Goal: Feedback & Contribution: Leave review/rating

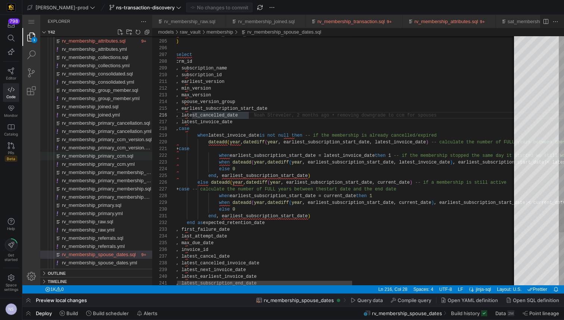
scroll to position [34, 73]
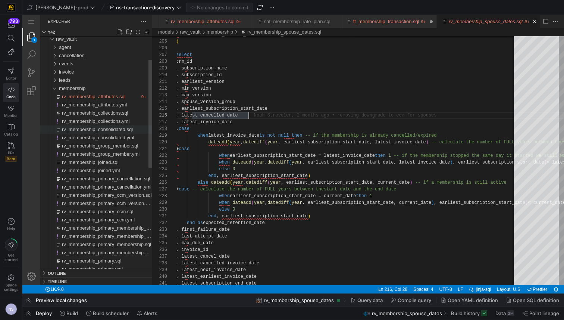
click at [123, 130] on span "rv_membership_consolidated.sql" at bounding box center [97, 129] width 71 height 6
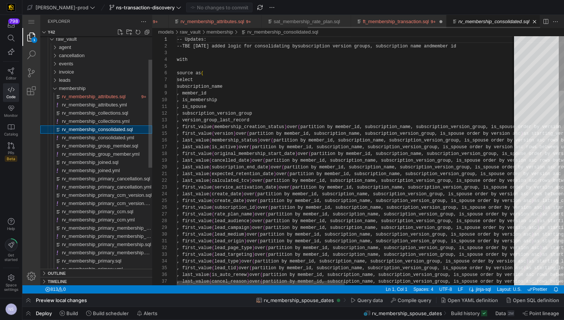
scroll to position [0, 259]
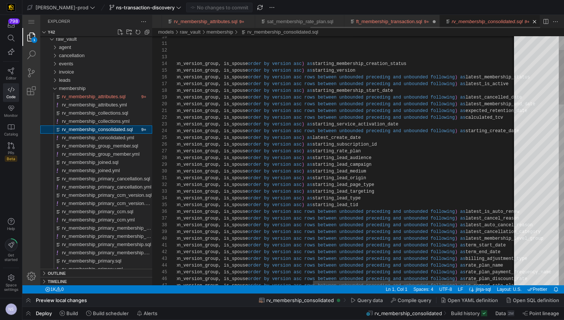
scroll to position [0, 267]
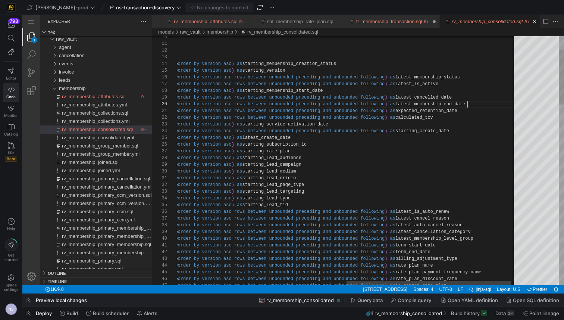
type textarea "starting_membership_start_date , last_value(cancelled_date) over (partition by …"
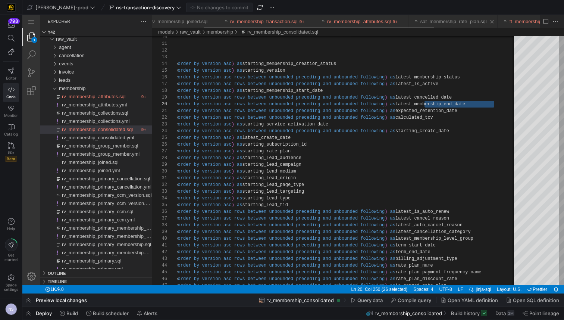
click at [481, 19] on link "sat_membership_rate_plan.sql" at bounding box center [453, 22] width 66 height 6
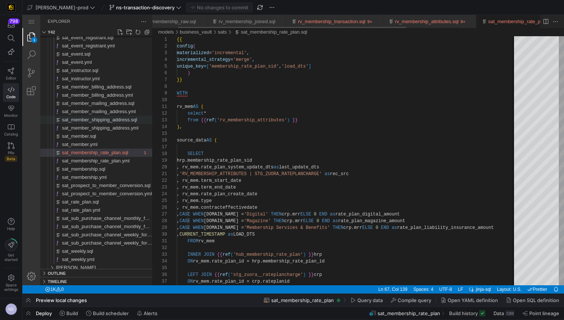
scroll to position [0, 13]
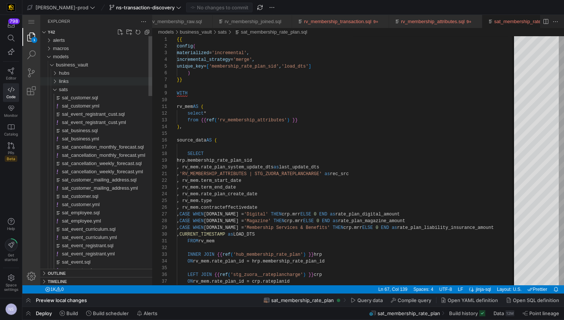
drag, startPoint x: 72, startPoint y: 88, endPoint x: 68, endPoint y: 84, distance: 5.3
click at [72, 88] on div "sats" at bounding box center [105, 89] width 93 height 8
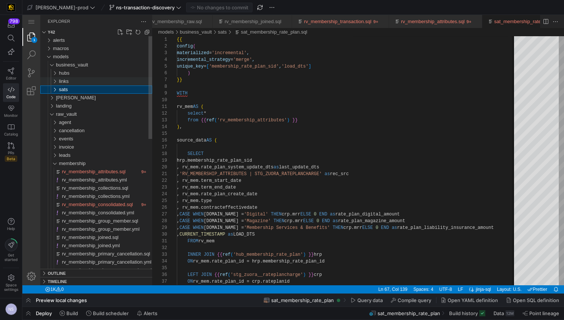
click at [66, 81] on span "links" at bounding box center [64, 81] width 10 height 6
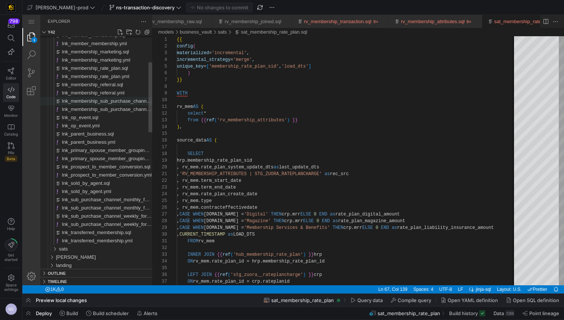
click at [103, 102] on span "lnk_membership_sub_purchase_channel.sql" at bounding box center [110, 101] width 96 height 6
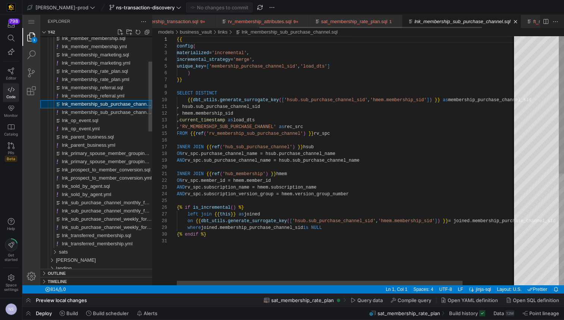
scroll to position [67, 0]
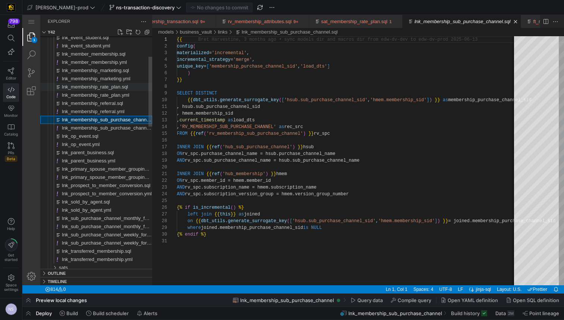
click at [101, 87] on span "lnk_membership_rate_plan.sql" at bounding box center [95, 87] width 66 height 6
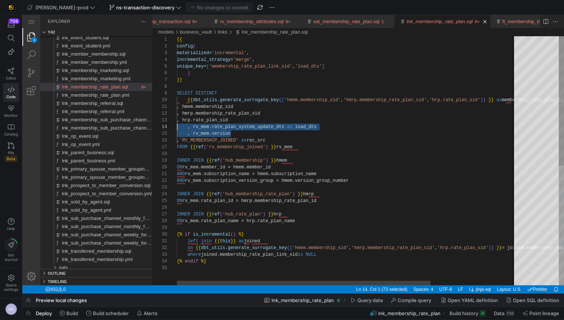
scroll to position [27, 0]
drag, startPoint x: 239, startPoint y: 133, endPoint x: 146, endPoint y: 132, distance: 93.2
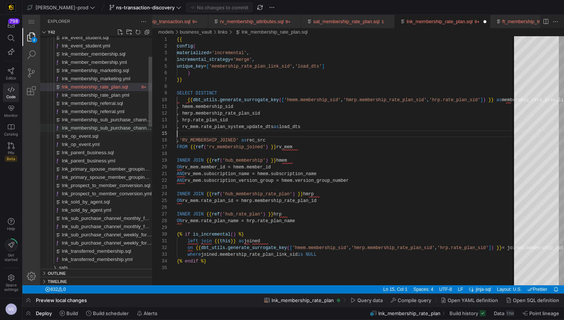
type textarea ", hmem.membership_sid , hmrp.membership_rate_plan_sid , hrp.rate_plan_sid , rv_…"
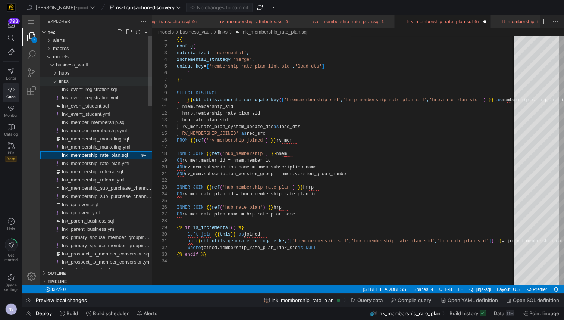
click at [61, 79] on span "links" at bounding box center [64, 81] width 10 height 6
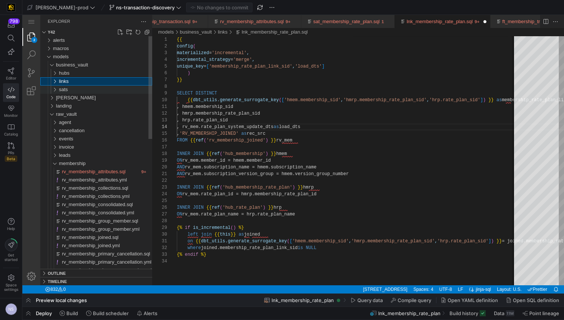
click at [78, 87] on div "sats" at bounding box center [105, 89] width 93 height 8
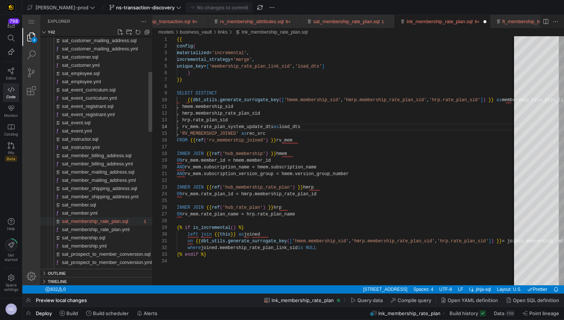
click at [98, 223] on span "sat_membership_rate_plan.sql" at bounding box center [95, 221] width 66 height 6
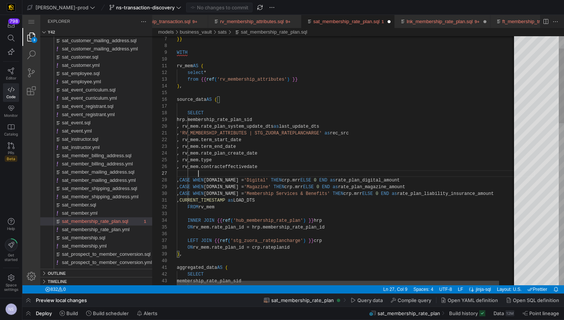
paste textarea ", rv_mem.version"
drag, startPoint x: 253, startPoint y: 173, endPoint x: 198, endPoint y: 173, distance: 54.8
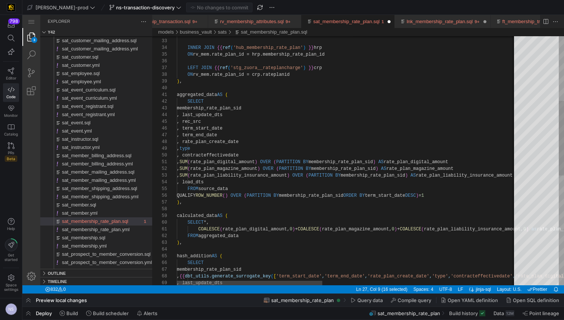
scroll to position [60, 84]
click at [270, 154] on div "ON rv_mem.rate_plan_id = hrp.membership_rate_plan_id LEFT JOIN {{ ref ( 'stg_zu…" at bounding box center [573, 236] width 792 height 826
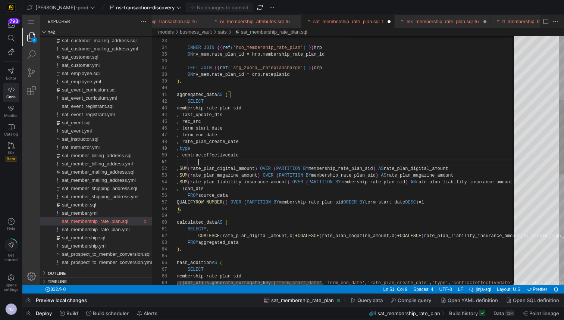
paste textarea ", rv_mem.version"
click at [214, 161] on div "ON rv_mem.rate_plan_id = hrp.membership_rate_plan_id LEFT JOIN {{ ref ( 'stg_zu…" at bounding box center [573, 239] width 792 height 833
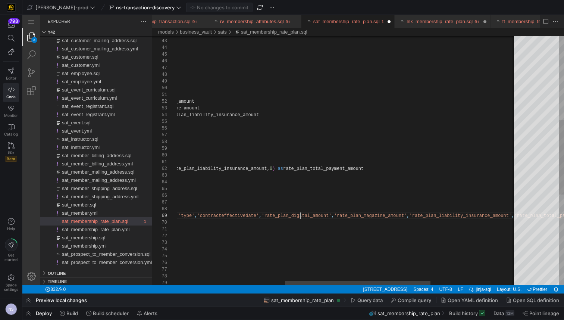
drag, startPoint x: 299, startPoint y: 216, endPoint x: 305, endPoint y: 212, distance: 6.7
click at [299, 216] on div ", type , contracteffectivedate , SUM ( rate_plan_digital_amount ) OVER ( PARTIT…" at bounding box center [319, 172] width 792 height 833
paste textarea "version"
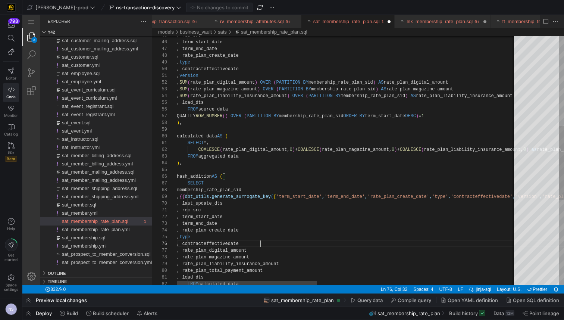
paste textarea "version"
type textarea ", rec_src , term_start_date , term_end_date , rate_plan_create_date , type , co…"
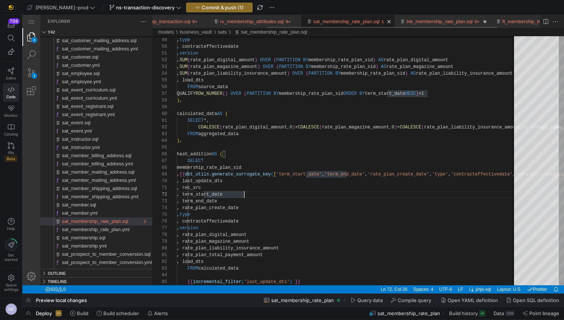
click at [429, 19] on link "lnk_membership_rate_plan.sql" at bounding box center [439, 22] width 66 height 6
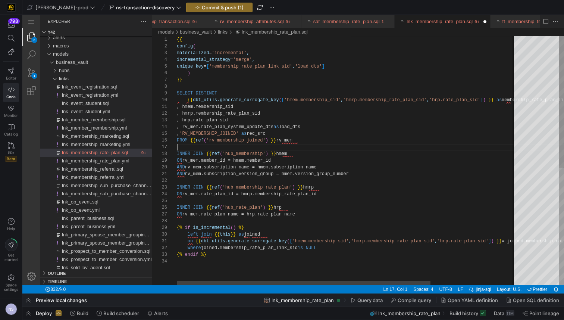
scroll to position [40, 0]
click at [359, 147] on div "{{ config ( materialized = 'incremental' , incremental_strategy = 'merge' , uni…" at bounding box center [404, 271] width 455 height 470
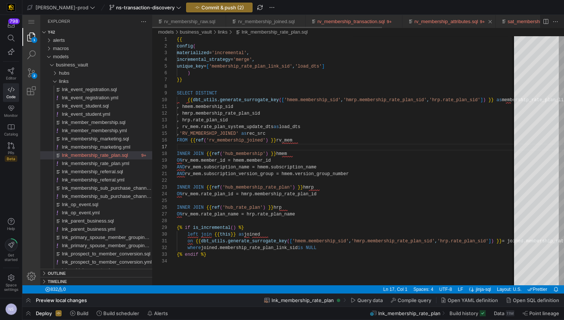
scroll to position [0, 267]
click at [472, 19] on link "ft_membership_transaction.sql" at bounding box center [489, 22] width 66 height 6
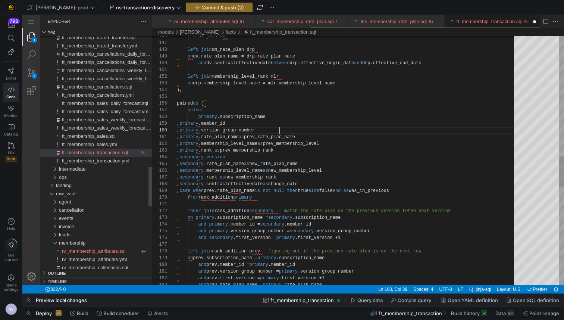
scroll to position [60, 103]
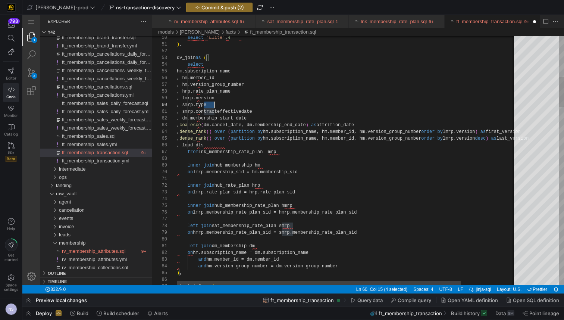
scroll to position [60, 38]
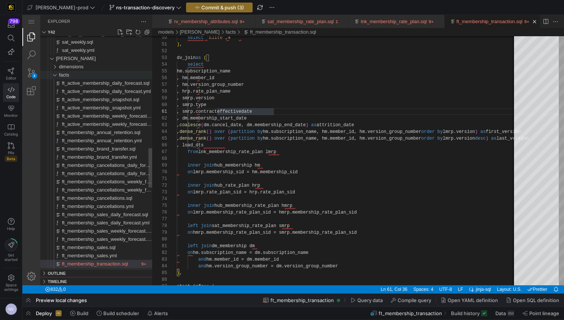
type textarea ", smrp.contracteffectivedate , dm.membership_start_date , coalesce(dm.cancel_da…"
click at [73, 74] on div "facts" at bounding box center [105, 75] width 93 height 8
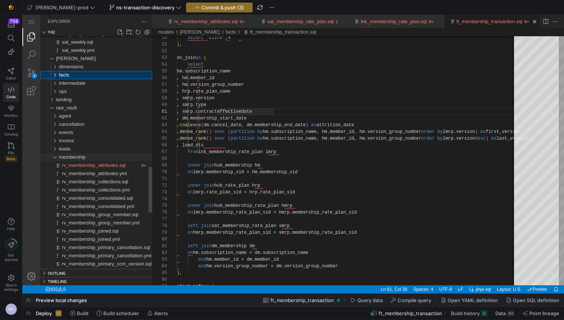
click at [79, 154] on span "membership" at bounding box center [72, 157] width 27 height 6
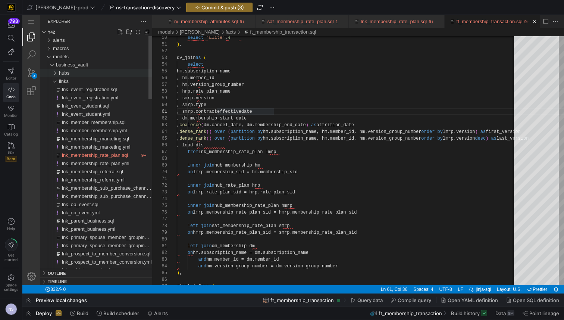
drag, startPoint x: 63, startPoint y: 79, endPoint x: 64, endPoint y: 73, distance: 5.6
click at [63, 79] on span "links" at bounding box center [64, 81] width 10 height 6
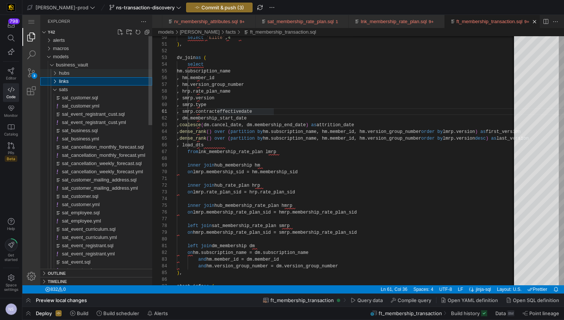
click at [64, 73] on span "hubs" at bounding box center [64, 73] width 10 height 6
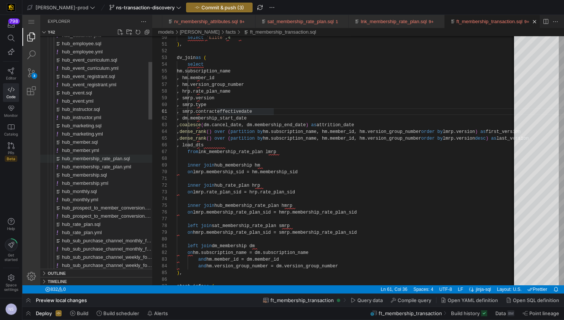
click at [113, 159] on span "hub_membership_rate_plan.sql" at bounding box center [96, 158] width 68 height 6
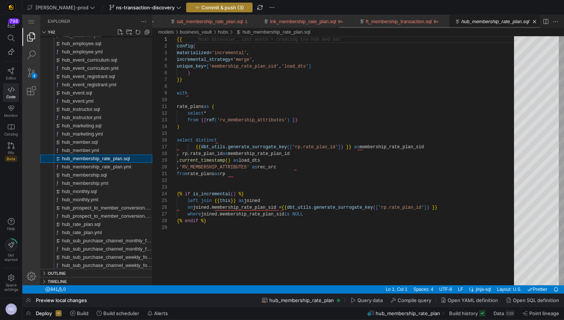
scroll to position [0, 364]
click at [205, 6] on span "Commit & push (3)" at bounding box center [222, 7] width 43 height 6
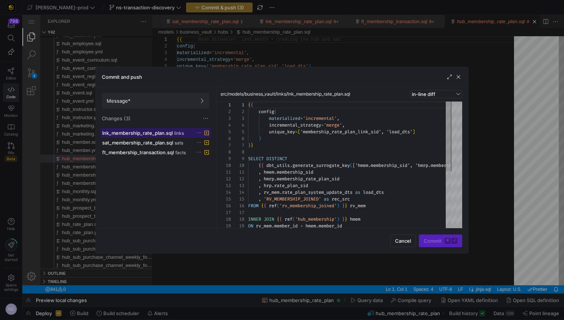
click at [167, 133] on span "lnk_membership_rate_plan.sql" at bounding box center [137, 133] width 70 height 6
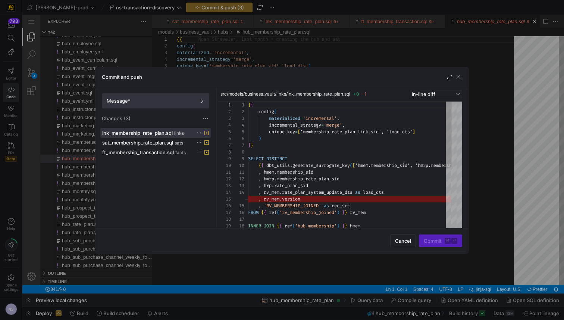
click at [192, 101] on span "Message*" at bounding box center [156, 101] width 98 height 6
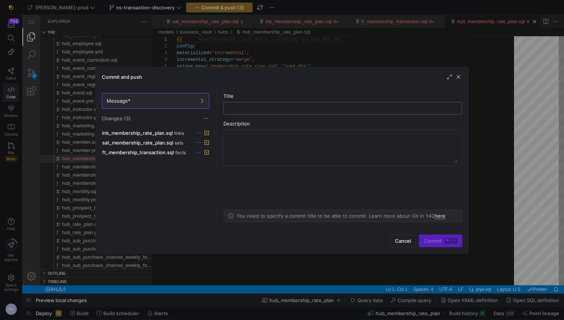
click at [252, 111] on input "text" at bounding box center [343, 108] width 226 height 6
type input "m"
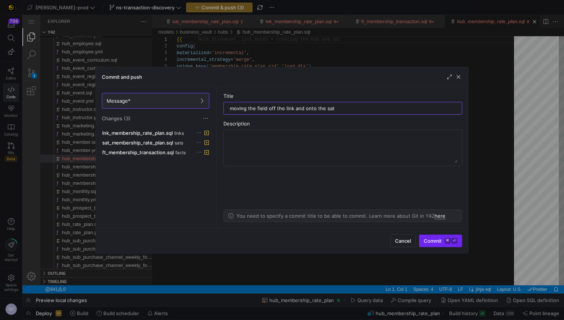
type input "moving the field off the link and onto the sat"
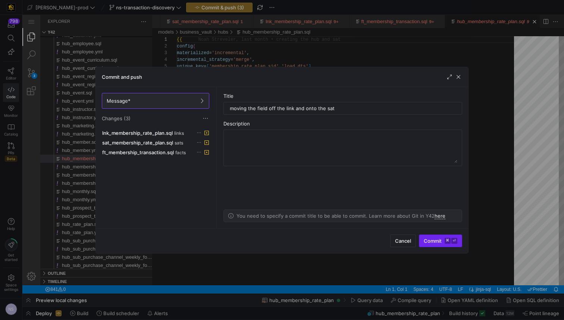
click at [444, 242] on kbd "⌘" at bounding box center [447, 241] width 6 height 6
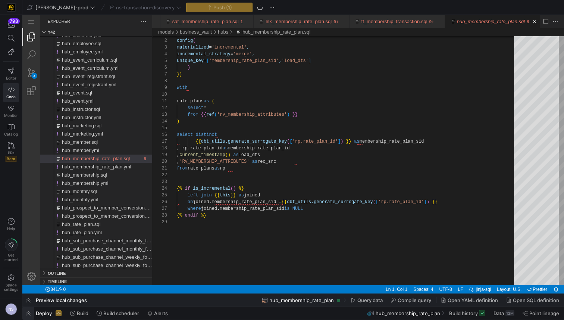
click at [28, 309] on span "button" at bounding box center [28, 312] width 12 height 13
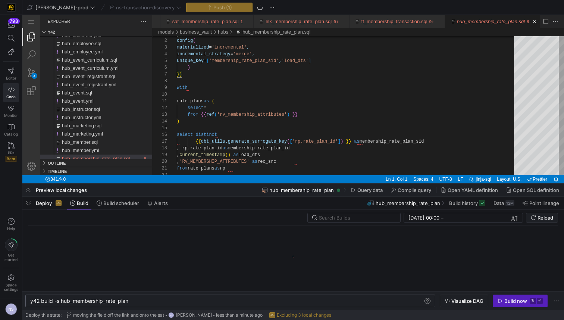
click at [145, 298] on div "y42 build -s hub_membership_rate_plan" at bounding box center [226, 301] width 393 height 6
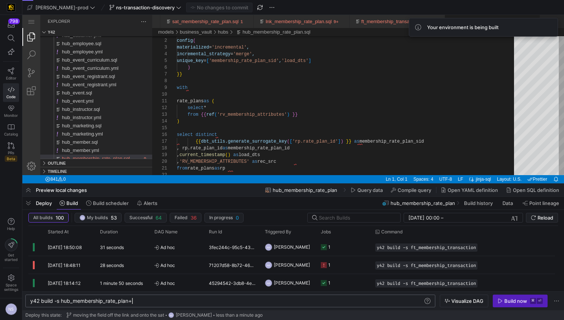
scroll to position [0, 102]
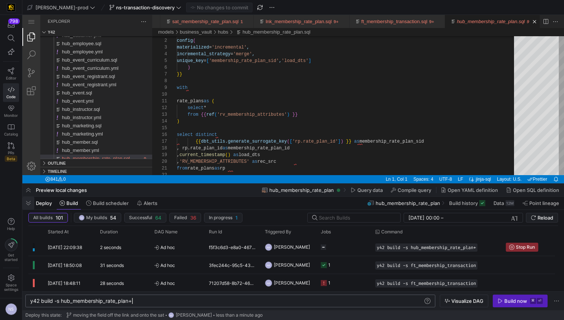
type textarea "y42 build -s hub_membership_rate_plan+"
click at [28, 201] on span "button" at bounding box center [28, 202] width 12 height 13
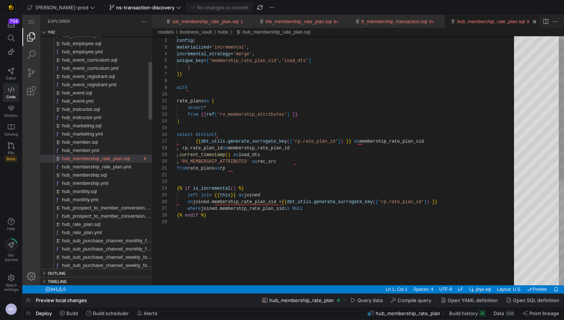
scroll to position [67, 0]
click at [27, 314] on span "button" at bounding box center [28, 312] width 12 height 13
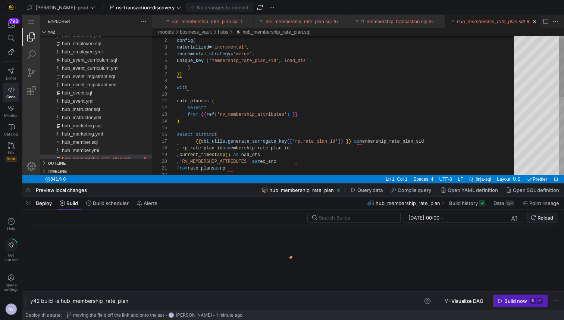
scroll to position [0, 98]
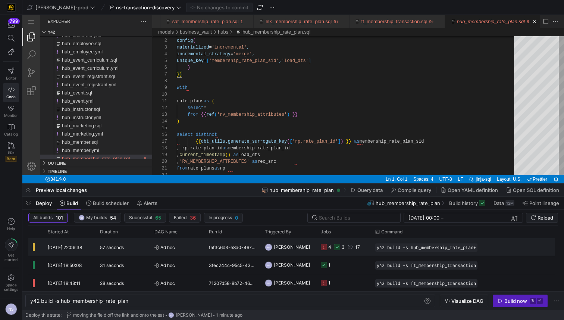
click at [320, 247] on div "4 3 17" at bounding box center [343, 247] width 54 height 18
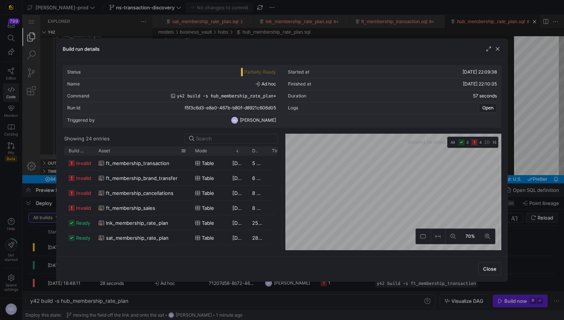
drag, startPoint x: 112, startPoint y: 150, endPoint x: 189, endPoint y: 147, distance: 77.2
click at [189, 147] on div at bounding box center [190, 150] width 3 height 9
click at [153, 164] on span "ft_membership_transaction" at bounding box center [137, 163] width 63 height 15
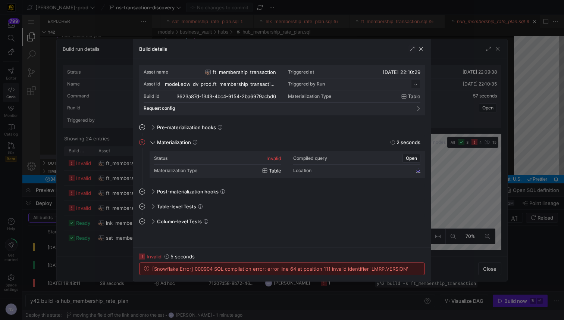
scroll to position [67, 0]
click at [452, 211] on div at bounding box center [282, 160] width 564 height 320
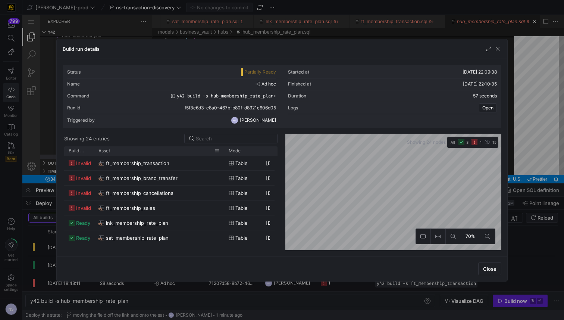
drag, startPoint x: 112, startPoint y: 151, endPoint x: 222, endPoint y: 148, distance: 110.4
click at [222, 148] on div "Asset" at bounding box center [159, 150] width 130 height 9
click at [158, 177] on span "ft_membership_brand_transfer" at bounding box center [142, 178] width 72 height 15
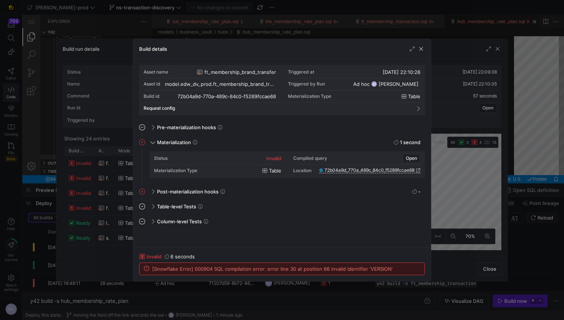
click at [458, 167] on div at bounding box center [282, 160] width 564 height 320
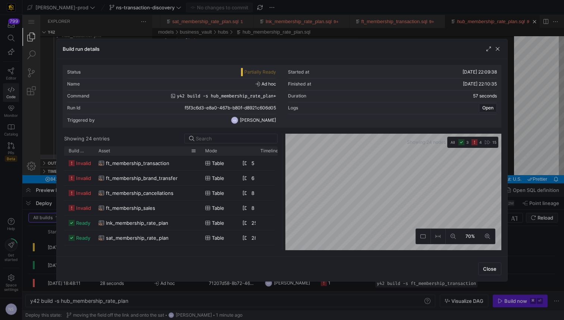
drag, startPoint x: 112, startPoint y: 151, endPoint x: 202, endPoint y: 148, distance: 89.5
click at [202, 148] on div at bounding box center [200, 150] width 3 height 9
click at [549, 129] on div at bounding box center [282, 160] width 564 height 320
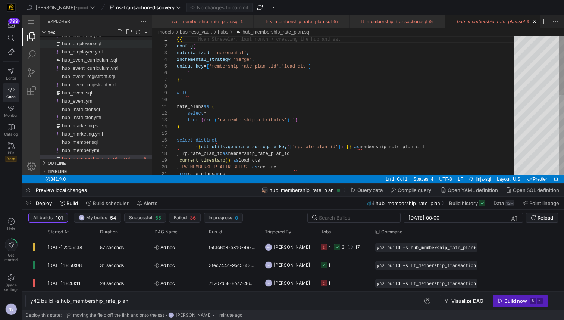
scroll to position [0, 0]
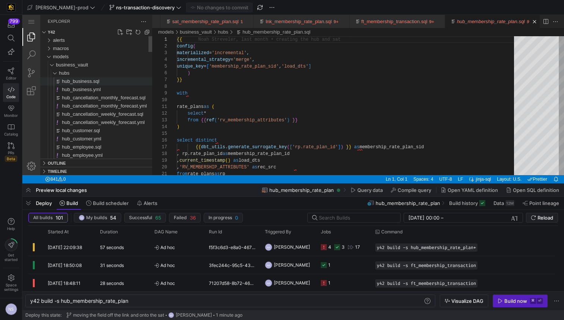
click at [60, 77] on div "hub_business.sql" at bounding box center [103, 81] width 98 height 8
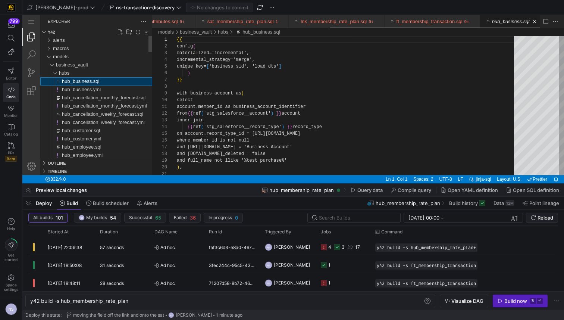
scroll to position [67, 0]
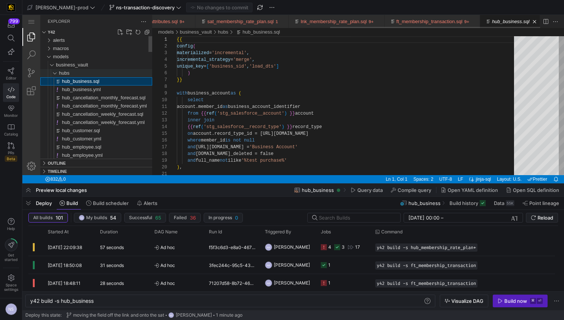
click at [61, 74] on span "hubs" at bounding box center [64, 73] width 10 height 6
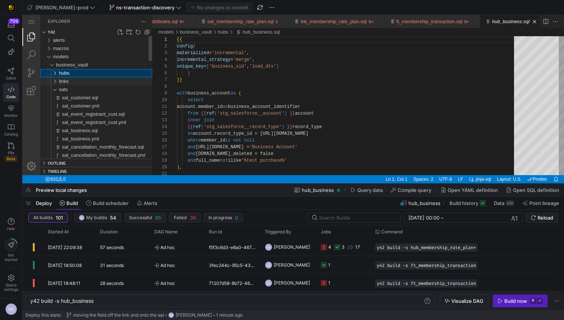
scroll to position [0, 336]
click at [72, 82] on div "links" at bounding box center [105, 81] width 93 height 8
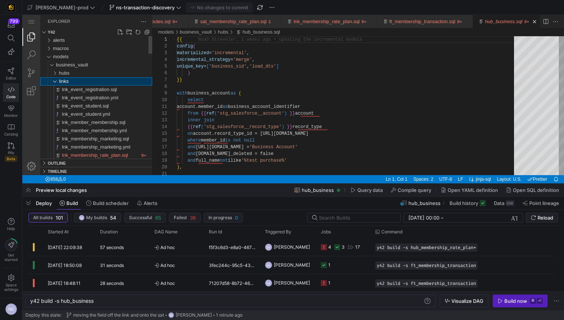
click at [62, 80] on span "links" at bounding box center [64, 81] width 10 height 6
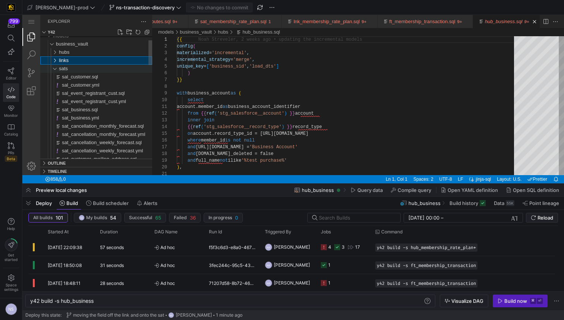
click at [71, 67] on div "sats" at bounding box center [105, 69] width 93 height 8
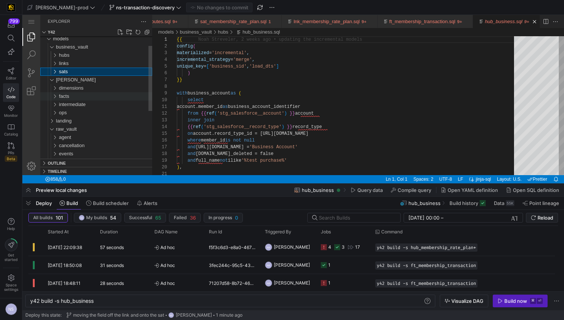
click at [73, 97] on div "facts" at bounding box center [105, 96] width 93 height 8
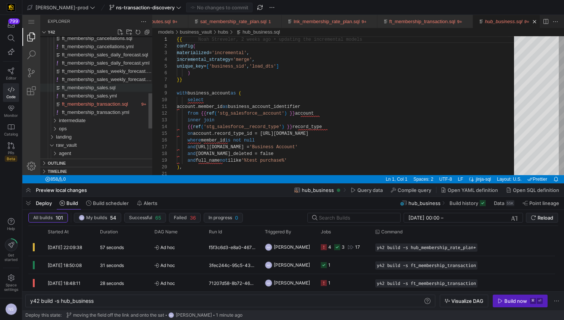
click at [104, 88] on span "ft_membership_sales.sql" at bounding box center [89, 88] width 54 height 6
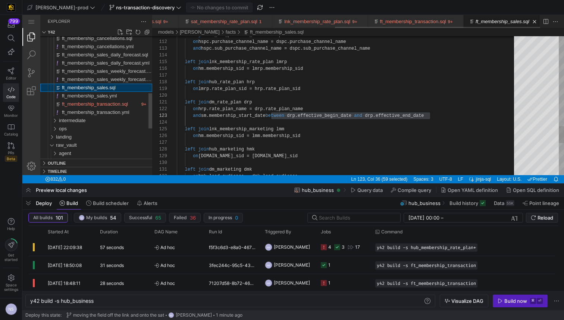
scroll to position [0, 345]
type textarea "y42 build -s ft_membership_sales"
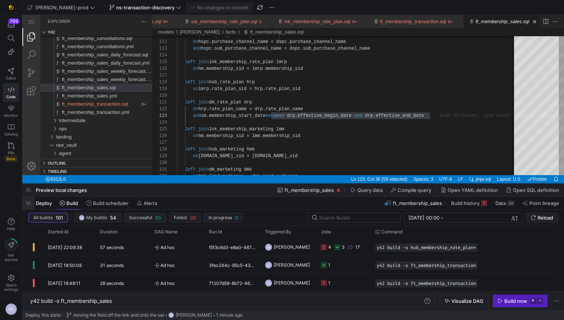
click at [26, 200] on span "button" at bounding box center [28, 202] width 12 height 13
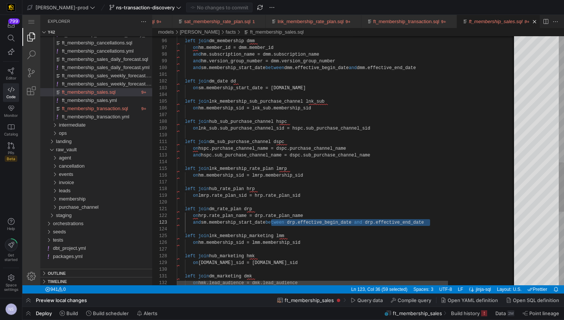
scroll to position [34, 129]
click at [312, 176] on div "left join dm_sub_purchase_channel dspc on hspc.purchase_channel_name = dspc.pur…" at bounding box center [389, 27] width 425 height 1255
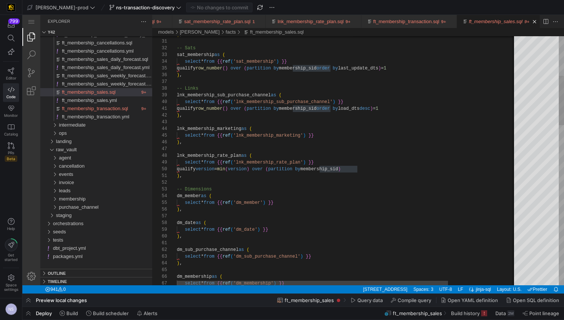
scroll to position [47, 78]
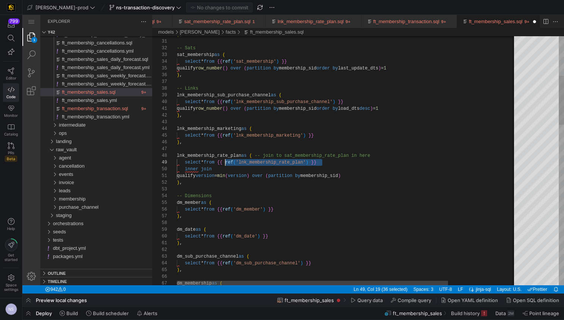
scroll to position [54, 46]
drag, startPoint x: 331, startPoint y: 161, endPoint x: 223, endPoint y: 161, distance: 108.5
paste textarea "{{ ref('lnk_membership_rate_plan') }}"
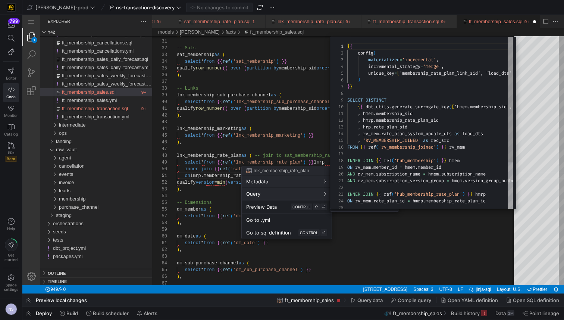
scroll to position [67, 0]
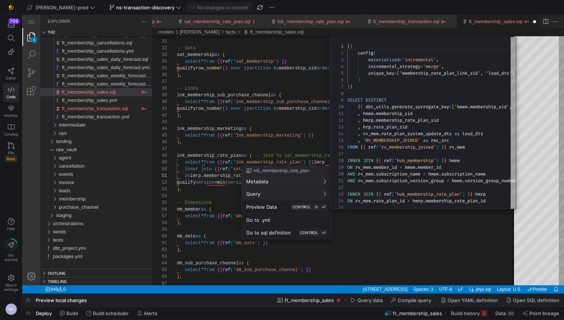
click at [328, 132] on div at bounding box center [282, 160] width 564 height 320
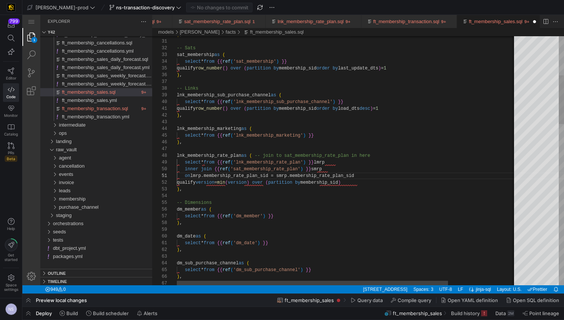
scroll to position [0, 180]
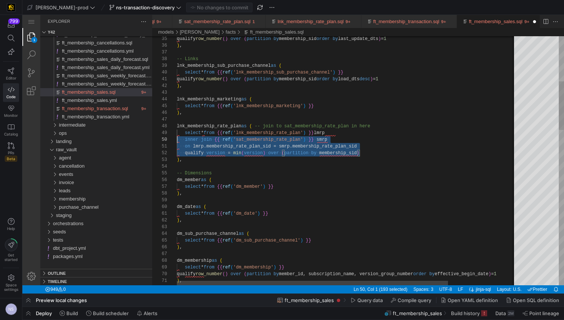
scroll to position [60, 0]
drag, startPoint x: 368, startPoint y: 153, endPoint x: 166, endPoint y: 140, distance: 202.5
type textarea "qualify row_number() over (partition by membership_sid order by load_dts desc) …"
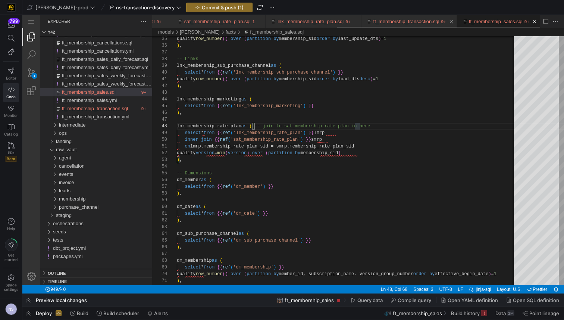
click at [396, 21] on link "ft_membership_transaction.sql" at bounding box center [406, 22] width 66 height 6
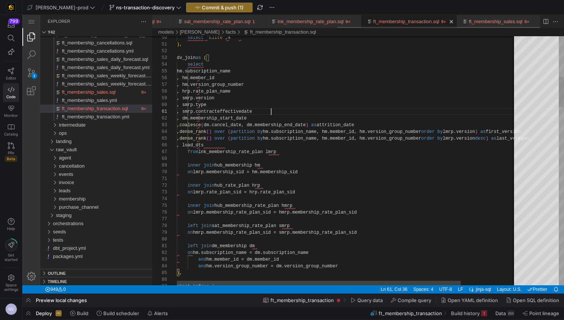
scroll to position [0, 94]
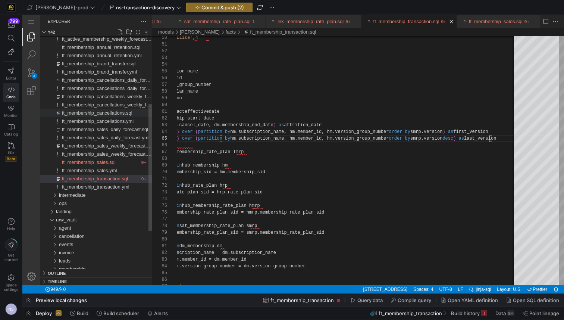
type textarea ", smrp.contracteffectivedate , dm.membership_start_date , coalesce(dm.cancel_da…"
click at [100, 114] on span "ft_membership_cancellations.sql" at bounding box center [97, 113] width 70 height 6
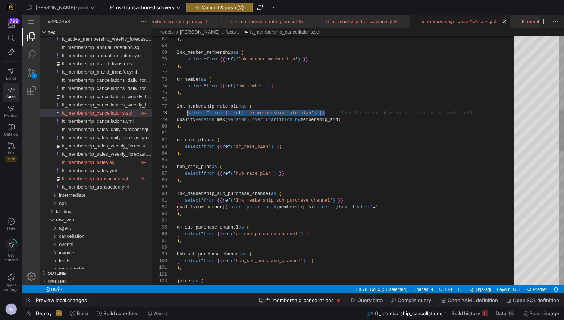
scroll to position [47, 11]
drag, startPoint x: 334, startPoint y: 110, endPoint x: 187, endPoint y: 114, distance: 147.7
paste textarea "inner join {{ ref('sat_membership_rate_plan') }} smrp on lmrp.membership_rate_p…"
paste textarea "qualify version = min(version) over (partition by membership_sid) qualify versi…"
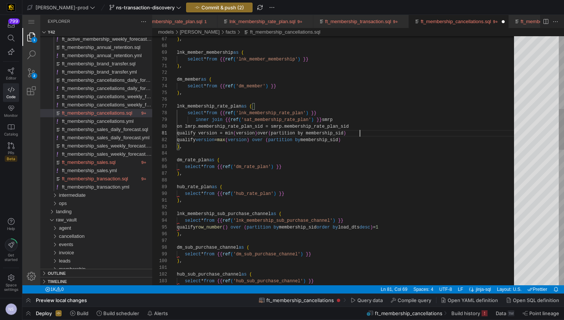
scroll to position [0, 183]
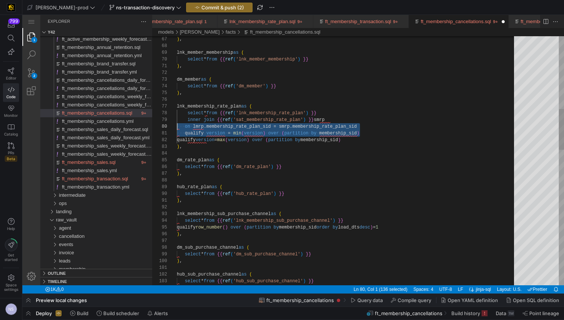
scroll to position [60, 0]
drag, startPoint x: 361, startPoint y: 135, endPoint x: 162, endPoint y: 126, distance: 199.3
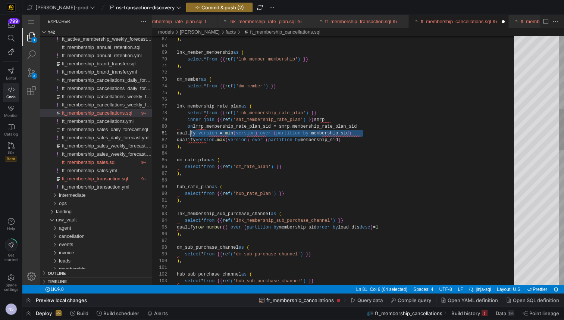
scroll to position [0, 0]
drag, startPoint x: 373, startPoint y: 132, endPoint x: 163, endPoint y: 133, distance: 209.9
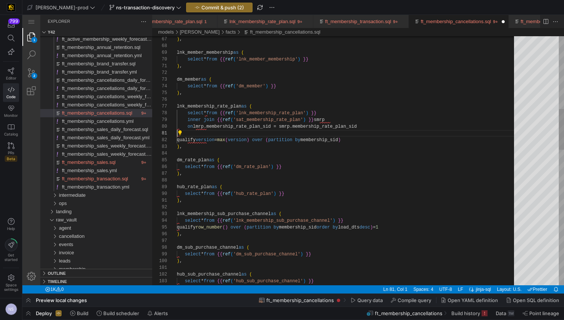
scroll to position [60, 183]
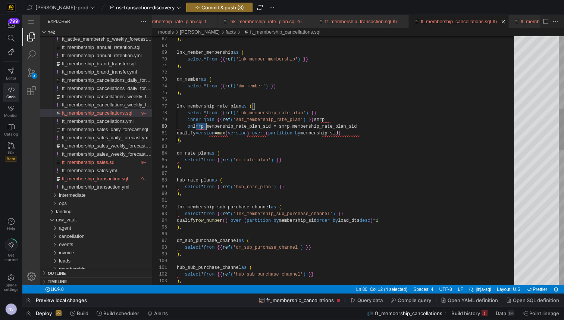
paste textarea "lmrp"
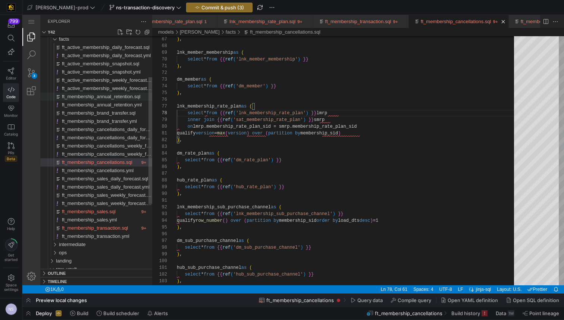
type textarea "), dm_member as ( select * from {{ ref('dm_member') }} ), lnk_membership_rate_p…"
click at [113, 97] on span "ft_membership_annual_retention.sql" at bounding box center [101, 97] width 78 height 6
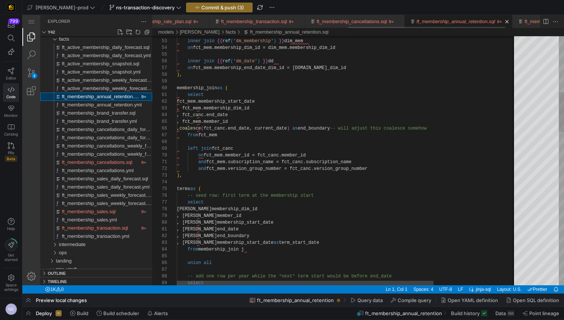
scroll to position [0, 483]
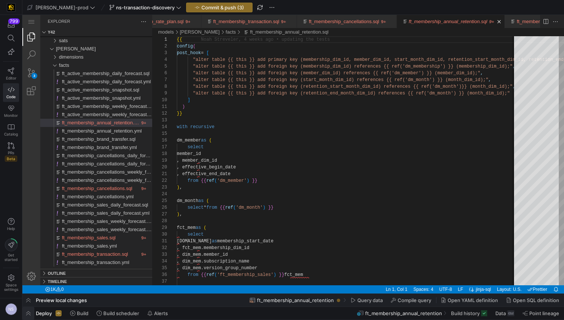
click at [28, 311] on span "button" at bounding box center [28, 312] width 12 height 13
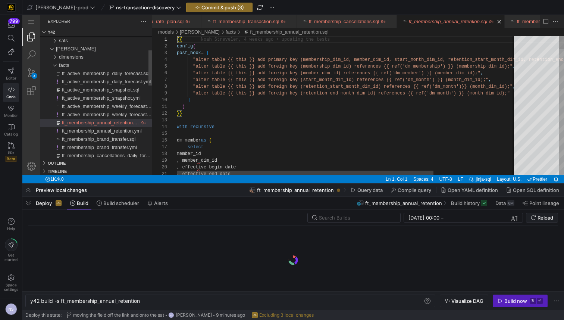
scroll to position [0, 111]
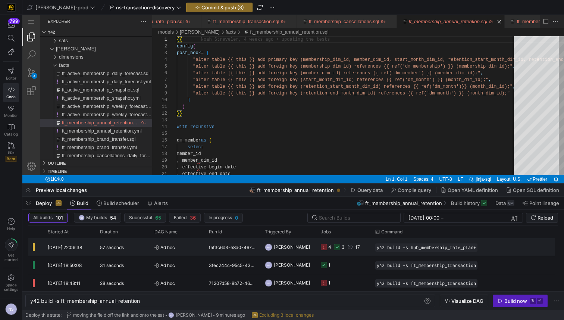
click at [321, 249] on icon at bounding box center [324, 247] width 6 height 6
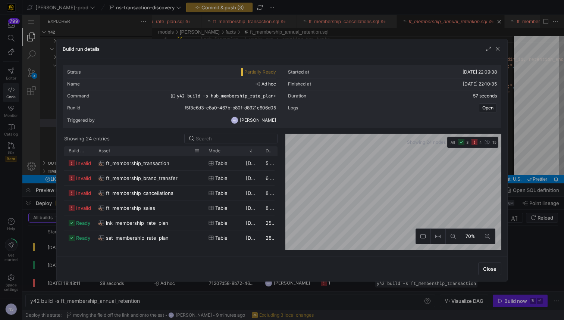
drag, startPoint x: 111, startPoint y: 151, endPoint x: 202, endPoint y: 151, distance: 90.6
click at [202, 151] on div at bounding box center [203, 150] width 3 height 9
click at [527, 147] on div at bounding box center [282, 160] width 564 height 320
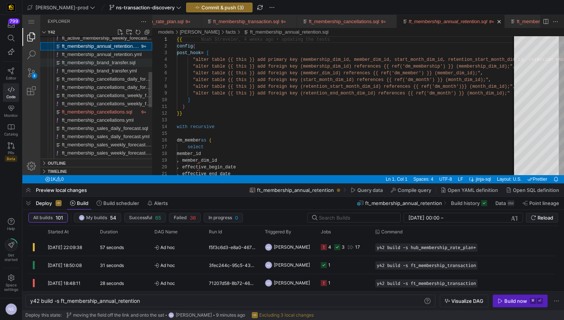
click at [104, 59] on div "ft_membership_brand_transfer.sql" at bounding box center [107, 63] width 90 height 8
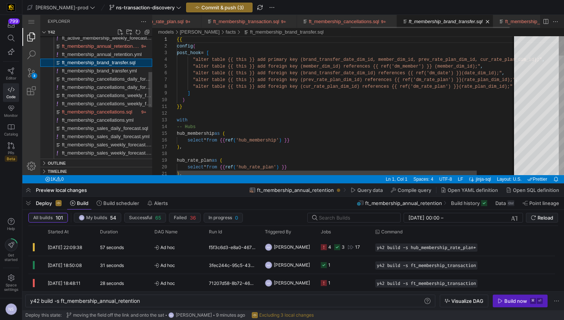
type textarea "y42 build -s ft_membership_brand_transfer"
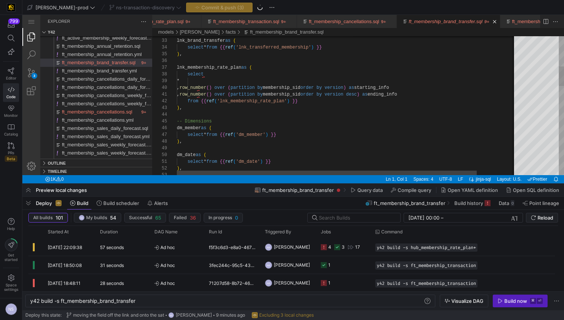
scroll to position [7, 124]
click at [333, 101] on div "-- Links lnk_brand_transfer as ( select * from {{ ref ( 'lnk_transferred_member…" at bounding box center [369, 312] width 385 height 978
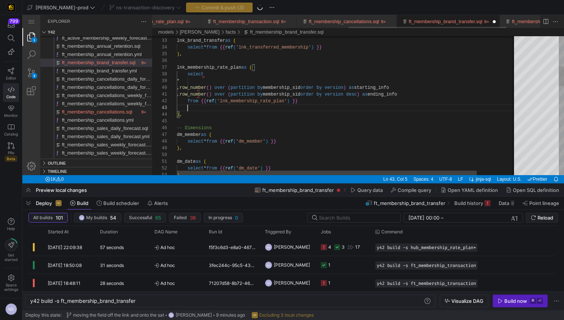
paste textarea "lmrp"
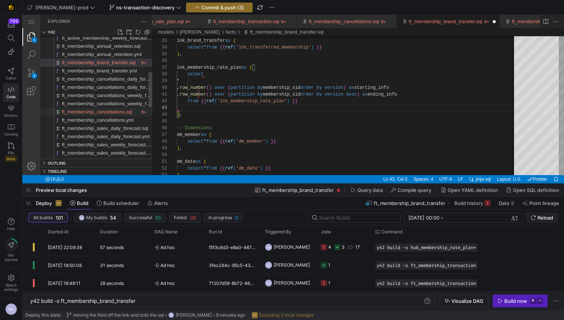
type textarea ", row_number() over (partition by membership_sid order by version desc) as endi…"
click at [123, 111] on div "ft_membership_cancellations.sql" at bounding box center [101, 112] width 78 height 8
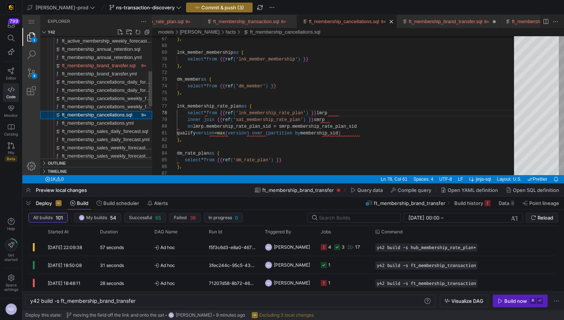
type textarea "y42 build -s ft_membership_cancellations"
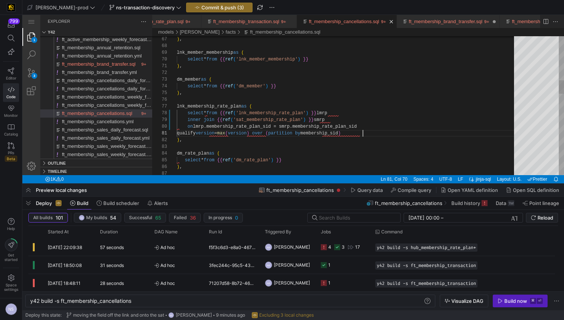
scroll to position [0, 185]
type textarea "), dm_member as ( select * from {{ ref('dm_member') }} ), lnk_membership_rate_p…"
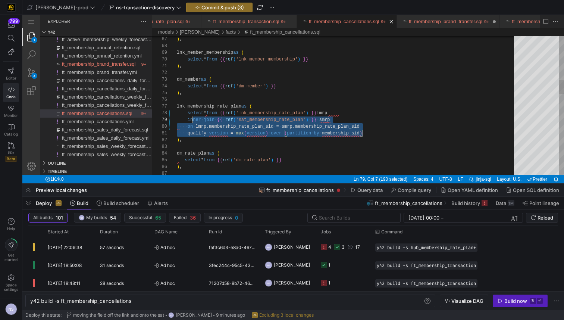
scroll to position [54, 0]
drag, startPoint x: 371, startPoint y: 132, endPoint x: 161, endPoint y: 119, distance: 209.9
click at [118, 65] on span "ft_membership_brand_transfer.sql" at bounding box center [98, 64] width 73 height 6
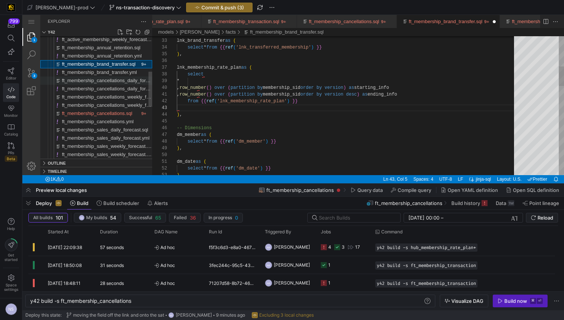
type textarea "y42 build -s ft_membership_brand_transfer"
click at [179, 109] on div "-- Links lnk_brand_transfer as ( select * from {{ ref ( 'lnk_transferred_member…" at bounding box center [348, 315] width 342 height 984
paste textarea "inner join {{ ref('sat_membership_rate_plan') }} smrp on lmrp.membership_rate_p…"
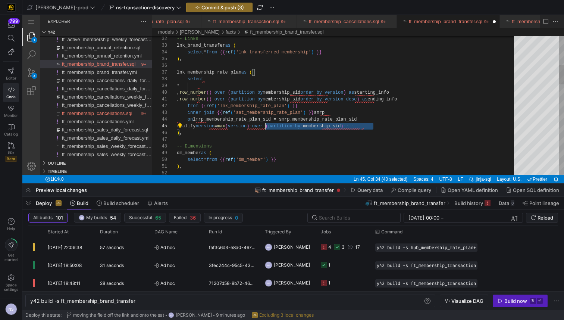
scroll to position [27, 0]
drag, startPoint x: 374, startPoint y: 128, endPoint x: 149, endPoint y: 128, distance: 224.8
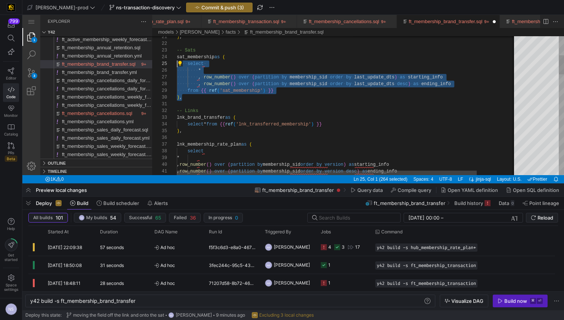
scroll to position [20, 0]
drag, startPoint x: 194, startPoint y: 101, endPoint x: 170, endPoint y: 58, distance: 49.7
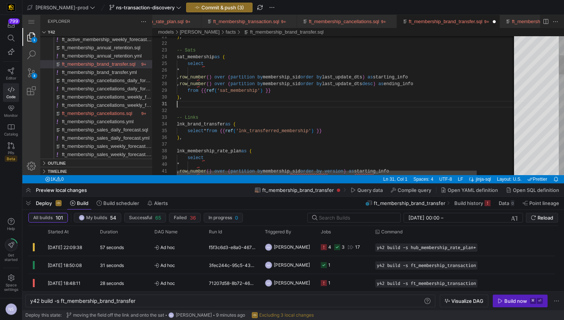
scroll to position [7, 0]
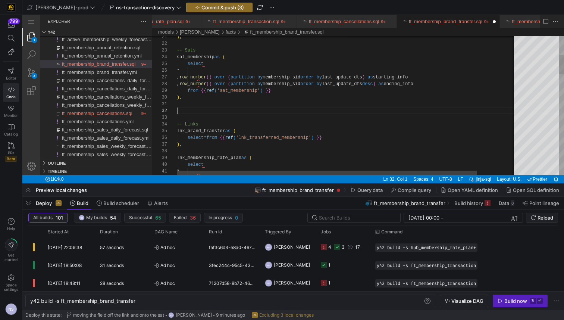
paste textarea "sat_membership as ( select * , row_number() over (partition by membership_sid o…"
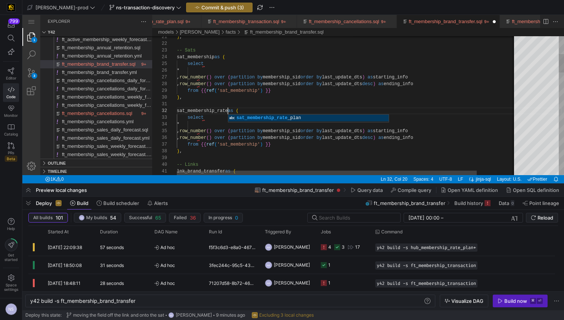
scroll to position [7, 65]
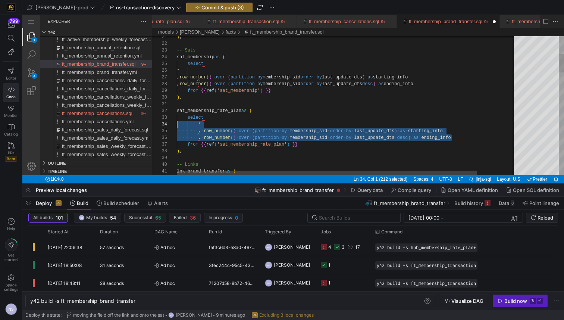
scroll to position [27, 0]
drag, startPoint x: 458, startPoint y: 138, endPoint x: 131, endPoint y: 130, distance: 327.1
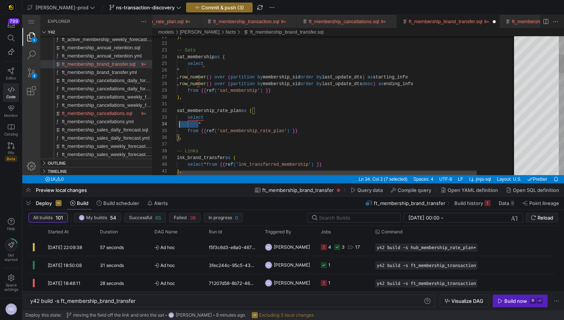
scroll to position [20, 0]
drag, startPoint x: 198, startPoint y: 124, endPoint x: 149, endPoint y: 125, distance: 49.2
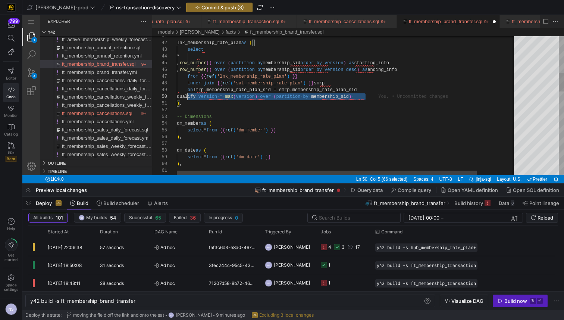
scroll to position [60, 11]
drag, startPoint x: 367, startPoint y: 95, endPoint x: 187, endPoint y: 96, distance: 179.7
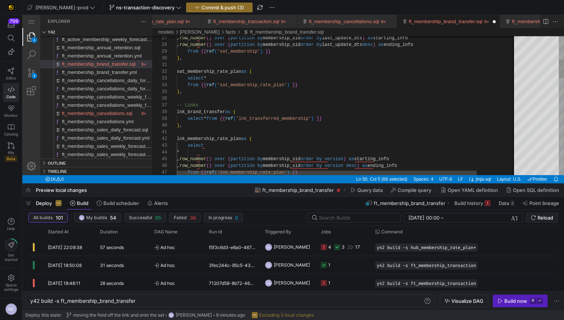
scroll to position [20, 124]
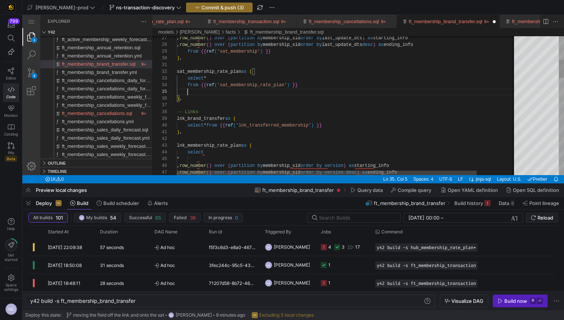
paste textarea "qualify version = max(version) over (partition by membership_sid)"
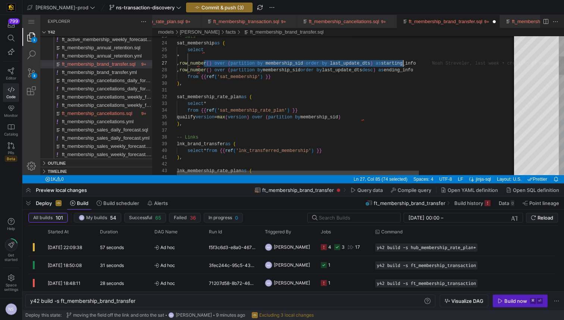
scroll to position [40, 221]
drag, startPoint x: 204, startPoint y: 64, endPoint x: 398, endPoint y: 65, distance: 193.9
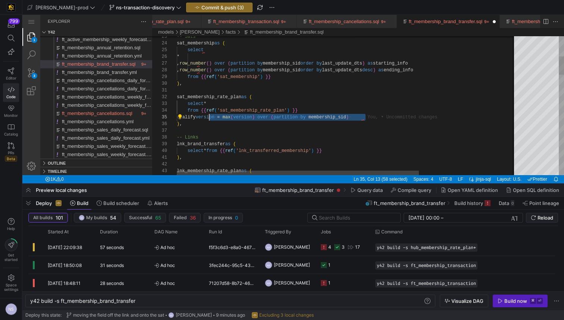
drag, startPoint x: 374, startPoint y: 118, endPoint x: 210, endPoint y: 116, distance: 164.4
paste textarea "row_number() over (partition by membership_sid order by last_update_dts)"
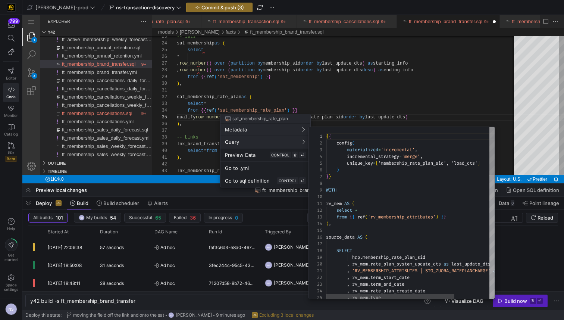
scroll to position [67, 0]
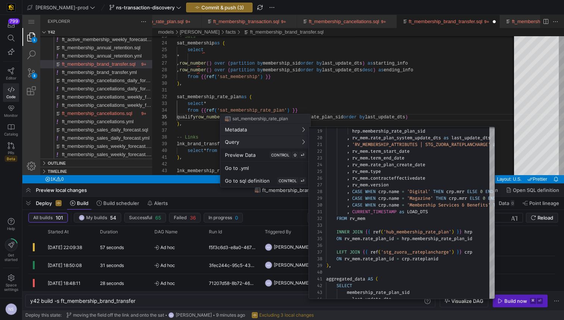
click at [425, 116] on div at bounding box center [282, 160] width 564 height 320
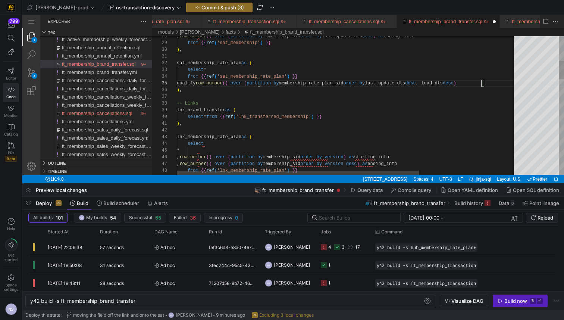
scroll to position [7, 24]
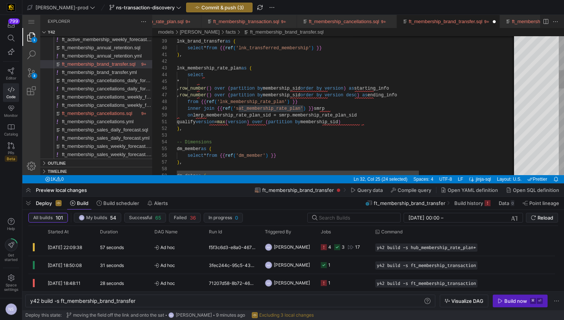
click at [337, 110] on div "lnk_membership_rate_plan as ( select ) , select * from {{ ref ( 'lnk_transferre…" at bounding box center [415, 302] width 476 height 1038
drag, startPoint x: 317, startPoint y: 107, endPoint x: 218, endPoint y: 106, distance: 99.2
paste textarea "sat_membership_rate_plan"
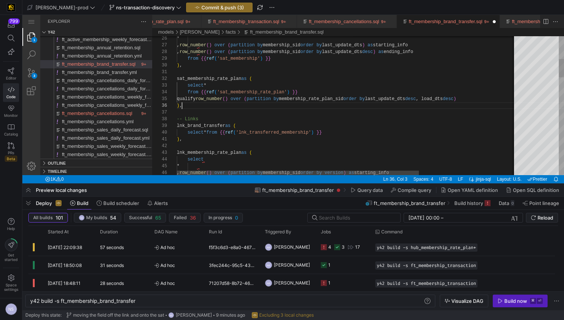
scroll to position [7, 0]
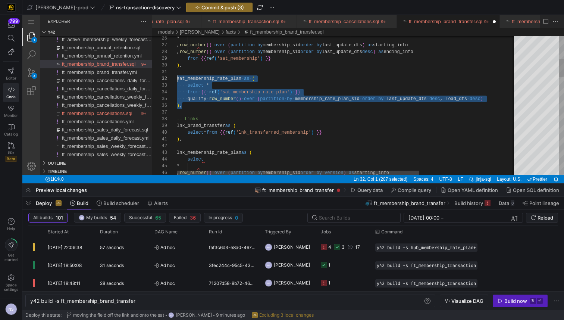
drag, startPoint x: 204, startPoint y: 107, endPoint x: 169, endPoint y: 78, distance: 46.4
type textarea "sat_membership_rate_plan as ( select * from {{ ref('sat_membership_rate_plan') …"
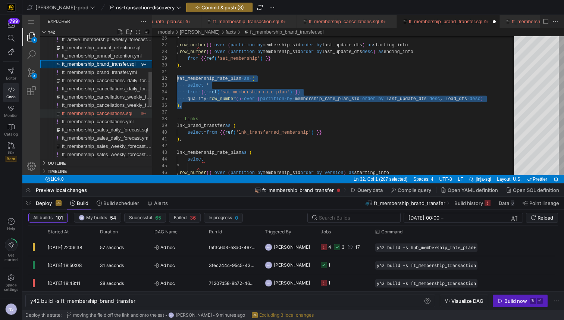
click at [112, 111] on span "ft_membership_cancellations.sql" at bounding box center [97, 113] width 70 height 6
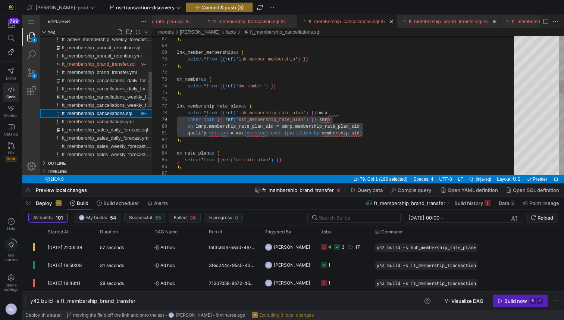
type textarea "y42 build -s ft_membership_cancellations"
click at [260, 95] on div ") , lnk_member_membership as ( select * from {{ ref ( 'lnk_member_membership' )…" at bounding box center [348, 293] width 342 height 1400
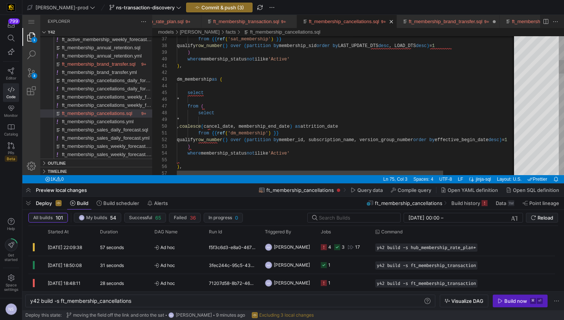
scroll to position [0, 5]
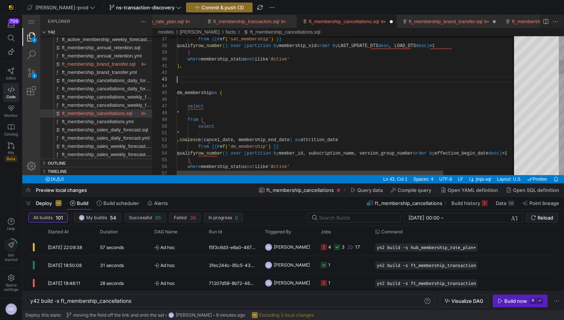
paste textarea "sat_membership_rate_plan as ( select * from {{ ref('sat_membership_rate_plan') …"
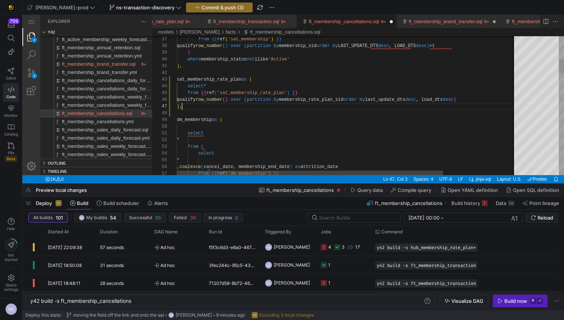
scroll to position [40, 5]
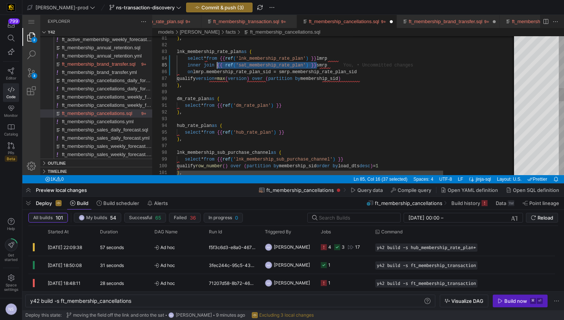
drag, startPoint x: 317, startPoint y: 64, endPoint x: 218, endPoint y: 64, distance: 99.6
paste textarea "sat_membership_rate_plan"
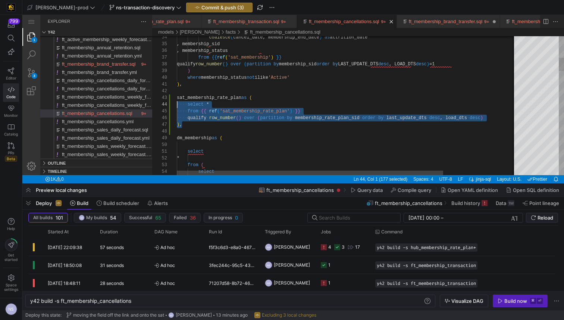
scroll to position [13, 0]
drag, startPoint x: 193, startPoint y: 117, endPoint x: 174, endPoint y: 100, distance: 25.6
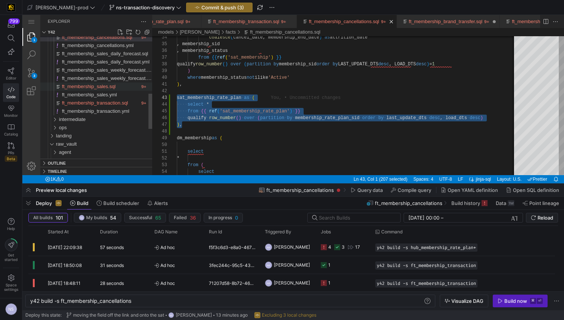
type textarea "), sat_membership_rate_plan as ( select * from {{ ref('sat_membership_rate_plan…"
click at [110, 88] on span "ft_membership_sales.sql" at bounding box center [89, 87] width 54 height 6
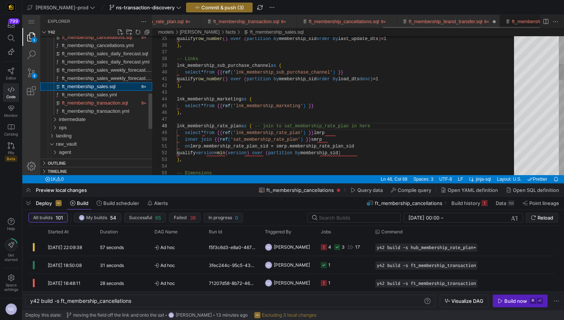
scroll to position [0, 567]
type textarea "y42 build -s ft_membership_sales"
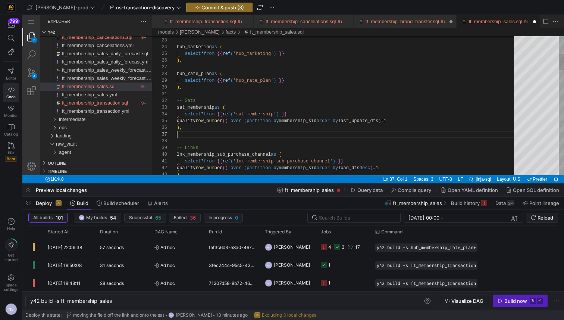
scroll to position [47, 0]
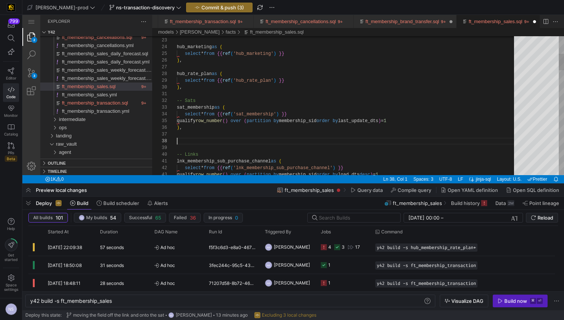
paste textarea "qualify row_number() over (partition by membership_rate_plan_sid order by last_…"
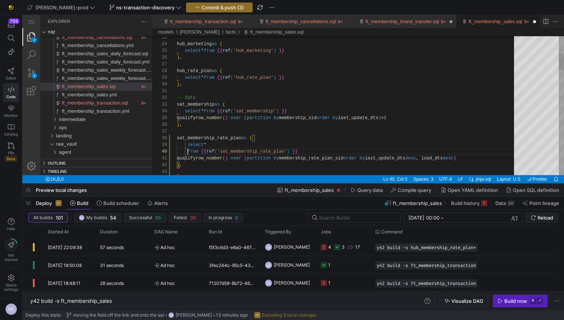
scroll to position [60, 0]
drag, startPoint x: 187, startPoint y: 150, endPoint x: 169, endPoint y: 150, distance: 18.6
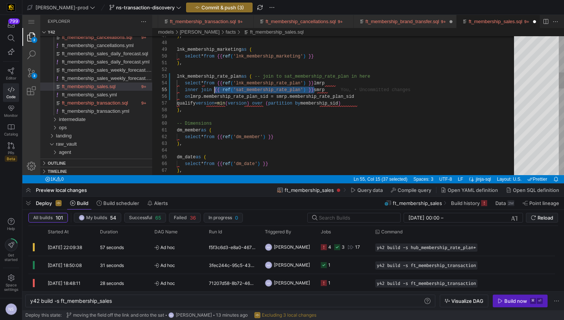
drag, startPoint x: 314, startPoint y: 89, endPoint x: 215, endPoint y: 91, distance: 99.2
paste textarea "sat_membership_rate_plan"
type textarea "), lnk_membership_rate_plan as ( -- join to sat_membership_rate_plan in here se…"
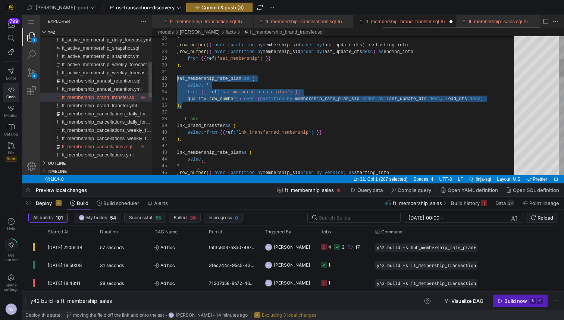
click at [402, 22] on link "ft_membership_brand_transfer.sql" at bounding box center [401, 22] width 73 height 6
type textarea "y42 build -s ft_membership_brand_transfer"
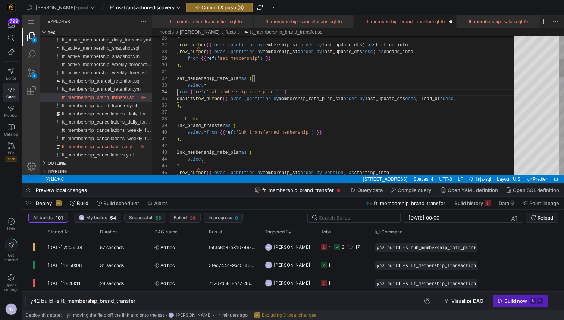
scroll to position [20, 0]
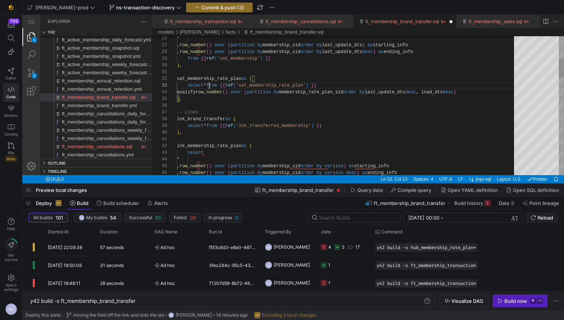
type textarea "sat_membership_rate_plan as ( select * from {{ ref('sat_membership_rate_plan') …"
click at [302, 27] on div at bounding box center [346, 27] width 388 height 1
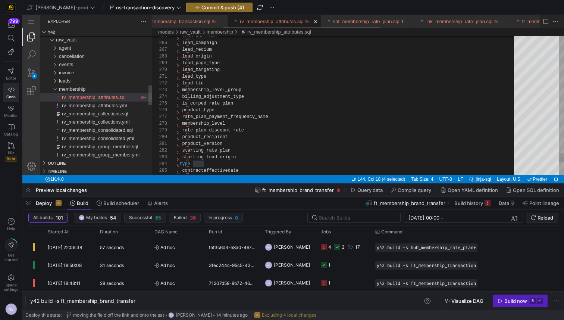
click at [297, 22] on link "rv_membership_attributes.sql" at bounding box center [272, 22] width 64 height 6
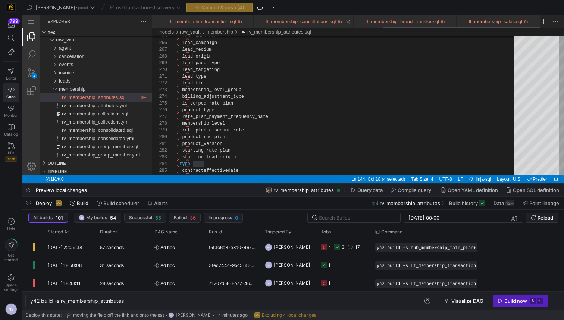
click at [299, 22] on link "ft_membership_cancellations.sql" at bounding box center [300, 22] width 70 height 6
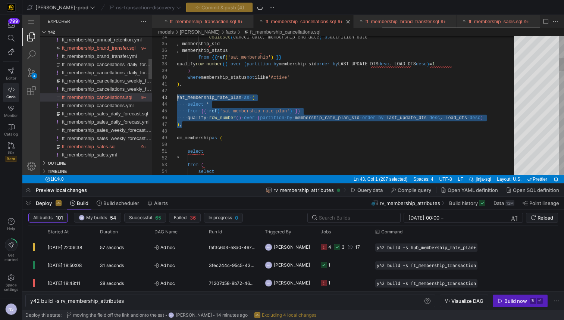
type textarea "y42 build -s ft_membership_cancellations"
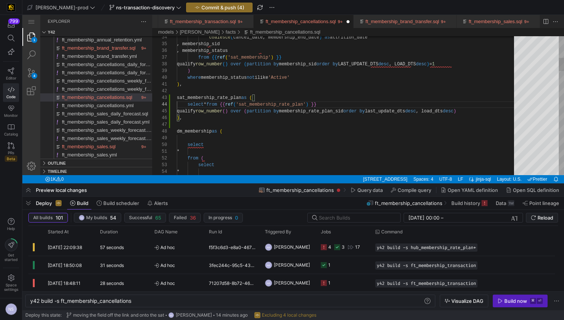
scroll to position [20, 35]
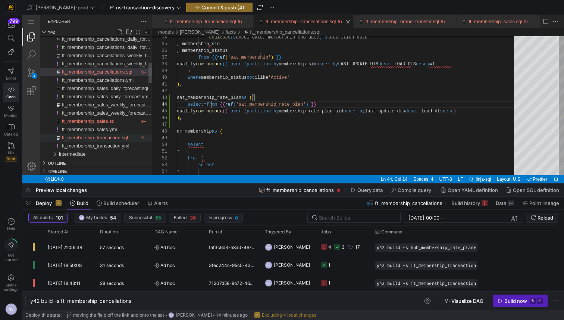
type textarea "), sat_membership_rate_plan as ( select * from {{ ref('sat_membership_rate_plan…"
click at [115, 135] on span "ft_membership_transaction.sql" at bounding box center [95, 138] width 66 height 6
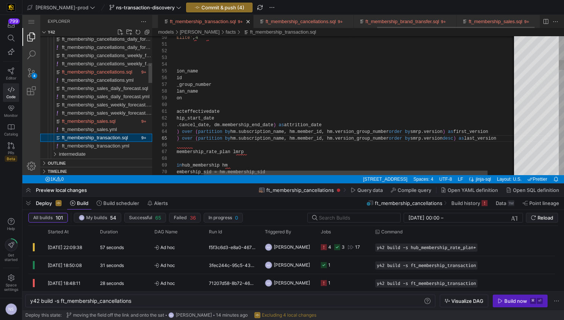
scroll to position [0, 554]
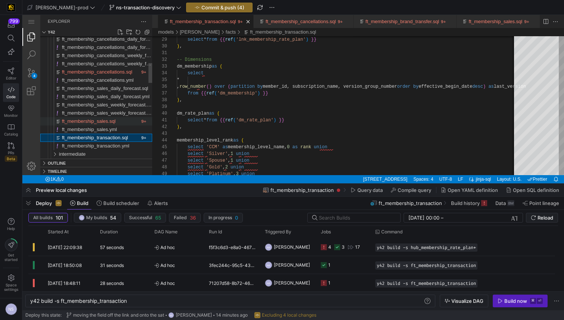
click at [101, 120] on span "ft_membership_sales.sql" at bounding box center [89, 121] width 54 height 6
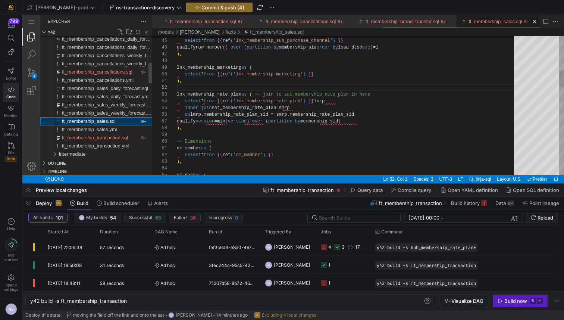
scroll to position [67, 0]
type textarea "y42 build -s ft_membership_sales"
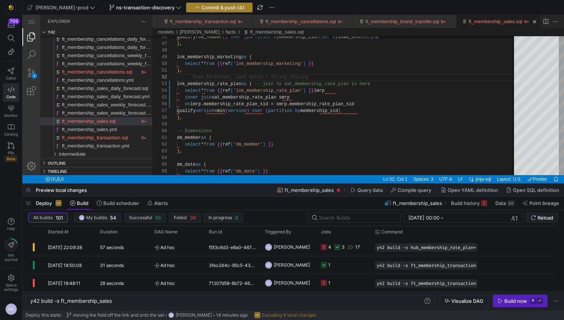
click at [201, 9] on span "Commit & push (4)" at bounding box center [222, 7] width 43 height 6
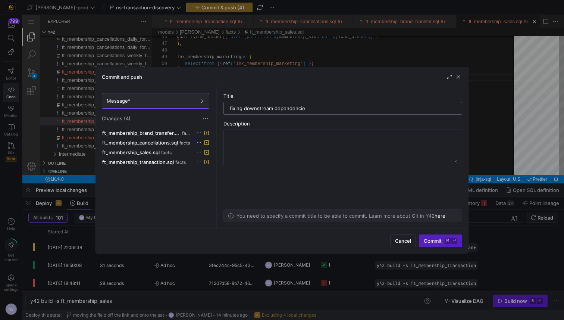
type input "fixing downstream dependencies"
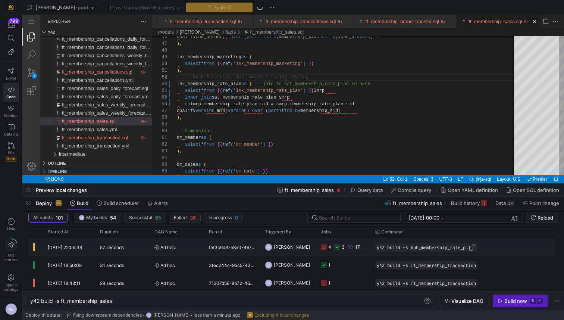
click at [476, 246] on span "Press SPACE to select this row." at bounding box center [471, 246] width 7 height 7
drag, startPoint x: 134, startPoint y: 299, endPoint x: 1, endPoint y: 297, distance: 132.8
click at [30, 298] on div "y42 build -s ft_membership_sales" at bounding box center [226, 301] width 393 height 6
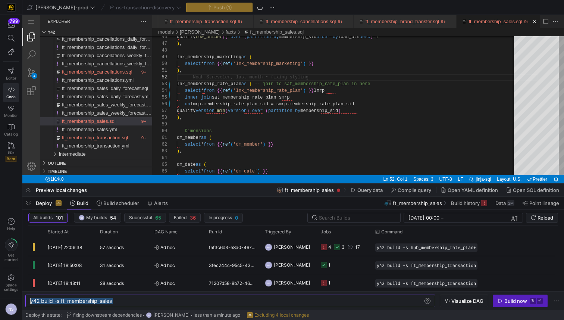
type textarea "y42 build -s hub_membership_rate_plan+"
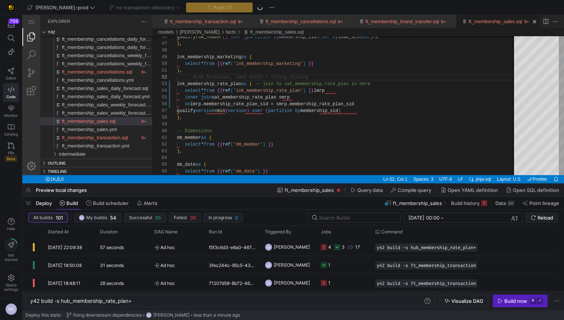
click at [506, 299] on div "Build now" at bounding box center [515, 301] width 23 height 6
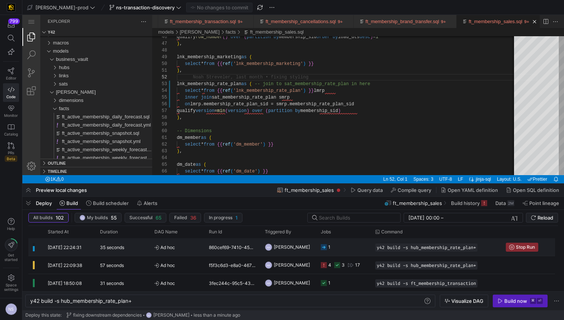
click at [306, 242] on y42-orchestration-triggered-by "NS [PERSON_NAME]" at bounding box center [288, 246] width 47 height 17
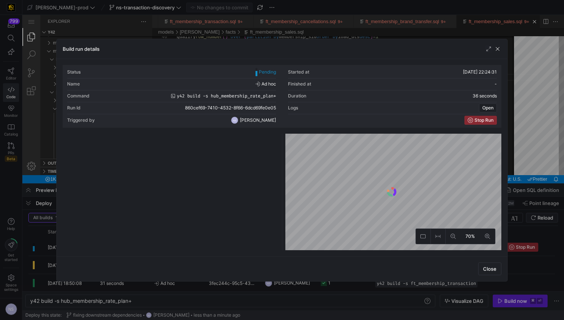
click at [519, 216] on div at bounding box center [282, 160] width 564 height 320
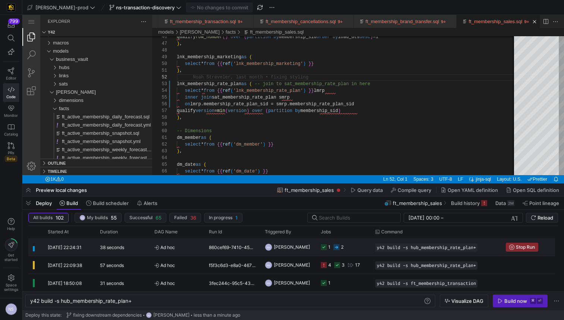
click at [343, 246] on div "2" at bounding box center [342, 247] width 3 height 18
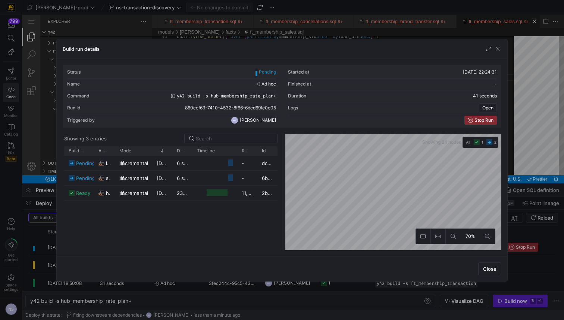
click at [541, 207] on div at bounding box center [282, 160] width 564 height 320
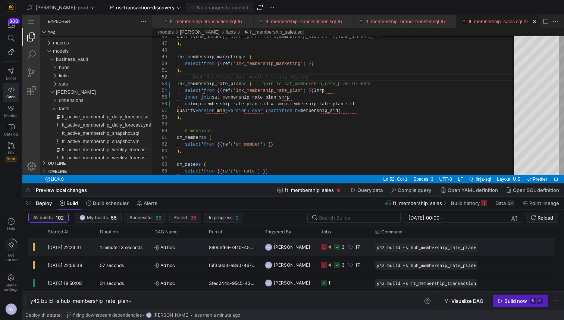
click at [320, 248] on div "4 3 17" at bounding box center [343, 247] width 54 height 18
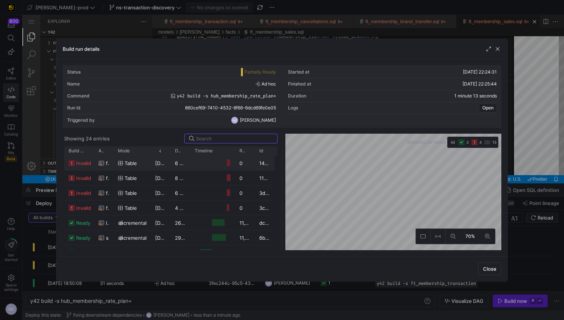
click at [107, 163] on span "ft_membership_brand_transfer" at bounding box center [107, 163] width 3 height 15
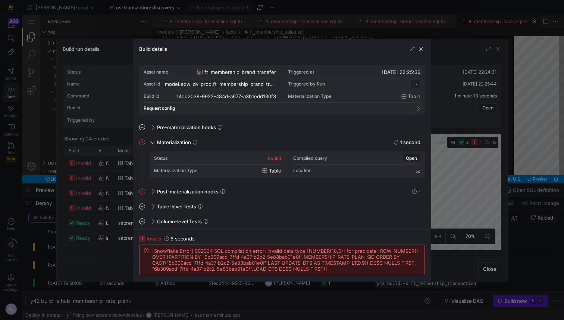
scroll to position [67, 0]
click at [464, 176] on div at bounding box center [282, 160] width 564 height 320
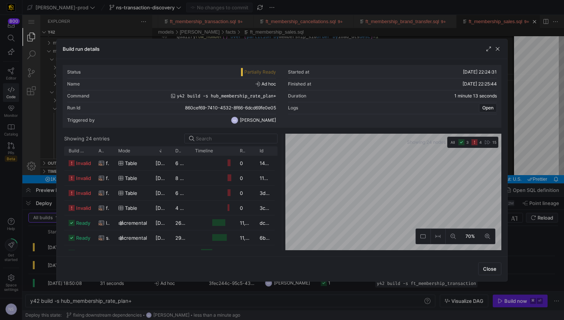
click at [526, 171] on div at bounding box center [282, 160] width 564 height 320
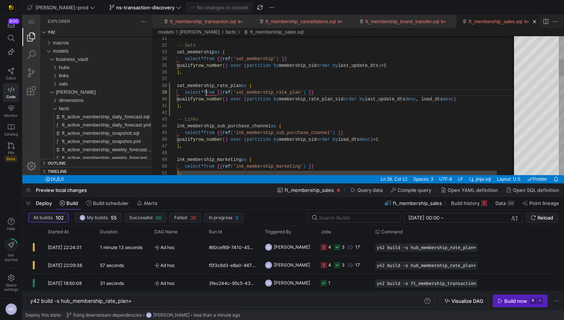
type textarea "-- Sats sat_membership as ( select * from {{ ref('sat_membership') }} qualify r…"
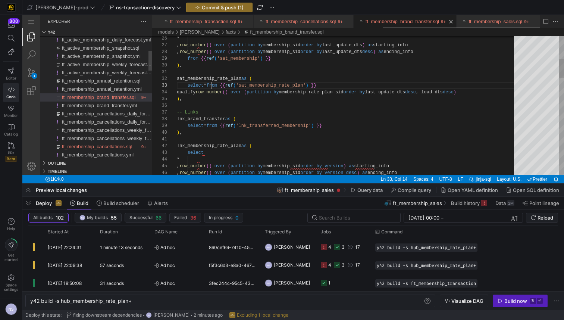
click at [400, 22] on link "ft_membership_brand_transfer.sql" at bounding box center [401, 22] width 73 height 6
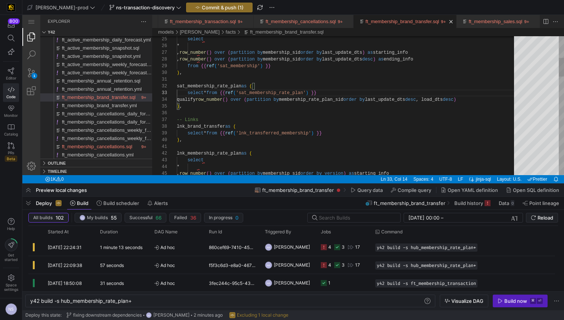
scroll to position [20, 306]
type textarea "sat_membership_rate_plan as ( select * from {{ ref('sat_membership_rate_plan') …"
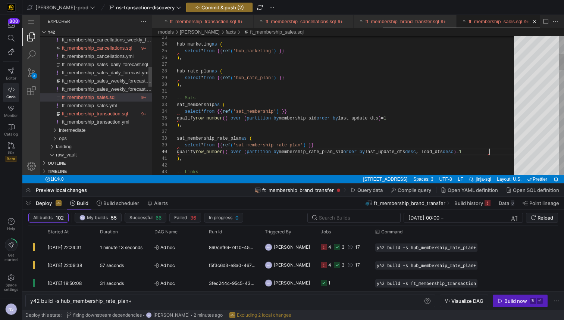
click at [487, 21] on link "ft_membership_sales.sql" at bounding box center [495, 22] width 54 height 6
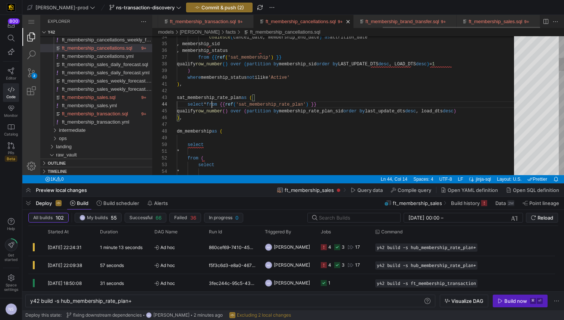
click at [297, 21] on link "ft_membership_cancellations.sql" at bounding box center [300, 22] width 70 height 6
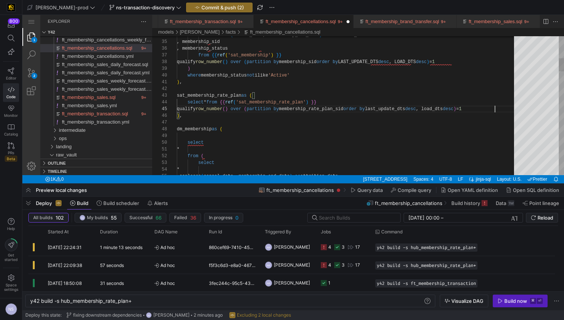
scroll to position [27, 317]
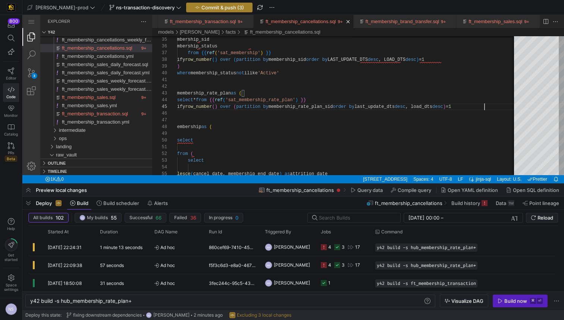
type textarea "), sat_membership_rate_plan as ( select * from {{ ref('sat_membership_rate_plan…"
click at [201, 4] on span "Commit & push (3)" at bounding box center [222, 7] width 43 height 6
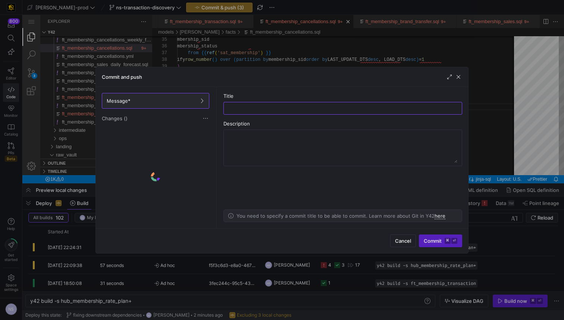
click at [475, 59] on div at bounding box center [282, 160] width 564 height 320
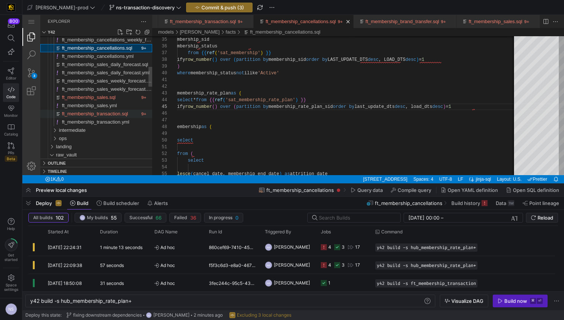
click at [121, 114] on span "ft_membership_transaction.sql" at bounding box center [95, 114] width 66 height 6
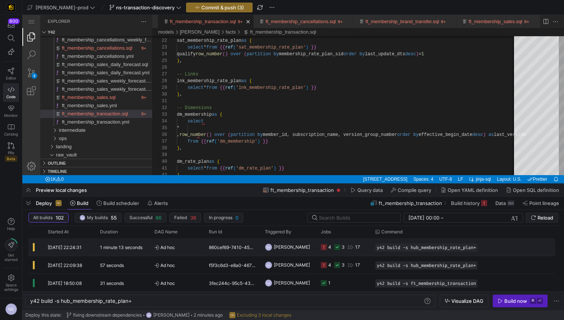
click at [345, 246] on div "4 3 17" at bounding box center [340, 247] width 39 height 18
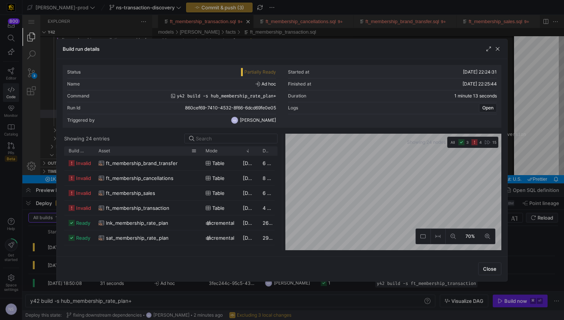
drag, startPoint x: 111, startPoint y: 152, endPoint x: 199, endPoint y: 154, distance: 87.6
click at [199, 154] on div at bounding box center [200, 150] width 3 height 9
click at [171, 205] on div "ft_membership_transaction" at bounding box center [147, 208] width 98 height 15
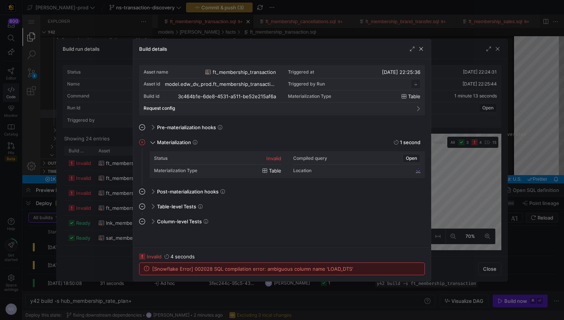
scroll to position [67, 0]
click at [466, 213] on div at bounding box center [282, 160] width 564 height 320
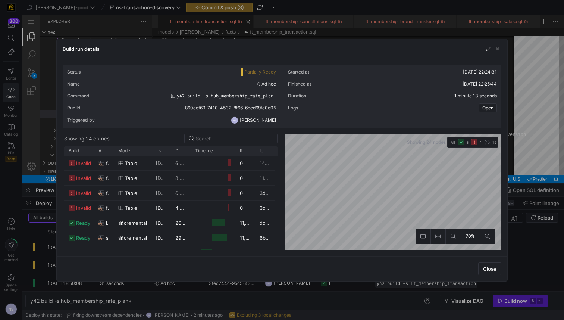
click at [526, 208] on div at bounding box center [282, 160] width 564 height 320
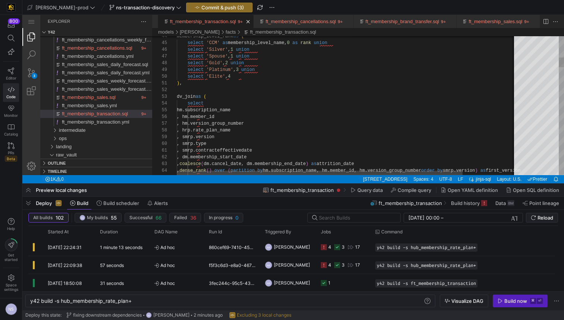
scroll to position [67, 302]
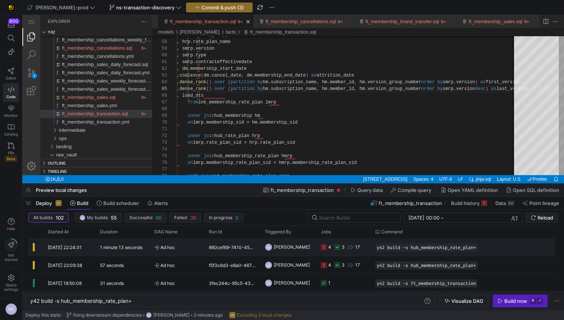
click at [330, 248] on div "4" at bounding box center [329, 247] width 3 height 18
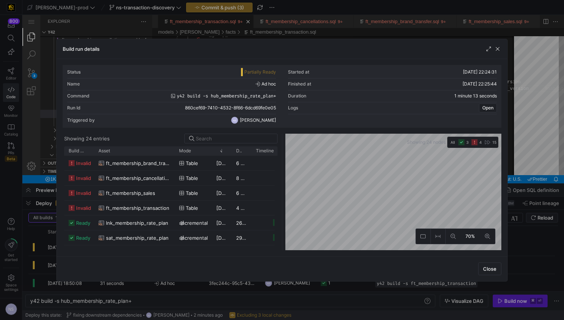
drag, startPoint x: 112, startPoint y: 152, endPoint x: 194, endPoint y: 156, distance: 82.1
click at [194, 156] on div "Build status Asset Mode 1" at bounding box center [170, 198] width 213 height 104
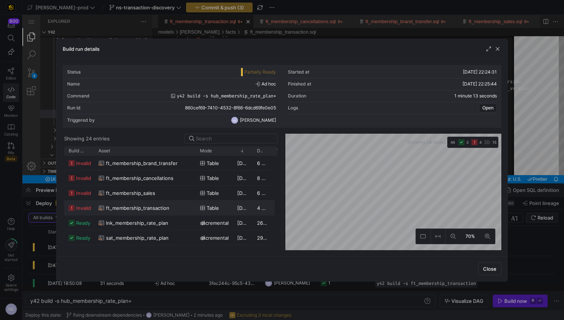
click at [161, 208] on span "ft_membership_transaction" at bounding box center [137, 208] width 63 height 15
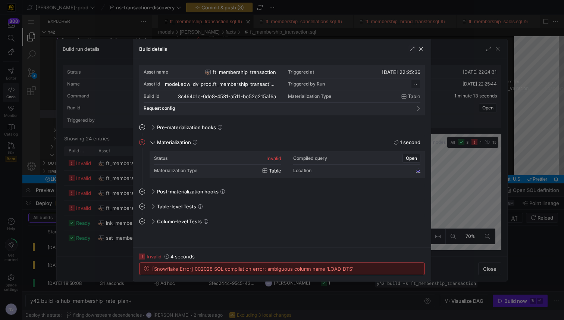
scroll to position [67, 0]
click at [471, 200] on div at bounding box center [282, 160] width 564 height 320
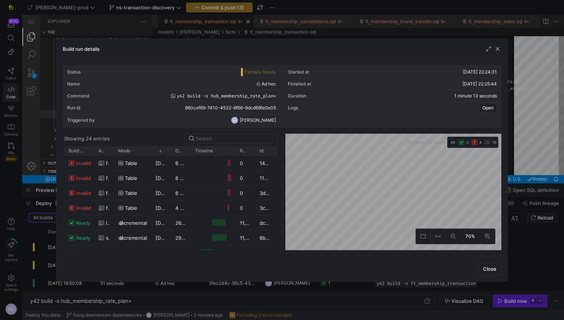
click at [510, 191] on div at bounding box center [282, 160] width 564 height 320
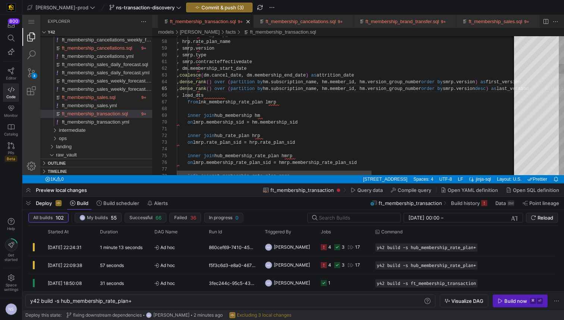
type textarea ", coalesce(dm.cancel_date, dm.membership_end_date) as attrition_date , dense_ra…"
type textarea "load_dt"
type textarea ", version_group_number , membership_start_date as transaction_date , rate_plan_…"
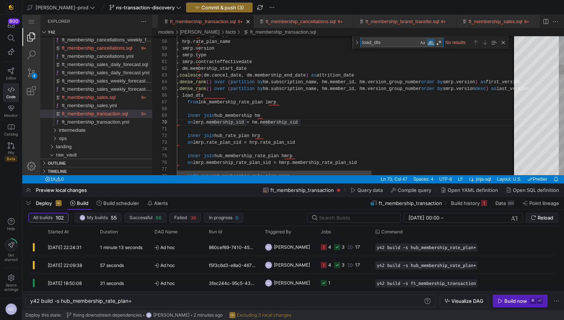
scroll to position [67, 48]
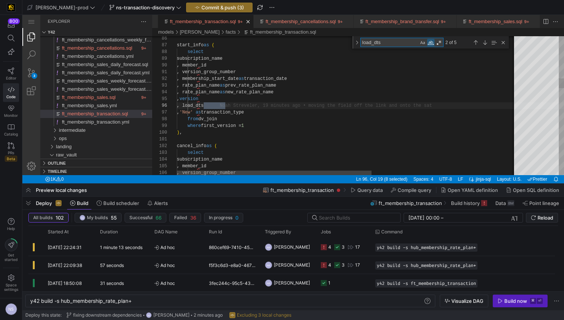
type textarea "load_dts"
click at [432, 41] on div "Match Whole Word (⌥⌘W)" at bounding box center [430, 42] width 7 height 7
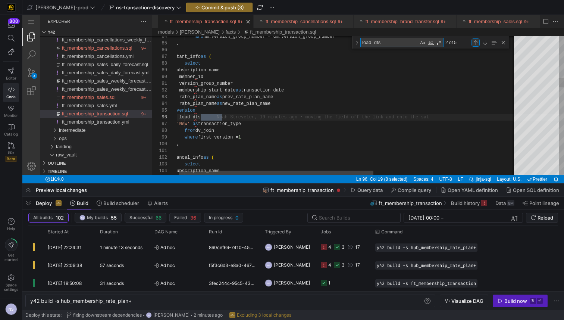
click at [474, 42] on div "Previous Match (⇧Enter)" at bounding box center [475, 42] width 8 height 8
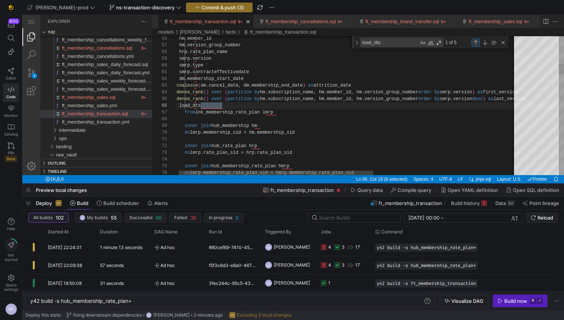
click at [474, 42] on div "Previous Match (⇧Enter)" at bounding box center [475, 42] width 8 height 8
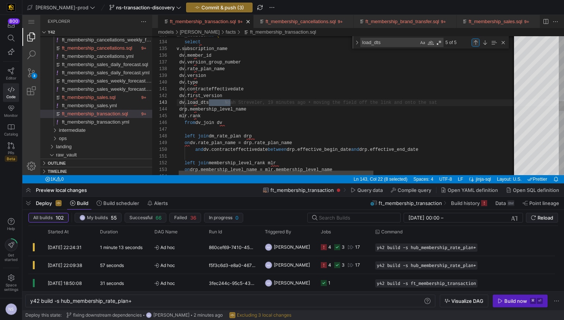
click at [474, 42] on div "Previous Match (⇧Enter)" at bounding box center [475, 42] width 8 height 8
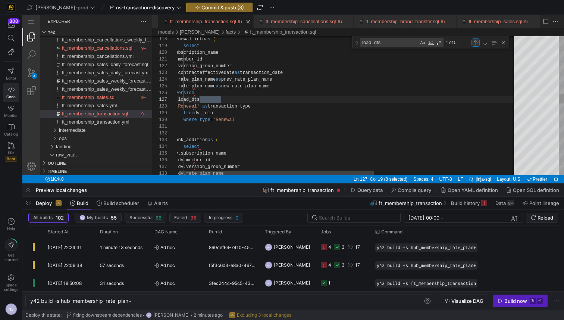
click at [474, 42] on div "Previous Match (⇧Enter)" at bounding box center [475, 42] width 8 height 8
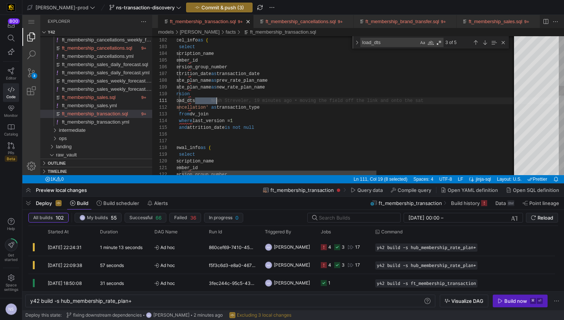
scroll to position [0, 48]
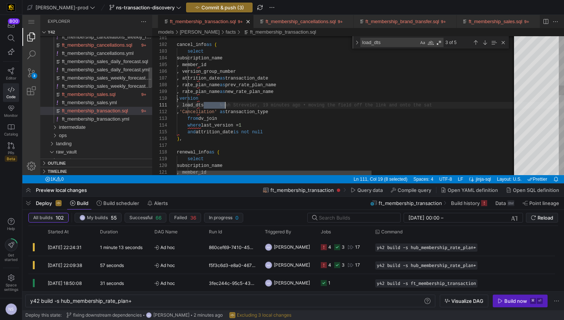
drag, startPoint x: 222, startPoint y: 100, endPoint x: 139, endPoint y: 99, distance: 83.1
click at [177, 99] on div "renewal_info as ( select subscription_name , member_id cancel_info as ( select …" at bounding box center [473, 316] width 592 height 1930
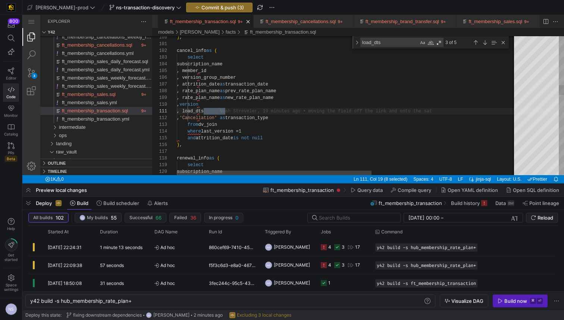
drag, startPoint x: 238, startPoint y: 105, endPoint x: 155, endPoint y: 109, distance: 82.5
click at [177, 109] on div "renewal_info as ( select subscription_name cancel_info as ( select subscription…" at bounding box center [473, 322] width 592 height 1930
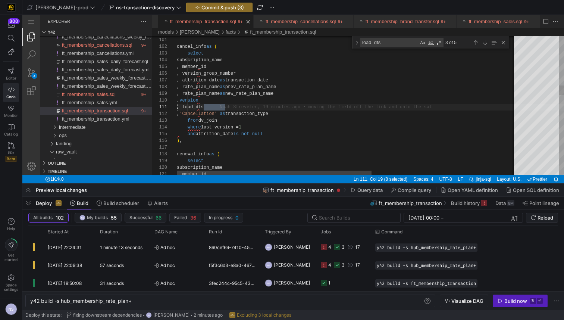
drag, startPoint x: 272, startPoint y: 108, endPoint x: 176, endPoint y: 107, distance: 95.8
click at [177, 107] on div "renewal_info as ( select subscription_name cancel_info as ( select subscription…" at bounding box center [473, 318] width 592 height 1930
drag, startPoint x: 234, startPoint y: 107, endPoint x: 167, endPoint y: 105, distance: 67.2
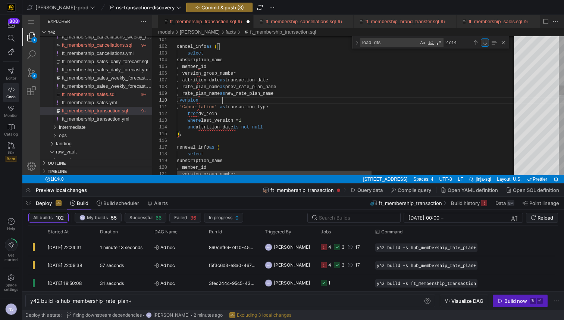
click at [482, 44] on div "Next Match (Enter)" at bounding box center [485, 42] width 8 height 8
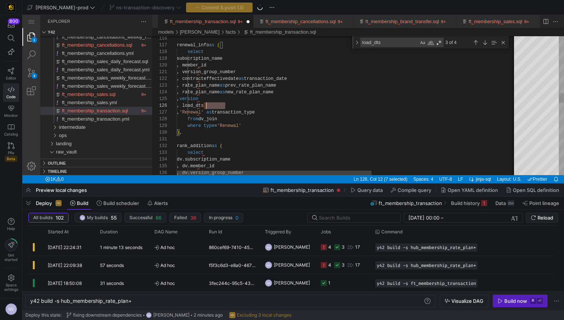
scroll to position [34, 0]
drag, startPoint x: 233, startPoint y: 106, endPoint x: 148, endPoint y: 104, distance: 85.0
click at [483, 41] on div "Next Match (Enter)" at bounding box center [485, 42] width 8 height 8
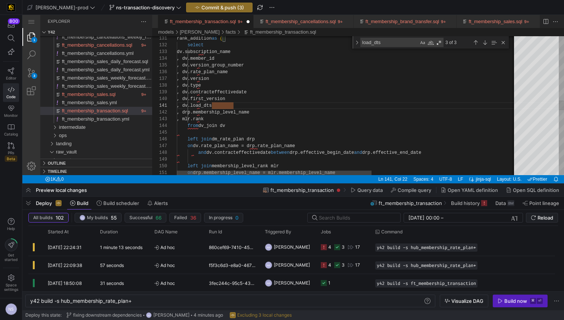
scroll to position [0, 8]
drag, startPoint x: 239, startPoint y: 106, endPoint x: 159, endPoint y: 104, distance: 79.8
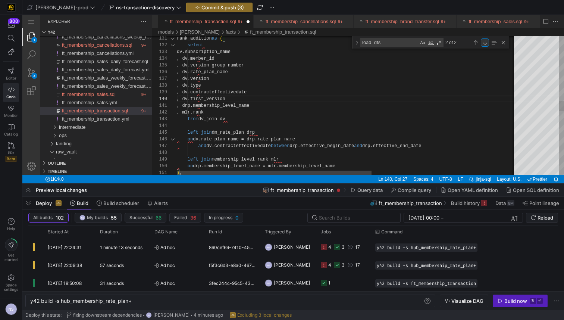
click at [484, 44] on div "Next Match (Enter)" at bounding box center [485, 42] width 8 height 8
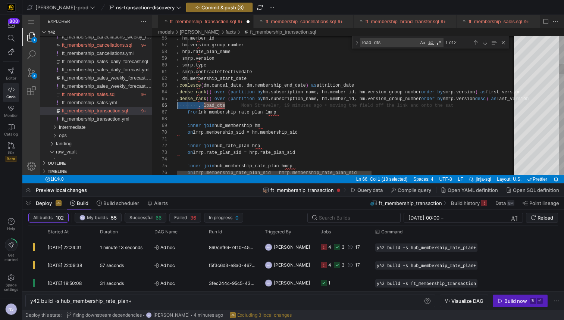
scroll to position [34, 0]
drag, startPoint x: 236, startPoint y: 106, endPoint x: 150, endPoint y: 109, distance: 86.2
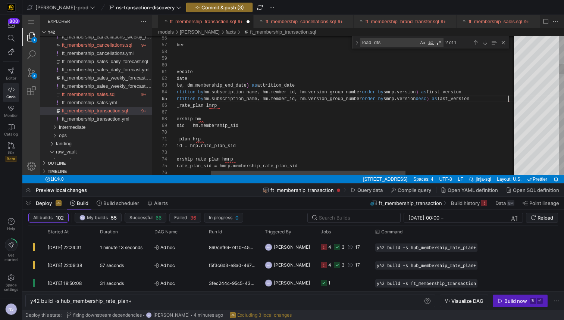
scroll to position [27, 390]
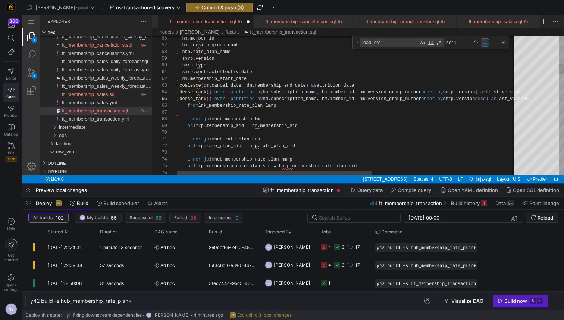
click at [484, 41] on div "Next Match (Enter)" at bounding box center [485, 42] width 8 height 8
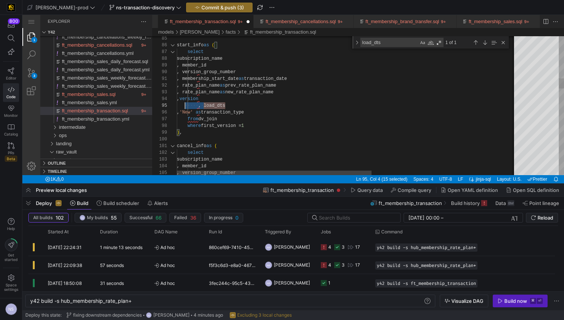
scroll to position [27, 0]
drag, startPoint x: 235, startPoint y: 106, endPoint x: 158, endPoint y: 104, distance: 76.1
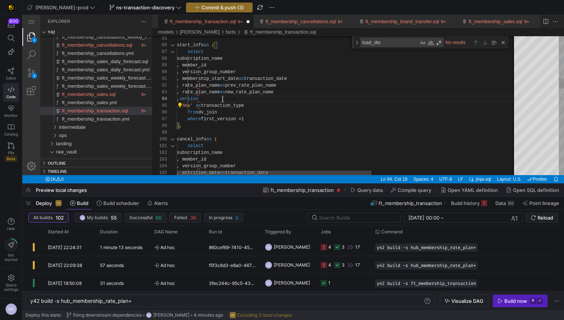
type textarea ", membership_start_date as transaction_date , rate_plan_name as prev_rate_plan_…"
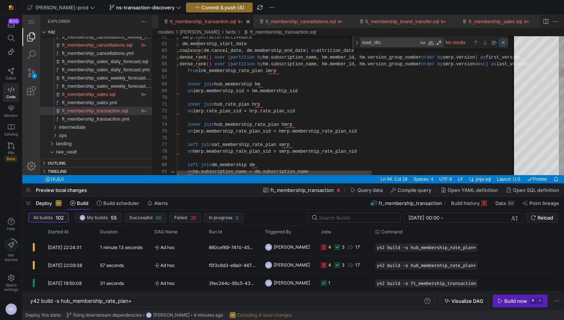
click at [505, 43] on div "Close (Escape)" at bounding box center [503, 42] width 8 height 8
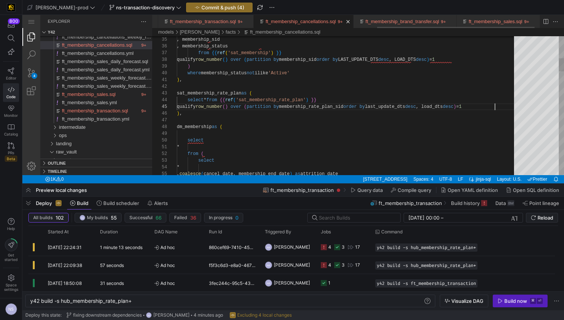
click at [295, 23] on link "ft_membership_cancellations.sql" at bounding box center [300, 22] width 70 height 6
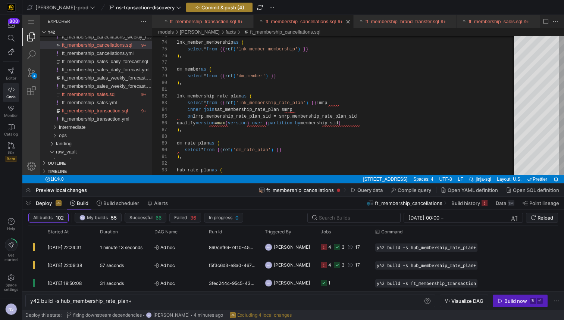
click at [201, 5] on span "Commit & push (4)" at bounding box center [222, 7] width 43 height 6
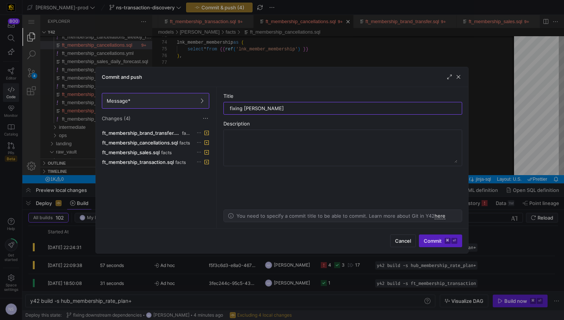
type input "fixing error"
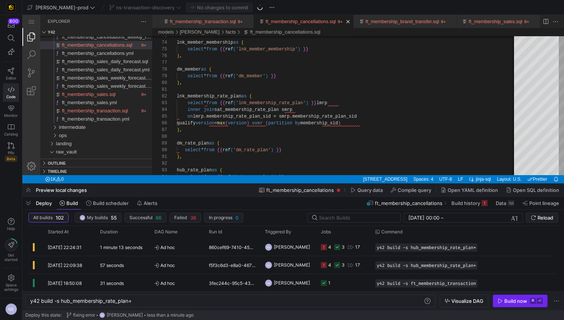
click at [510, 299] on div "Build now" at bounding box center [515, 301] width 23 height 6
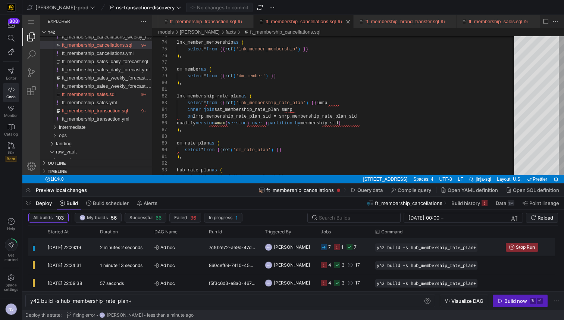
click at [340, 249] on div "1" at bounding box center [339, 247] width 10 height 18
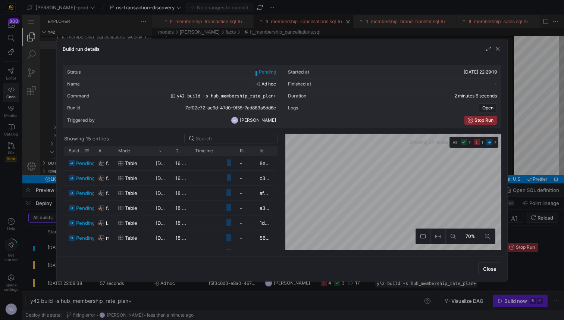
click at [87, 152] on span at bounding box center [86, 150] width 5 height 5
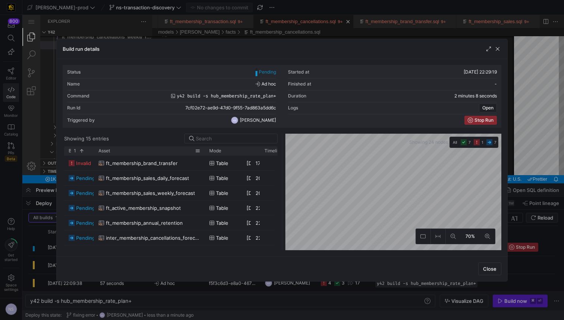
drag, startPoint x: 113, startPoint y: 150, endPoint x: 204, endPoint y: 151, distance: 91.0
click at [204, 151] on div at bounding box center [204, 150] width 3 height 9
click at [167, 162] on span "ft_membership_brand_transfer" at bounding box center [142, 163] width 72 height 15
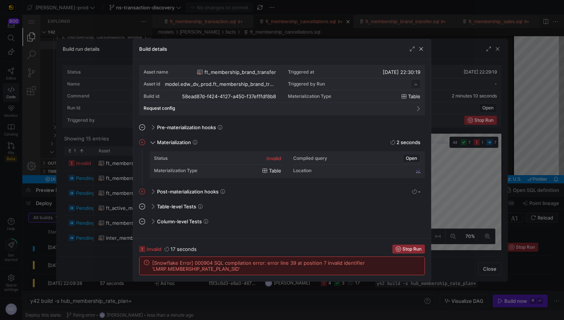
scroll to position [67, 0]
click at [487, 160] on div at bounding box center [282, 160] width 564 height 320
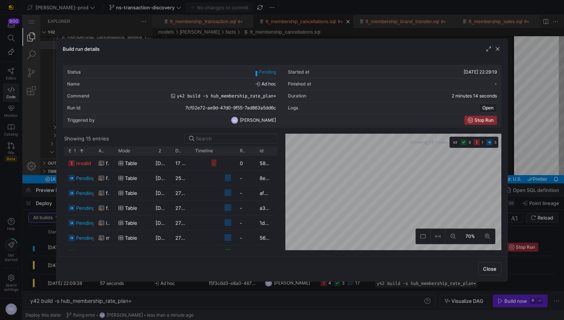
click at [563, 147] on div at bounding box center [282, 160] width 564 height 320
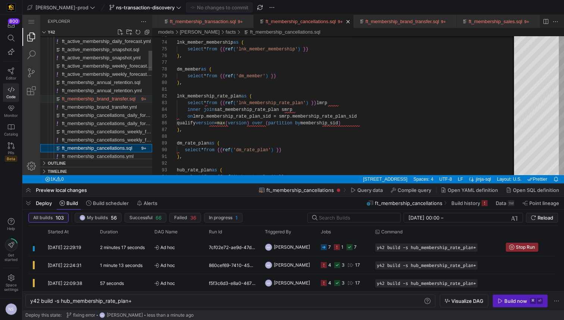
click at [115, 98] on span "ft_membership_brand_transfer.sql" at bounding box center [98, 99] width 73 height 6
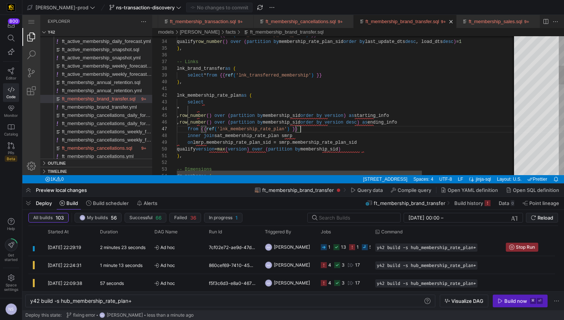
scroll to position [40, 124]
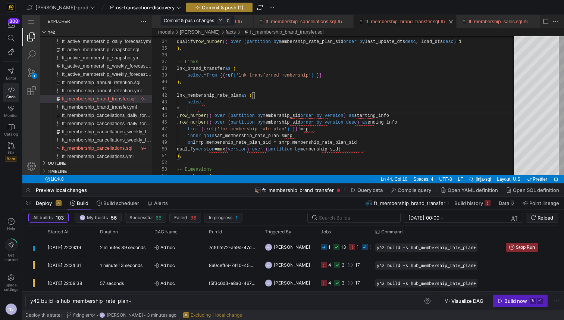
type textarea "lnk_membership_rate_plan as ( select * , row_number() over (partition by member…"
click at [202, 6] on span "Commit & push (1)" at bounding box center [223, 7] width 42 height 6
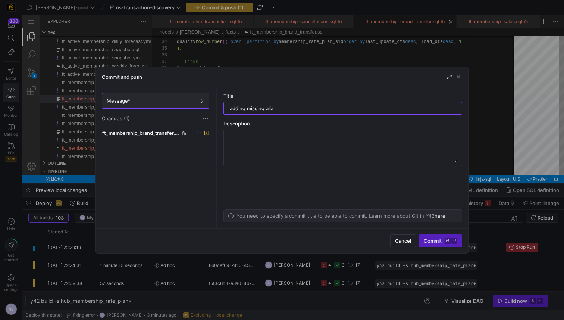
type input "adding missing alias"
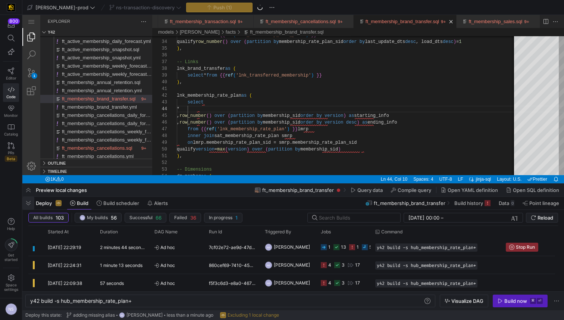
click at [29, 204] on span "button" at bounding box center [28, 202] width 12 height 13
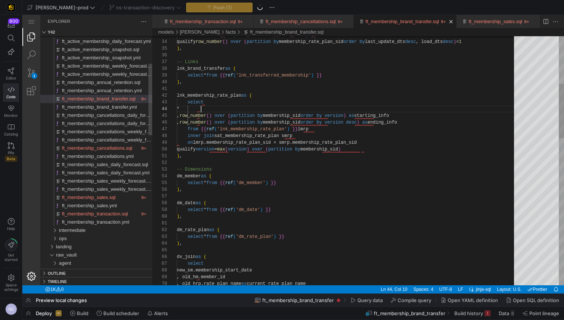
scroll to position [20, 24]
click at [25, 312] on span "button" at bounding box center [28, 312] width 12 height 13
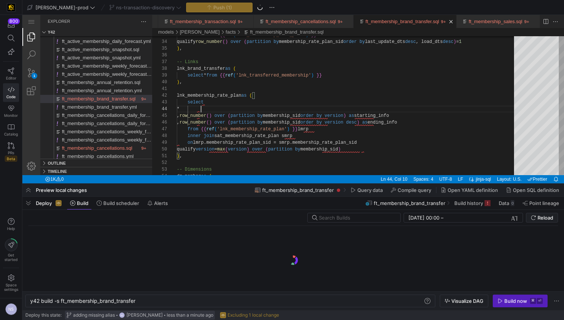
scroll to position [0, 106]
click at [504, 299] on div "Build now" at bounding box center [515, 301] width 23 height 6
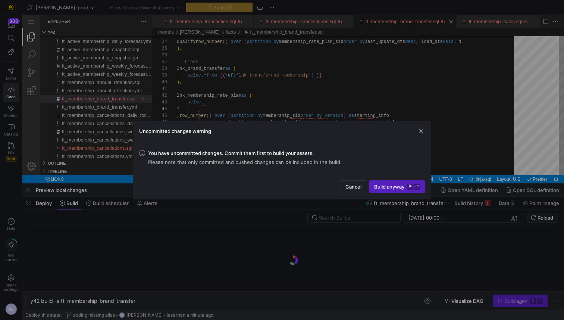
click at [501, 214] on div at bounding box center [282, 160] width 564 height 320
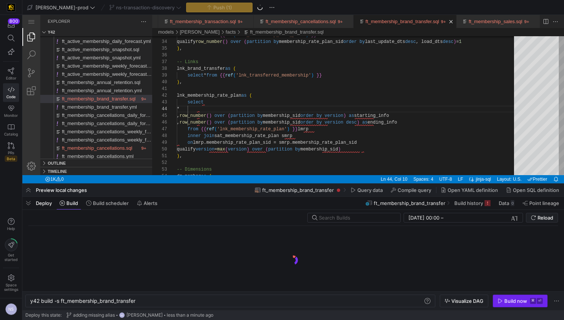
click at [506, 299] on div "Build now" at bounding box center [515, 301] width 23 height 6
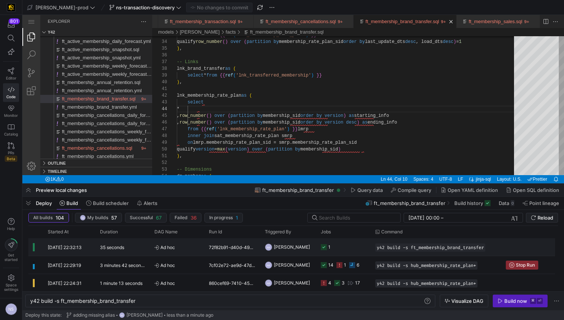
click at [361, 245] on y42-job-status-cell-renderer "1" at bounding box center [343, 246] width 45 height 17
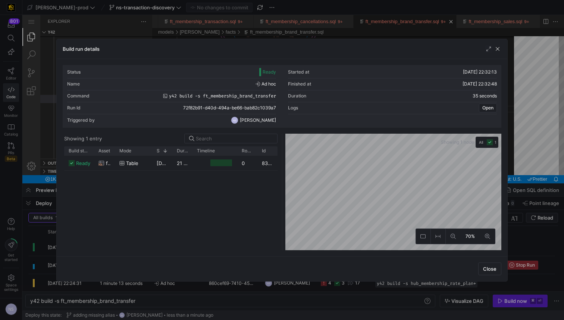
click at [563, 203] on div at bounding box center [282, 160] width 564 height 320
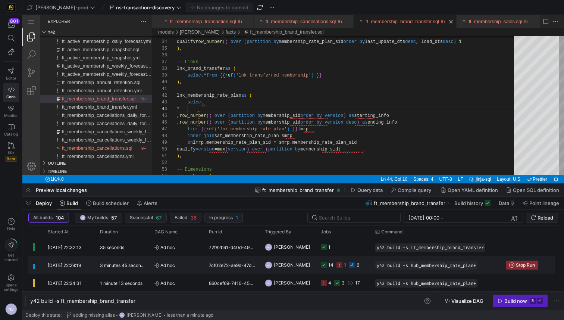
click at [358, 262] on div "6" at bounding box center [357, 265] width 3 height 18
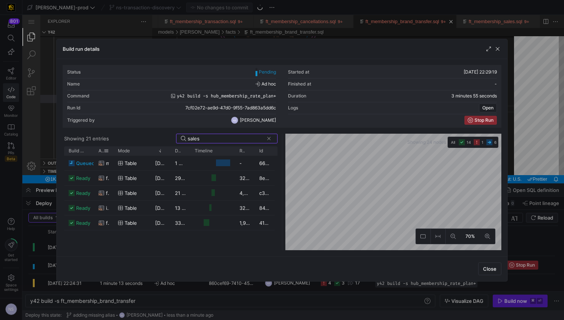
type input "sales"
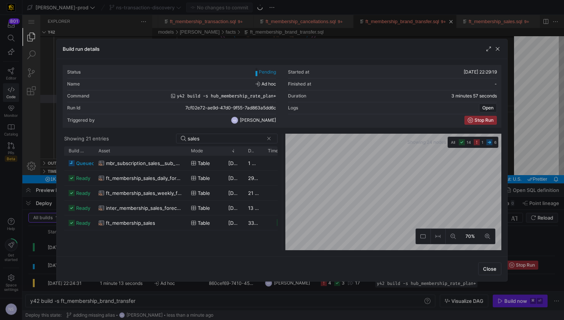
drag, startPoint x: 113, startPoint y: 154, endPoint x: 183, endPoint y: 165, distance: 71.8
click at [183, 165] on div "Build status Asset Mode 1" at bounding box center [170, 198] width 213 height 104
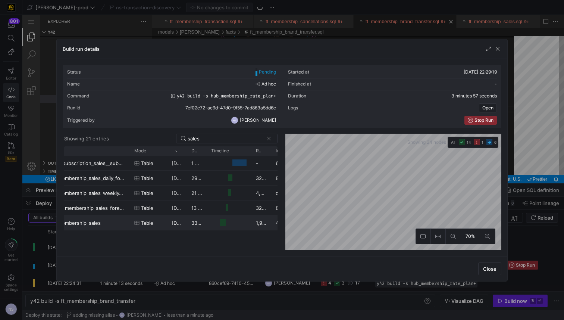
scroll to position [0, 68]
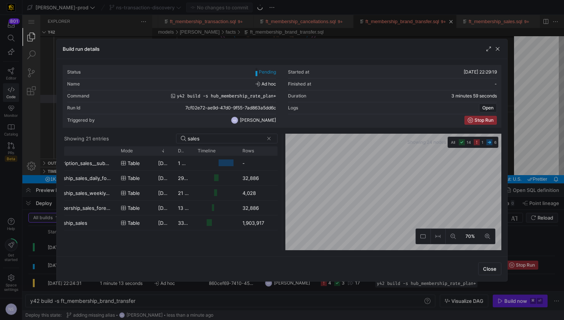
click at [294, 154] on as-split "Showing 21 entries sales Drag here to set row groups Drag here to set column la…" at bounding box center [282, 191] width 438 height 116
click at [541, 169] on div at bounding box center [282, 160] width 564 height 320
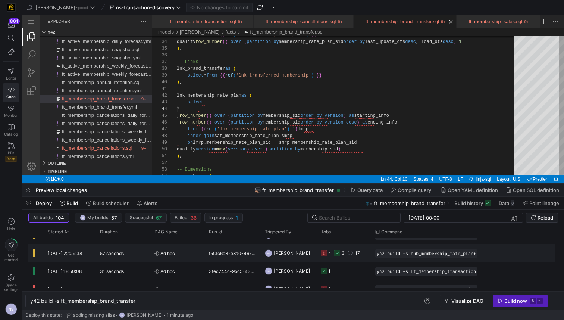
scroll to position [44, 0]
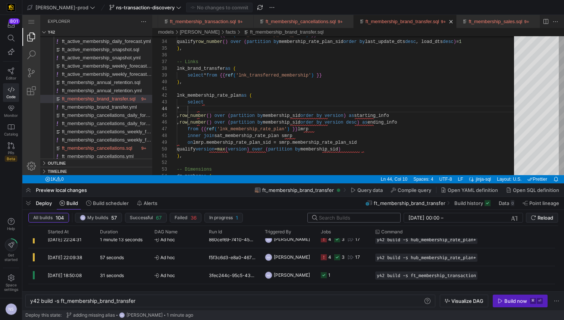
click at [329, 215] on input "text" at bounding box center [356, 217] width 75 height 6
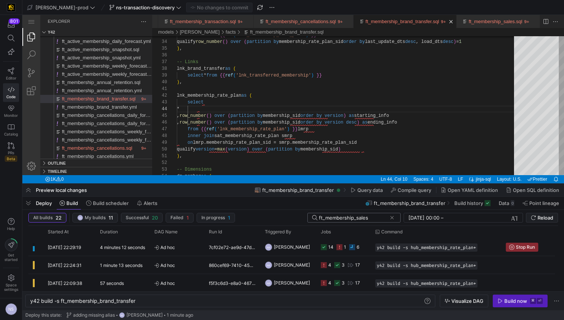
click at [349, 216] on input "ft_membership_sales" at bounding box center [353, 217] width 68 height 6
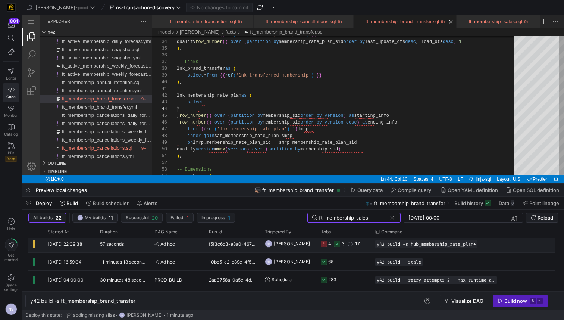
scroll to position [40, 0]
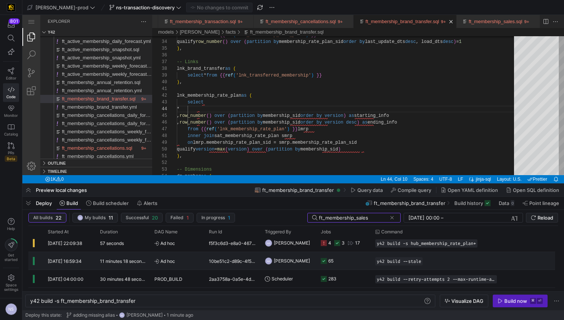
type input "ft_membership_sales"
click at [344, 255] on y42-job-status-cell-renderer "65" at bounding box center [343, 260] width 45 height 17
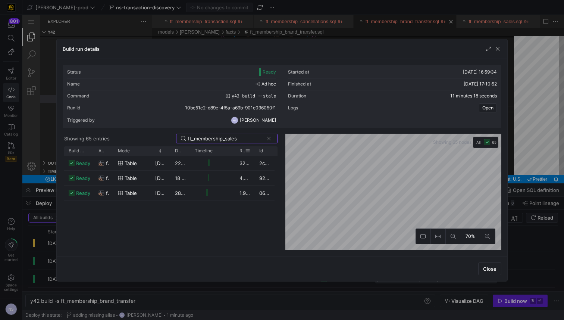
type input "ft_membership_sales"
drag, startPoint x: 254, startPoint y: 151, endPoint x: 281, endPoint y: 149, distance: 27.3
click at [281, 149] on as-split "Showing 65 entries ft_membership_sales Drag here to set row groups Drag here to…" at bounding box center [282, 191] width 438 height 116
click at [525, 151] on div at bounding box center [282, 160] width 564 height 320
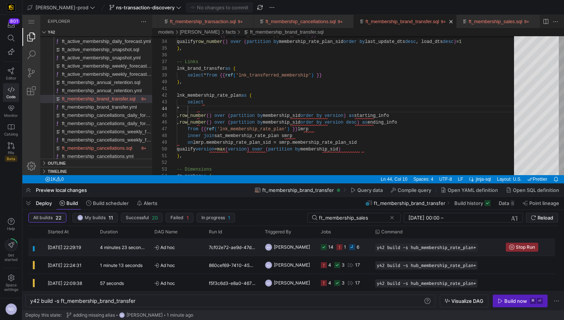
click at [340, 244] on icon "Press SPACE to select this row." at bounding box center [339, 247] width 6 height 6
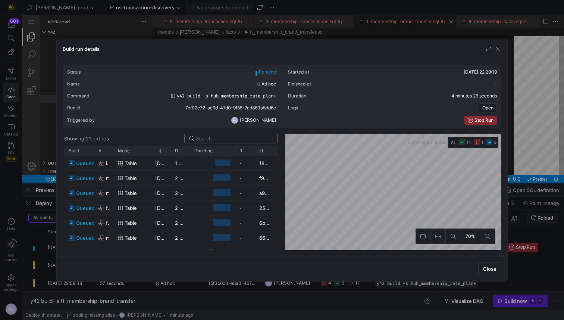
click at [227, 139] on input at bounding box center [234, 138] width 77 height 6
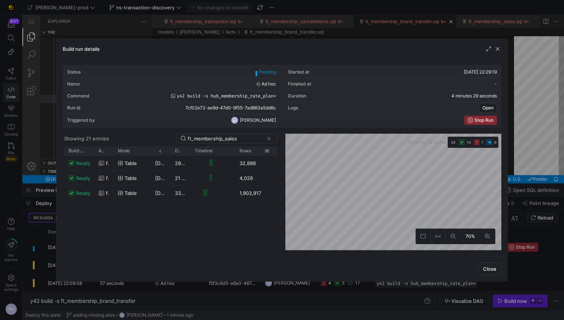
drag, startPoint x: 253, startPoint y: 150, endPoint x: 273, endPoint y: 148, distance: 19.4
click at [273, 148] on div at bounding box center [274, 150] width 3 height 9
drag, startPoint x: 248, startPoint y: 137, endPoint x: 233, endPoint y: 139, distance: 15.0
click at [233, 139] on input "ft_membership_sales" at bounding box center [226, 138] width 76 height 6
click at [232, 136] on input "ft_membership_cancel" at bounding box center [226, 138] width 76 height 6
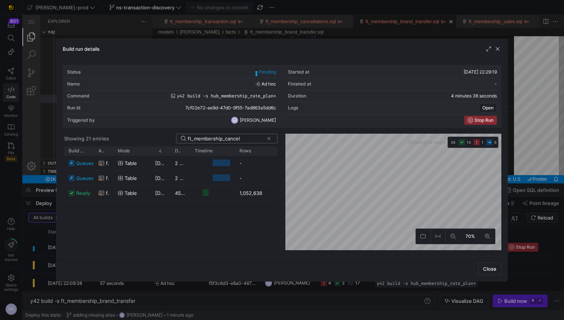
click at [232, 136] on input "ft_membership_cancel" at bounding box center [226, 138] width 76 height 6
type input "ft_membership_cancel"
click at [534, 185] on div at bounding box center [282, 160] width 564 height 320
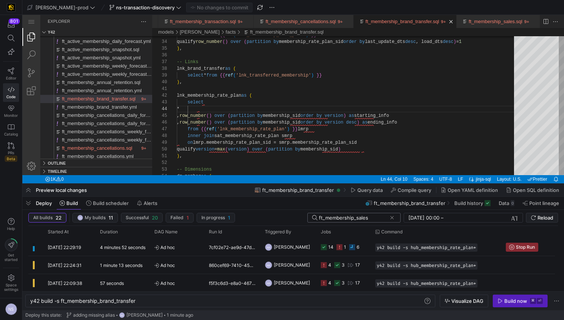
click at [350, 218] on input "ft_membership_sales" at bounding box center [353, 217] width 68 height 6
paste input "cancel"
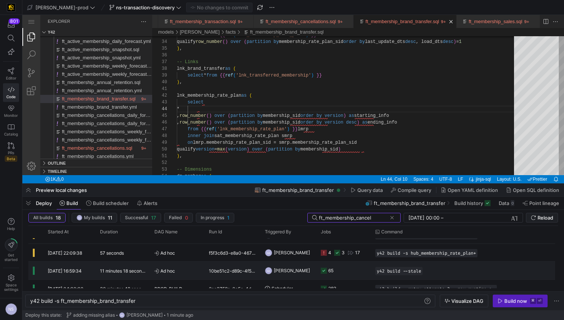
type input "ft_membership_cancel"
click at [350, 265] on y42-job-status-cell-renderer "65" at bounding box center [343, 270] width 45 height 17
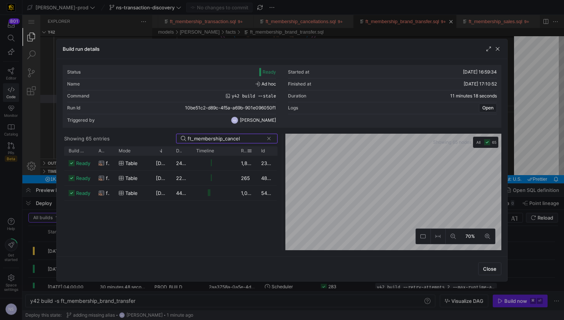
type input "ft_membership_cancel"
drag, startPoint x: 255, startPoint y: 153, endPoint x: 274, endPoint y: 152, distance: 19.4
click at [274, 152] on div at bounding box center [275, 150] width 3 height 9
click at [524, 185] on div at bounding box center [282, 160] width 564 height 320
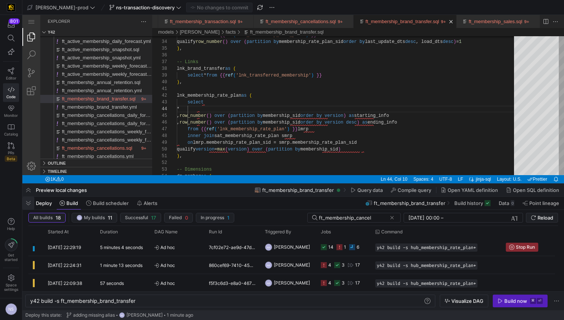
click at [32, 204] on span "button" at bounding box center [28, 202] width 12 height 13
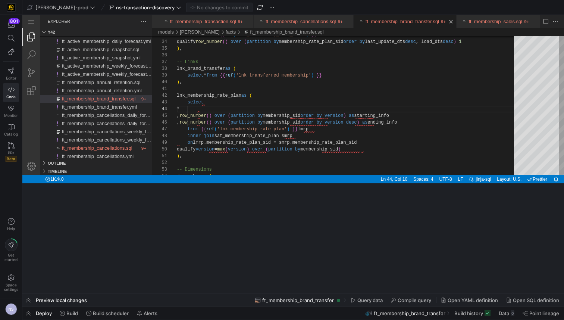
scroll to position [20, 24]
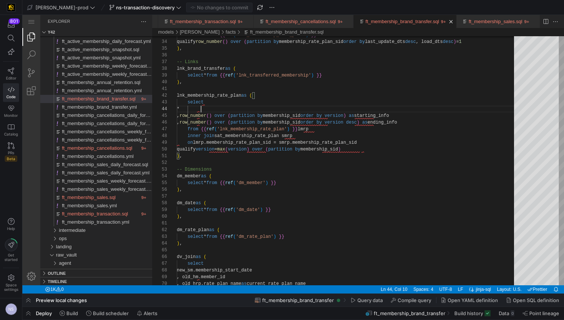
click at [26, 311] on span "button" at bounding box center [28, 312] width 12 height 13
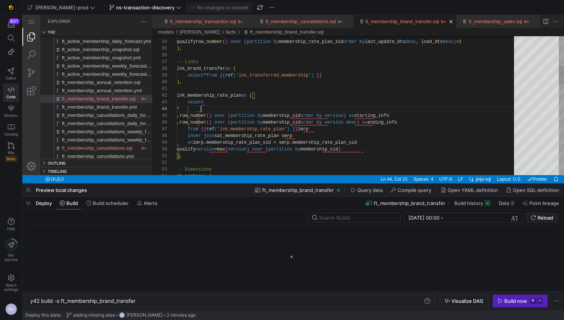
scroll to position [0, 106]
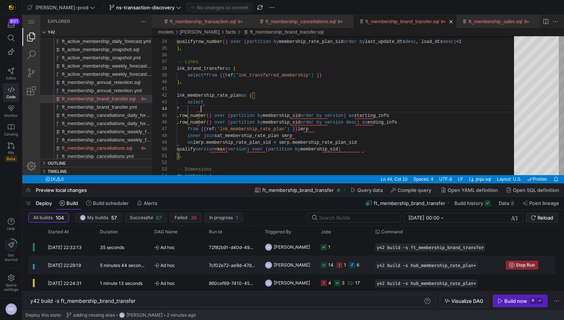
click at [357, 265] on div "6" at bounding box center [357, 265] width 3 height 18
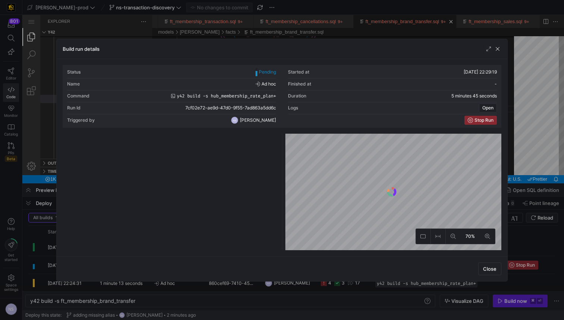
click at [534, 162] on div at bounding box center [282, 160] width 564 height 320
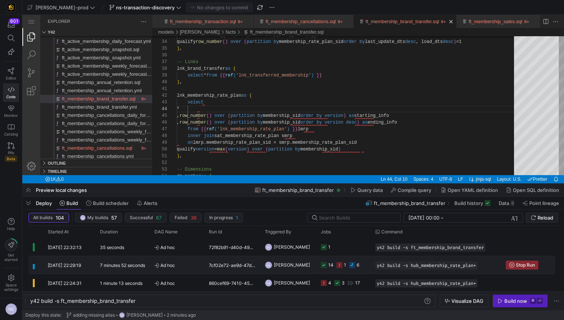
click at [345, 260] on div "1" at bounding box center [345, 265] width 2 height 18
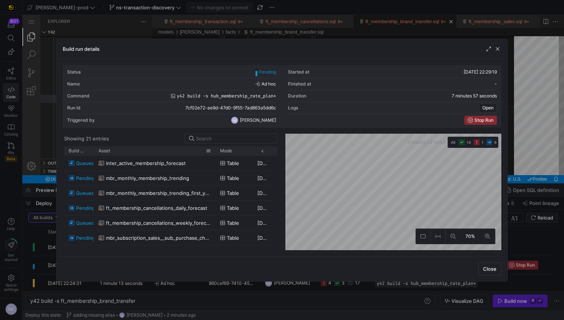
drag, startPoint x: 112, startPoint y: 151, endPoint x: 220, endPoint y: 151, distance: 108.1
click at [217, 151] on div at bounding box center [215, 150] width 3 height 9
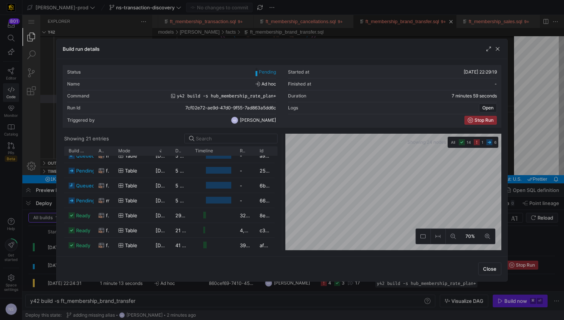
scroll to position [0, 0]
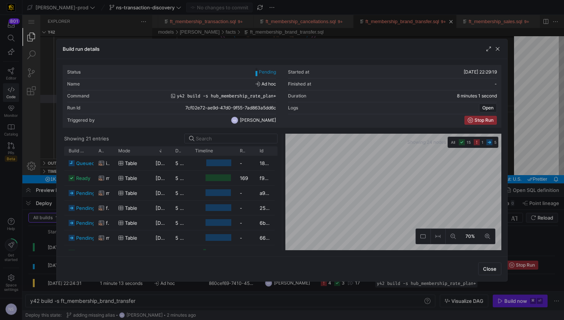
click at [557, 196] on div at bounding box center [282, 160] width 564 height 320
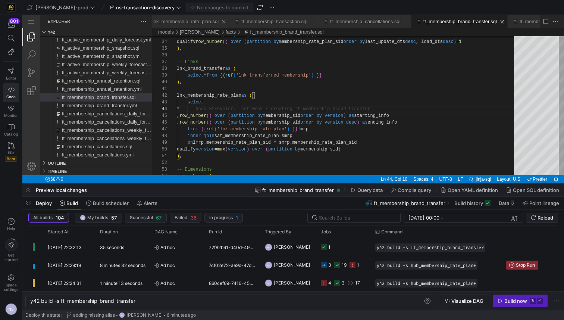
scroll to position [0, 438]
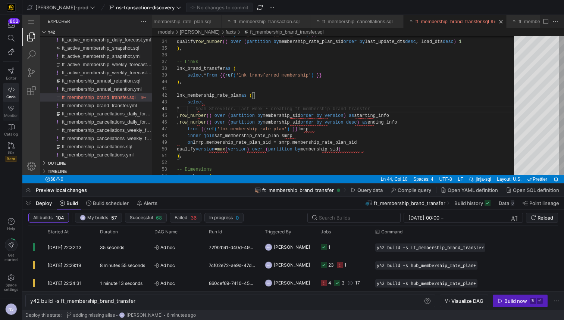
click at [8, 110] on icon at bounding box center [11, 108] width 7 height 7
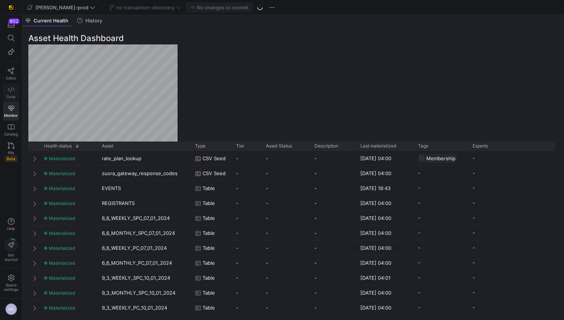
click at [7, 89] on link "Code" at bounding box center [11, 92] width 16 height 19
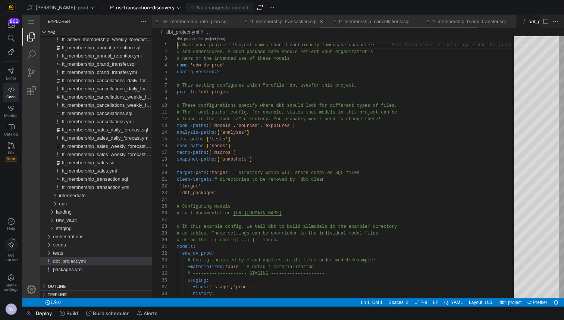
scroll to position [0, 410]
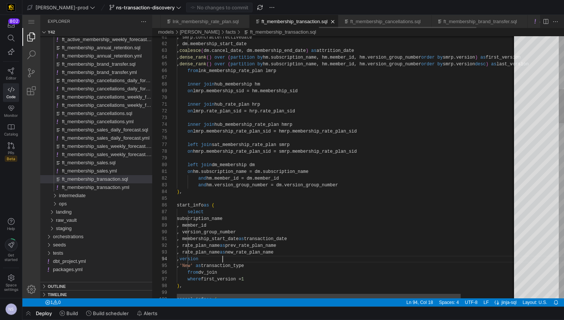
click at [317, 21] on link "ft_membership_transaction.sql" at bounding box center [294, 22] width 66 height 6
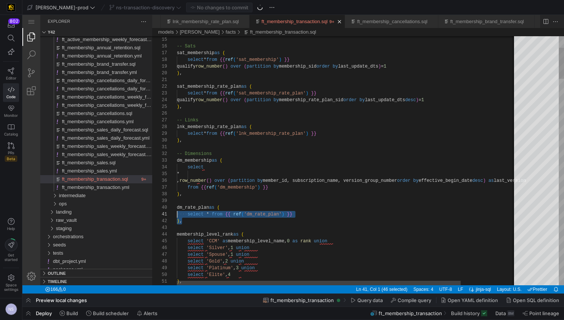
scroll to position [60, 0]
drag, startPoint x: 192, startPoint y: 221, endPoint x: 176, endPoint y: 210, distance: 19.5
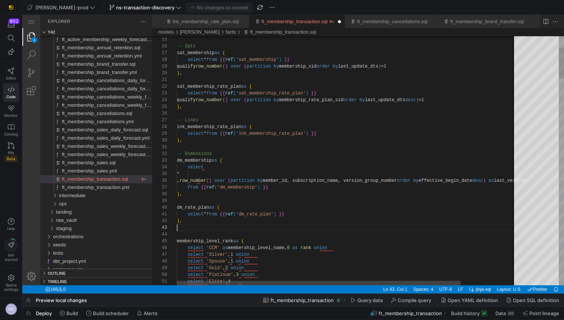
scroll to position [20, 0]
paste textarea "dm_rate_plan as ( select * from {{ ref('dm_rate_plan') }} ), membership_level_r…"
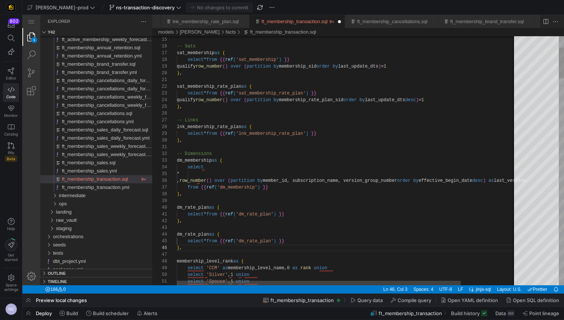
scroll to position [47, 0]
paste textarea "dm_rate_plan as ( select * from {{ ref('dm_rate_plan') }} ),"
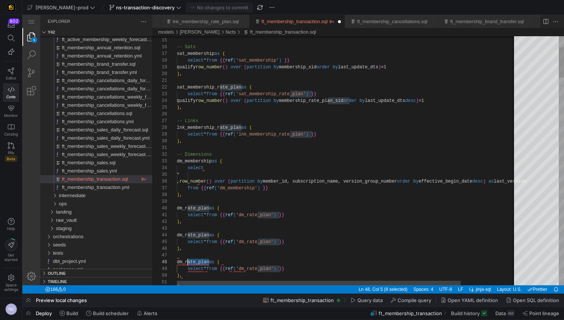
scroll to position [47, 11]
drag, startPoint x: 209, startPoint y: 260, endPoint x: 186, endPoint y: 262, distance: 22.8
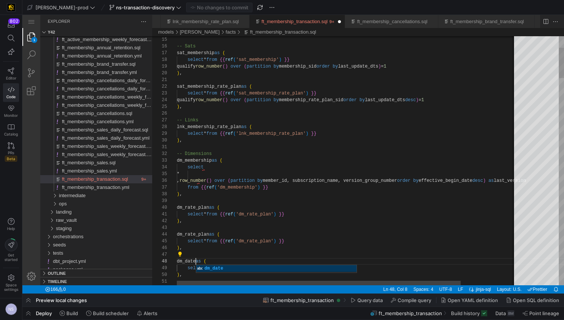
scroll to position [47, 19]
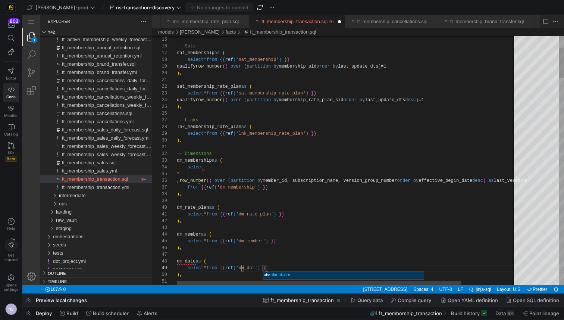
scroll to position [54, 89]
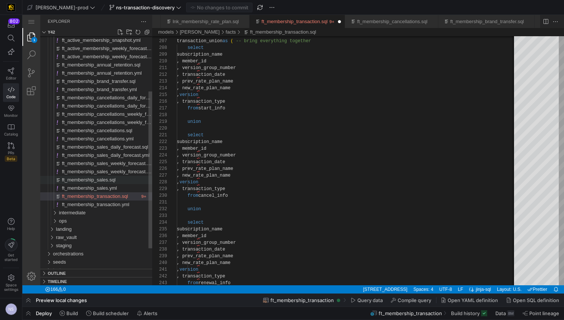
type textarea "select * from {{ ref('dm_rate_plan') }} ), dm_member as ( select * from {{ ref(…"
click at [116, 179] on span "ft_membership_sales.sql" at bounding box center [89, 180] width 54 height 6
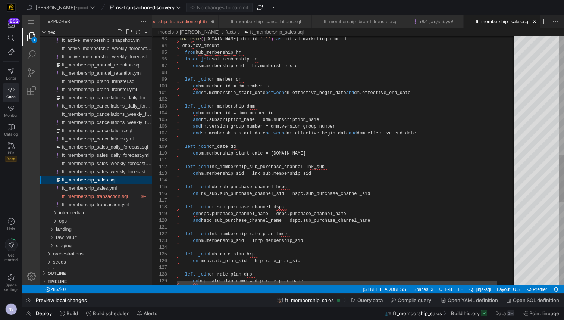
scroll to position [0, 582]
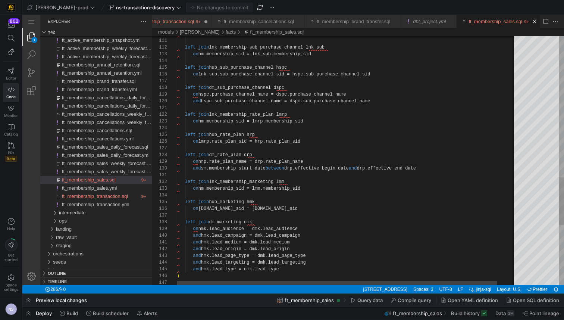
type textarea "left join lnk_membership_rate_plan lmrp on hm.membership_sid = lmrp.membership_…"
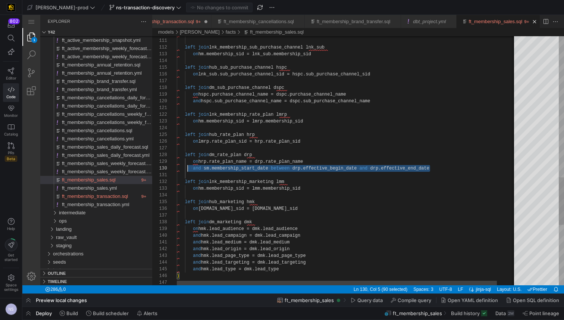
scroll to position [54, 0]
drag, startPoint x: 447, startPoint y: 168, endPoint x: 169, endPoint y: 162, distance: 277.8
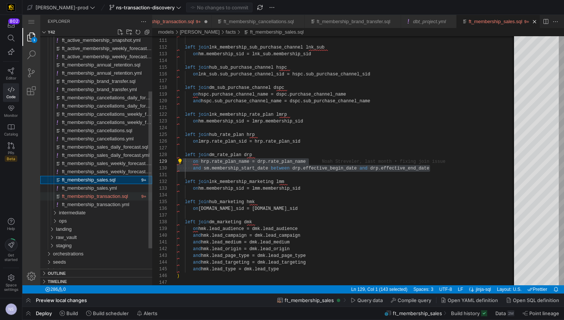
click at [115, 194] on span "ft_membership_transaction.sql" at bounding box center [95, 196] width 66 height 6
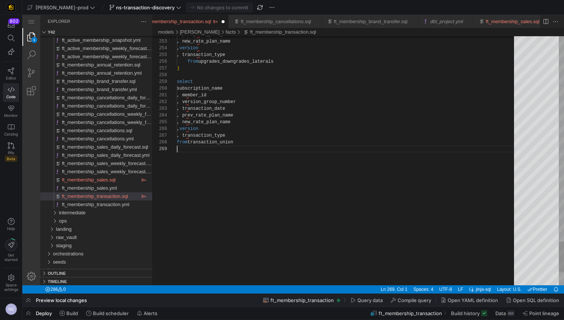
paste textarea "and sm.membership_start_date between drp.effective_begin_date and drp.effective…"
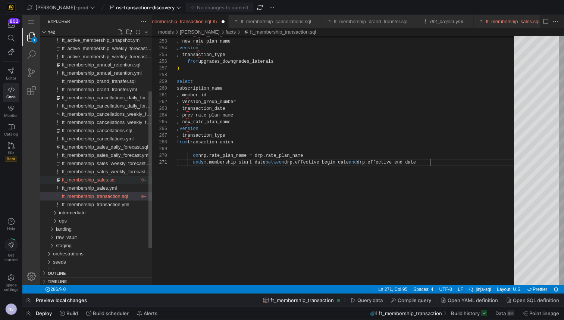
type textarea "and sm.membership_start_date between drp.effective_begin_date and drp.effective…"
click at [95, 176] on div "ft_membership_sales.sql" at bounding box center [101, 180] width 78 height 8
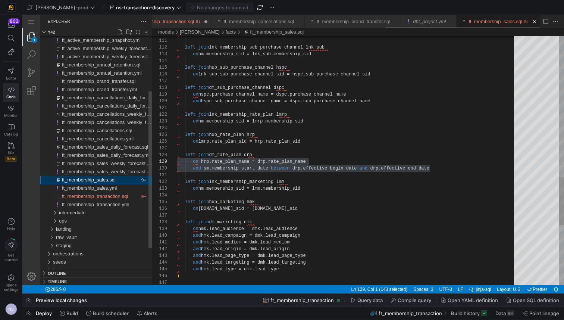
scroll to position [67, 0]
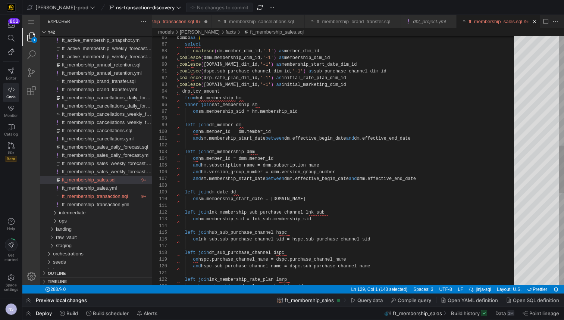
type textarea "and sm.membership_start_date between dm.effective_begin_date and dm.effective_e…"
click at [450, 175] on div "on sm.membership_start_date = dd.date left join lnk_membership_sub_purchase_cha…" at bounding box center [348, 115] width 342 height 1302
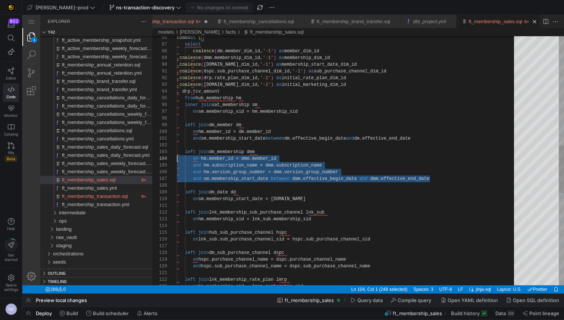
scroll to position [20, 0]
drag, startPoint x: 441, startPoint y: 177, endPoint x: 163, endPoint y: 158, distance: 279.5
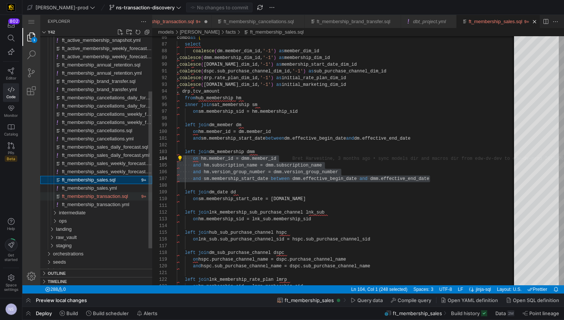
click at [109, 192] on div "ft_membership_transaction.sql" at bounding box center [101, 196] width 78 height 8
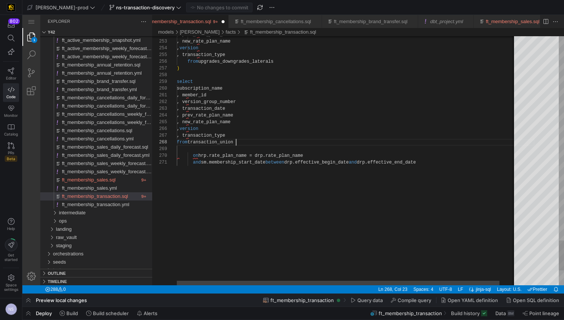
scroll to position [47, 59]
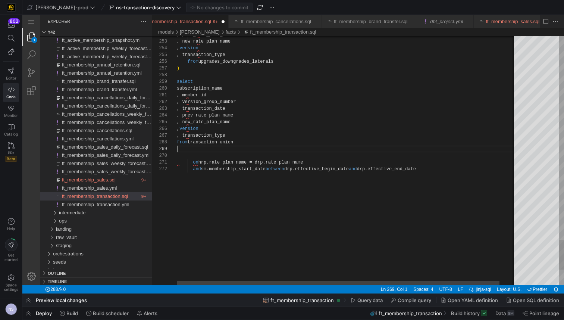
paste textarea "and hm.version_group_number = dmm.version_group_number and sm.membership_start_…"
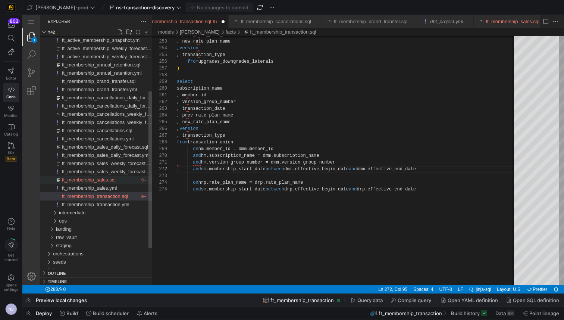
type textarea "and hm.version_group_number = dmm.version_group_number and sm.membership_start_…"
click at [106, 180] on span "ft_membership_sales.sql" at bounding box center [89, 180] width 54 height 6
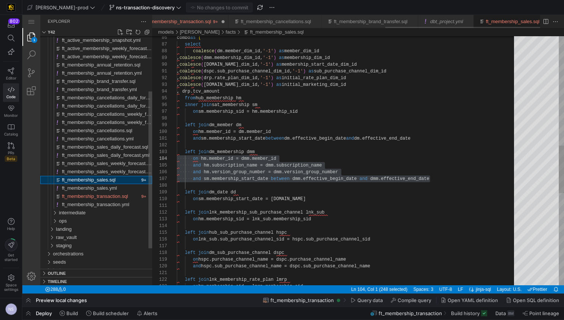
scroll to position [67, 0]
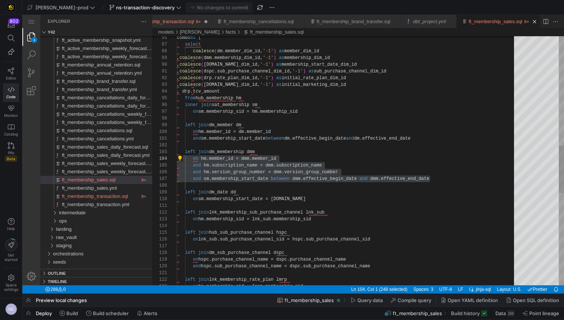
click at [442, 137] on div "combo as ( select coalesce ( dm.member_dim_id, '-1' ) as member_dim_id , coales…" at bounding box center [348, 115] width 342 height 1302
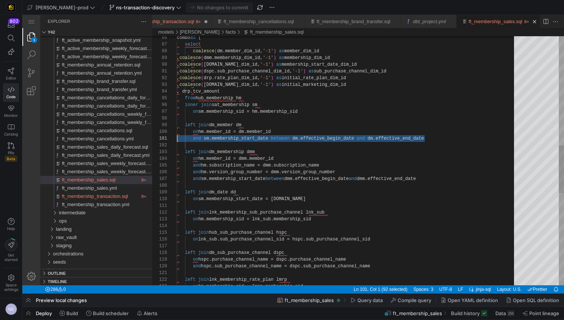
type textarea ", coalesce(dspc.sub_purchase_channel_dim_id, '-1') as sub_purchase_channel_dim_…"
drag, startPoint x: 436, startPoint y: 138, endPoint x: 131, endPoint y: 131, distance: 305.4
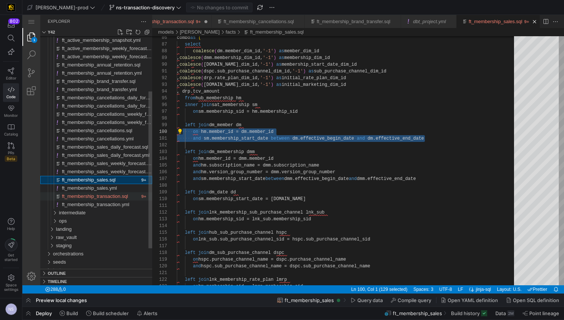
click at [122, 197] on span "ft_membership_transaction.sql" at bounding box center [95, 196] width 66 height 6
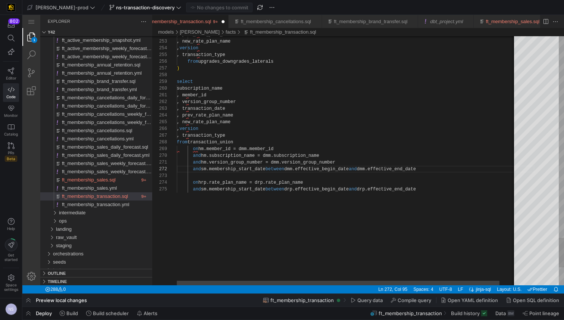
scroll to position [47, 59]
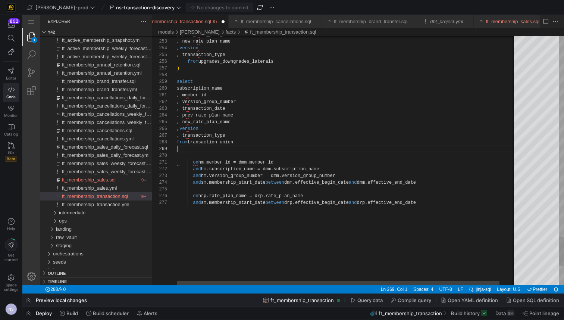
scroll to position [60, 0]
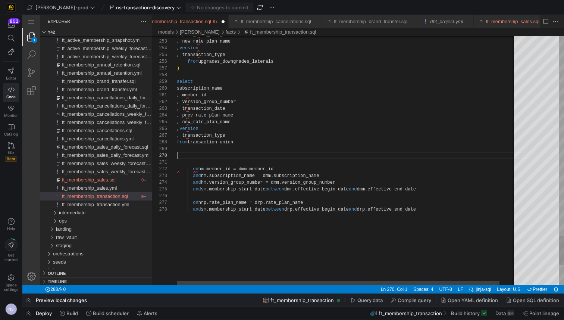
paste textarea "and sm.membership_start_date between dm.effective_begin_date and dm.effective_e…"
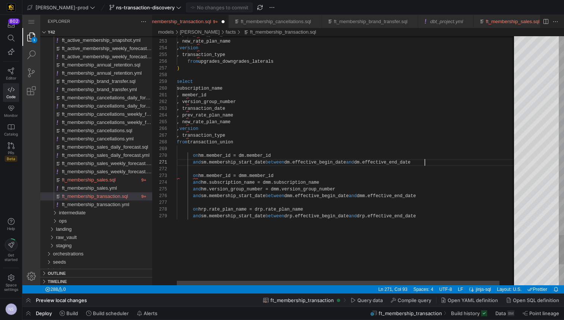
scroll to position [0, 248]
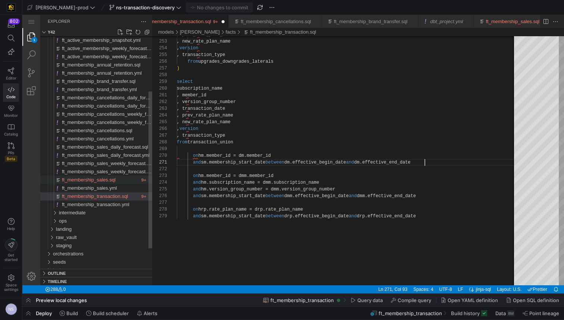
type textarea "and sm.membership_start_date between dm.effective_begin_date and dm.effective_e…"
click at [116, 180] on span "ft_membership_sales.sql" at bounding box center [89, 180] width 54 height 6
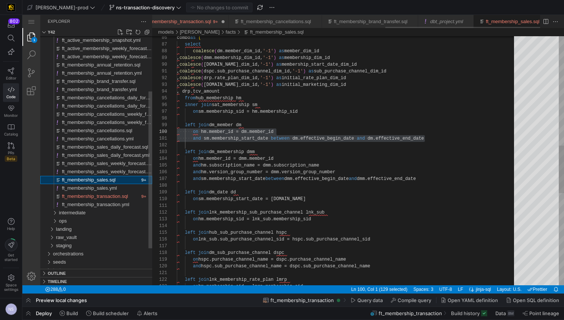
scroll to position [0, 0]
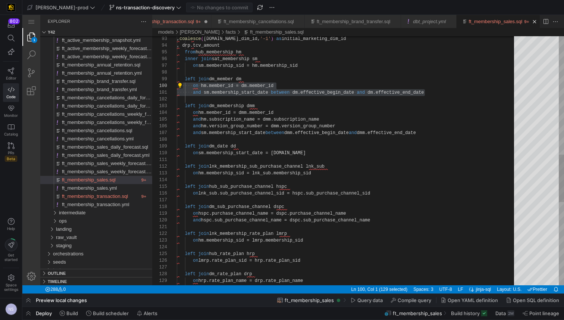
type textarea "and sm.membership_start_date between dm.effective_begin_date and dm.effective_e…"
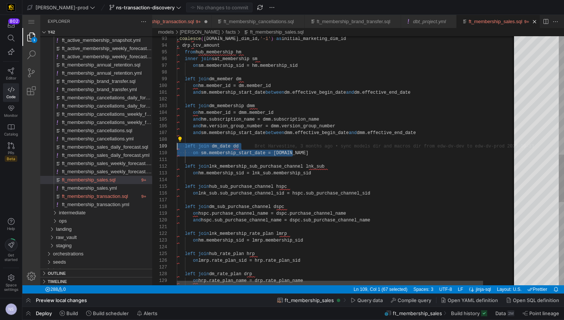
drag, startPoint x: 304, startPoint y: 150, endPoint x: 150, endPoint y: 145, distance: 154.1
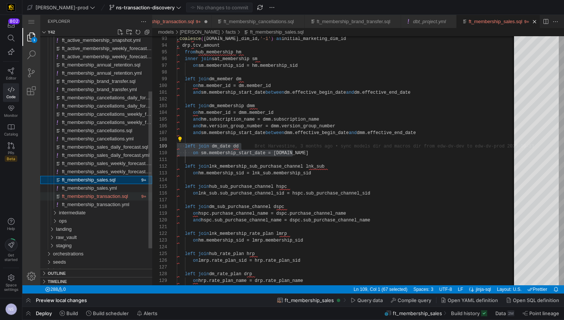
click at [125, 198] on span "ft_membership_transaction.sql" at bounding box center [95, 196] width 66 height 6
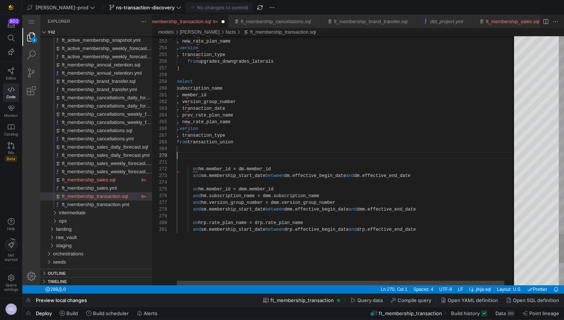
paste textarea "on sm.membership_start_date = dd.date on hm.member_id = dm.member_id and sm.mem…"
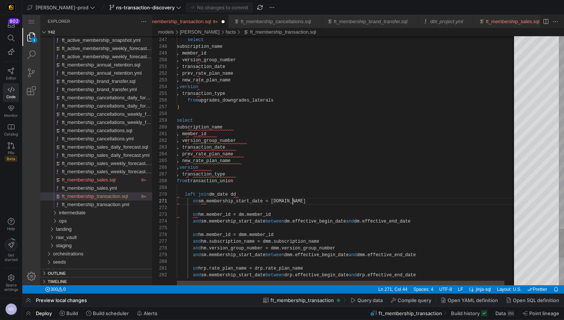
scroll to position [40, 3]
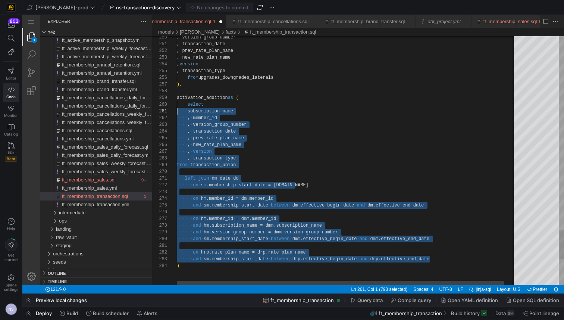
scroll to position [60, 0]
drag, startPoint x: 434, startPoint y: 259, endPoint x: 152, endPoint y: 106, distance: 321.0
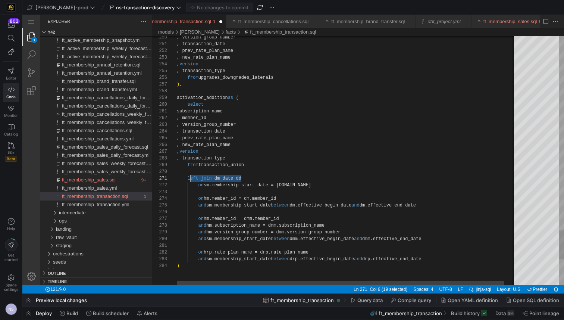
scroll to position [0, 11]
drag, startPoint x: 254, startPoint y: 176, endPoint x: 188, endPoint y: 179, distance: 65.7
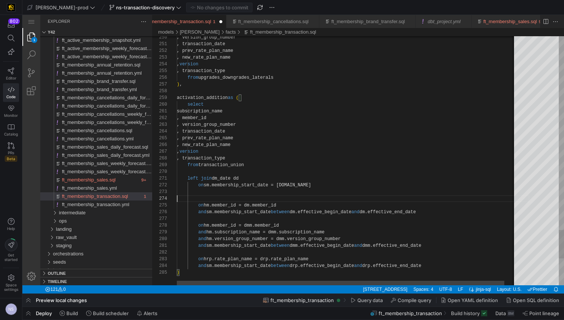
scroll to position [20, 0]
paste textarea "left join dm_date dd"
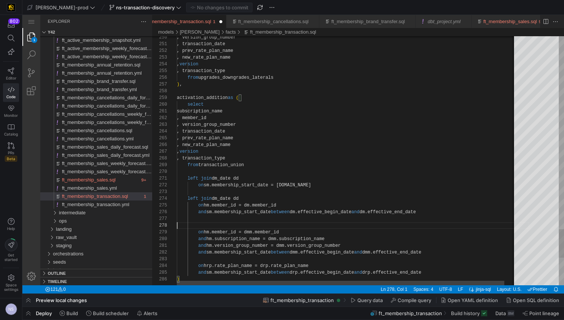
scroll to position [47, 0]
paste textarea "left join dm_date dd"
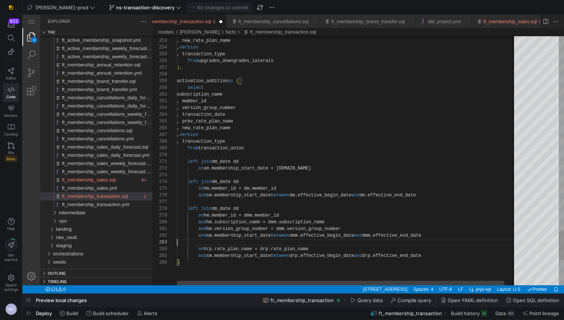
scroll to position [13, 0]
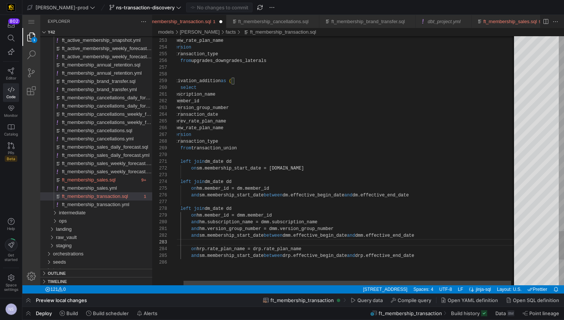
scroll to position [20, 0]
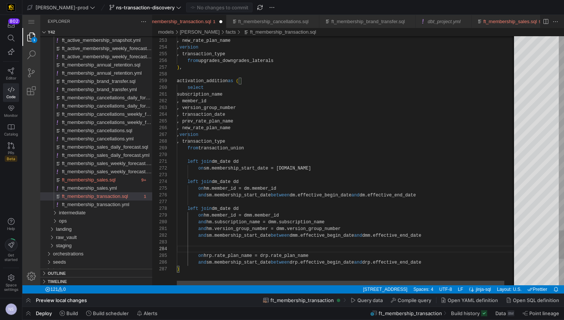
paste textarea "left join dm_date dd"
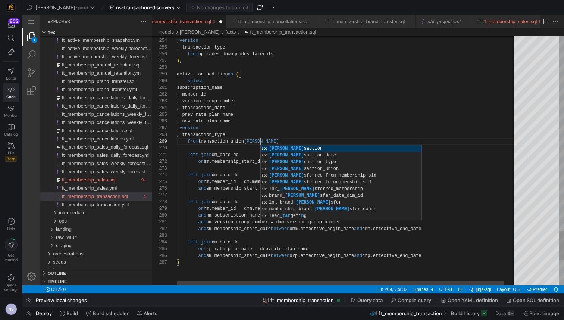
scroll to position [54, 86]
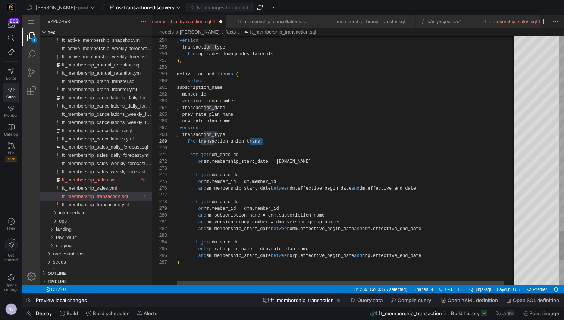
paste textarea "trans"
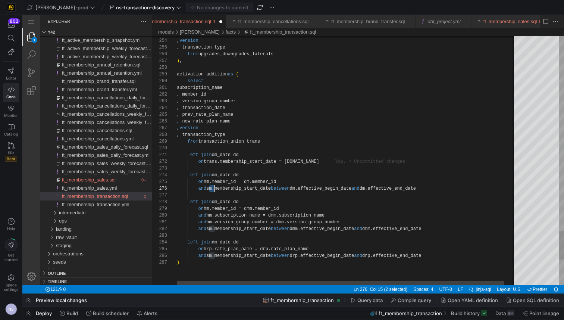
paste textarea "trans"
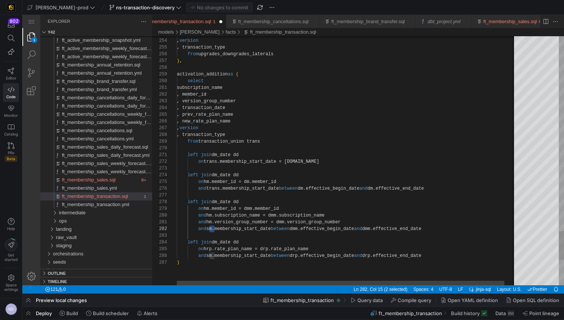
scroll to position [7, 46]
paste textarea "trans"
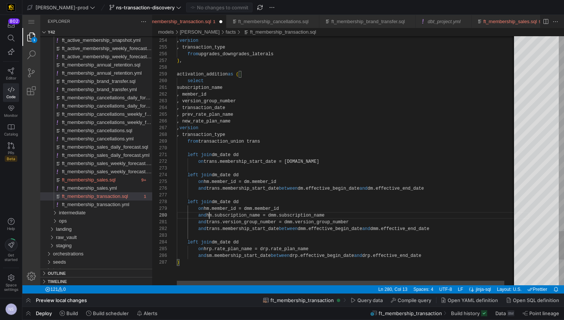
paste textarea "trans"
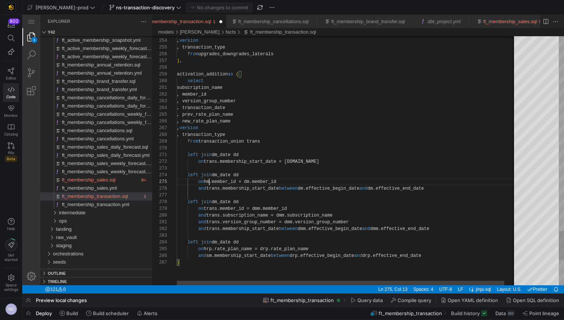
paste textarea "trans"
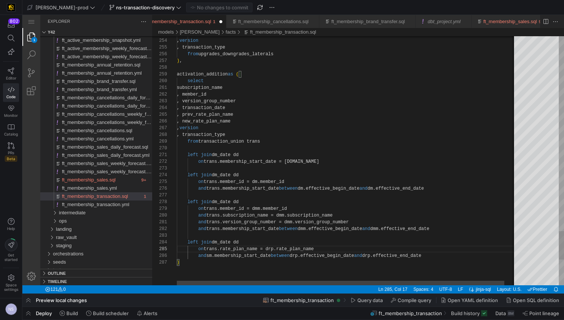
paste textarea "trans"
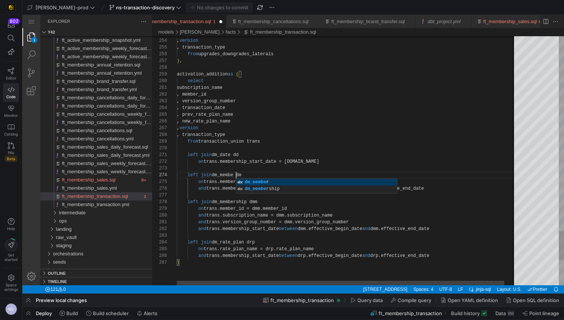
scroll to position [20, 62]
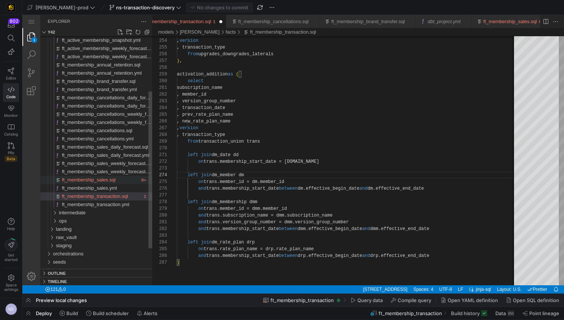
type textarea "left join dm_date dd on trans.membership_start_date = dd.date left join dm_memb…"
click at [119, 178] on div "ft_membership_sales.sql" at bounding box center [101, 180] width 78 height 8
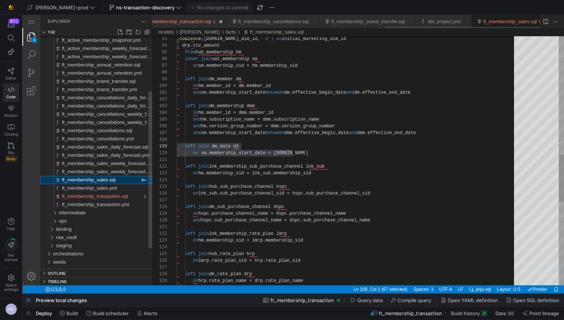
scroll to position [0, 579]
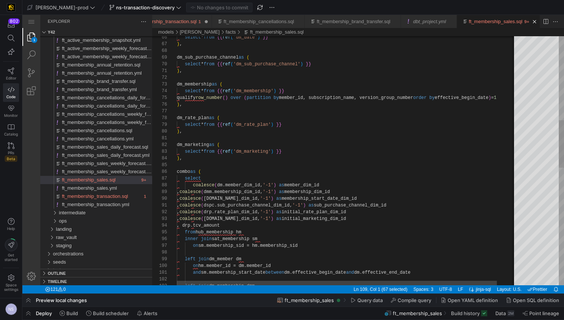
scroll to position [13, 194]
click at [379, 216] on div ", coalesce ( dmk.marketing_dim_id, '-1' ) as initial_marketing_dim_id , drp.tcv…" at bounding box center [357, 249] width 361 height 1302
click at [358, 209] on div ", coalesce ( dmk.marketing_dim_id, '-1' ) as initial_marketing_dim_id , drp.tcv…" at bounding box center [431, 249] width 509 height 1302
type textarea "dm_marketing as ( select * from {{ ref('dm_marketing') }} ), combo as ( select …"
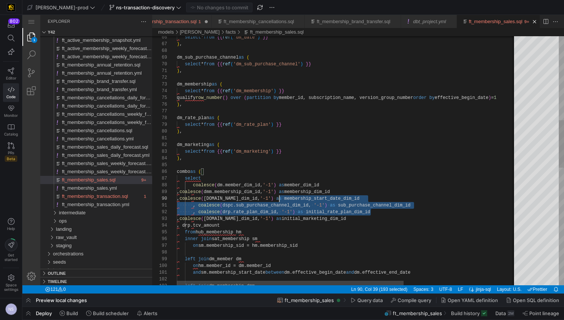
scroll to position [47, 0]
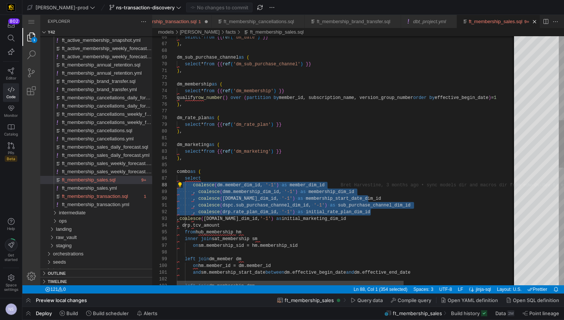
drag, startPoint x: 382, startPoint y: 211, endPoint x: 150, endPoint y: 185, distance: 233.8
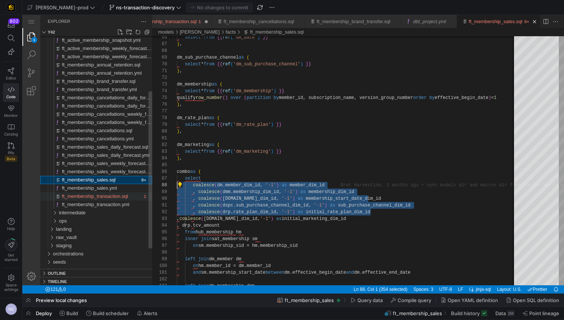
click at [118, 194] on span "ft_membership_transaction.sql" at bounding box center [95, 196] width 66 height 6
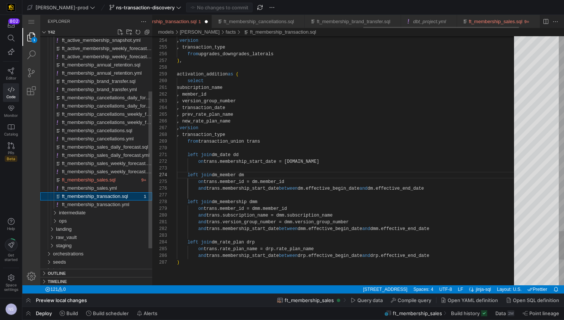
scroll to position [0, 526]
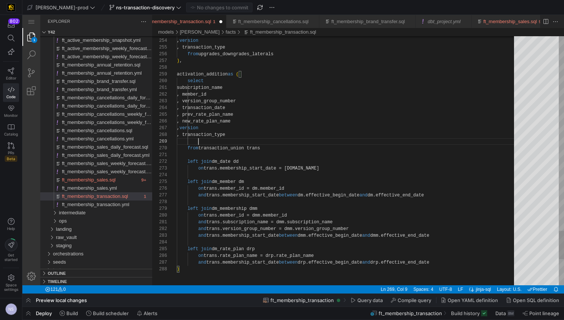
paste textarea ", coalesce(dd.date_dim_id, '-1') as membership_start_date_dim_id , coalesce(dsp…"
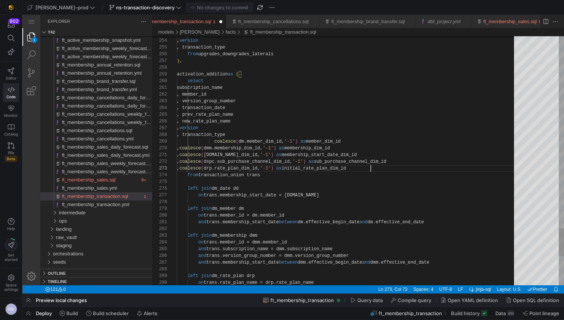
scroll to position [13, 194]
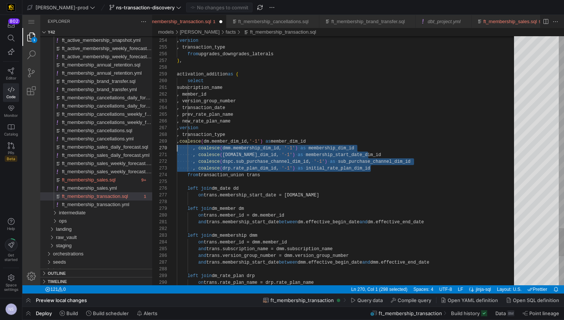
scroll to position [60, 0]
drag, startPoint x: 383, startPoint y: 167, endPoint x: 162, endPoint y: 150, distance: 221.7
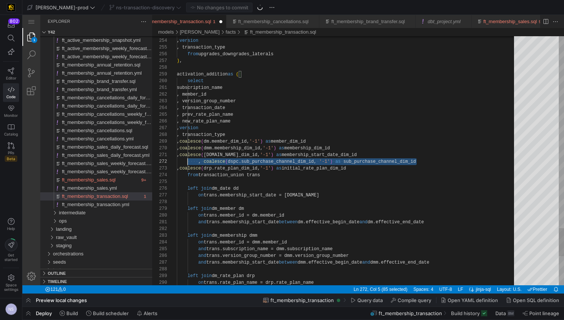
scroll to position [7, 0]
drag, startPoint x: 427, startPoint y: 160, endPoint x: 140, endPoint y: 160, distance: 287.1
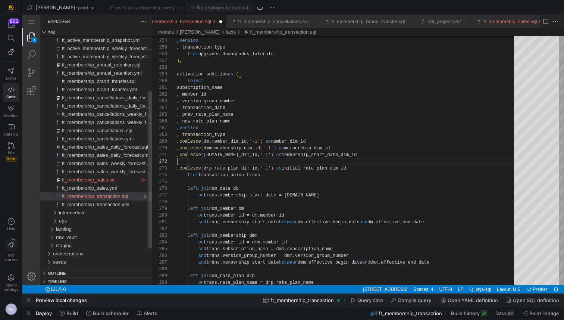
scroll to position [0, 194]
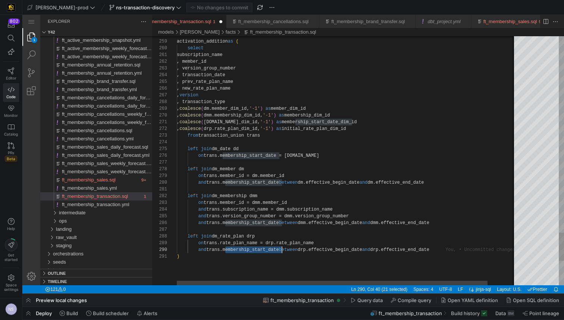
paste textarea "transaction"
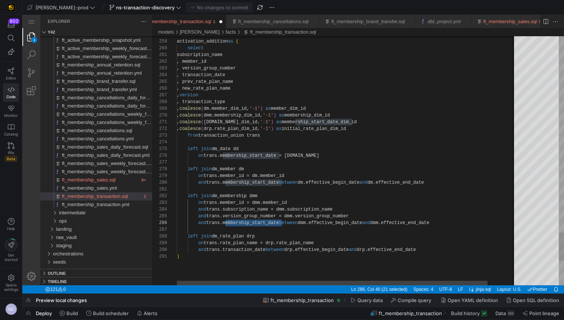
paste textarea "transaction"
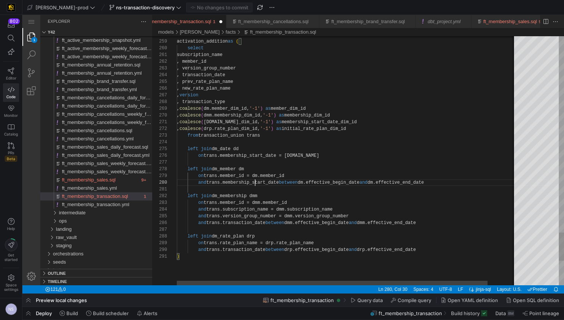
paste textarea "transaction"
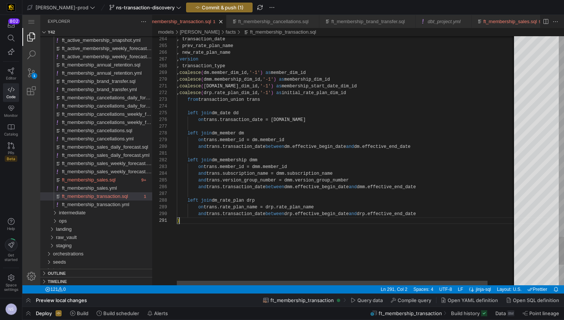
scroll to position [0, 2]
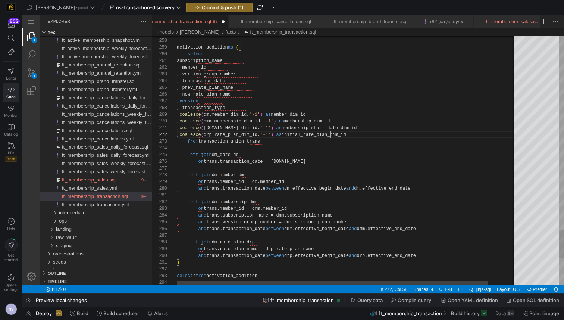
scroll to position [7, 154]
drag, startPoint x: 339, startPoint y: 128, endPoint x: 295, endPoint y: 129, distance: 43.3
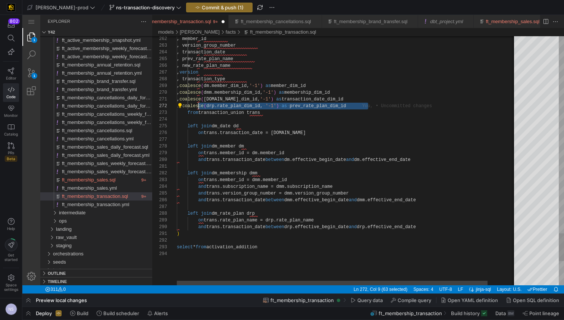
scroll to position [7, 22]
drag, startPoint x: 376, startPoint y: 107, endPoint x: 197, endPoint y: 106, distance: 179.0
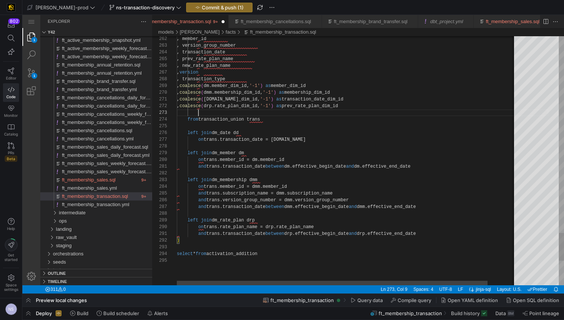
paste textarea ", coalesce(drp.rate_plan_dim_id, '-1') as prev_rate_plan_dim_id"
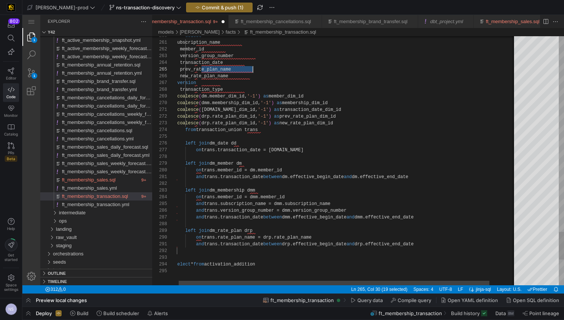
scroll to position [27, 78]
paste textarea "prev_"
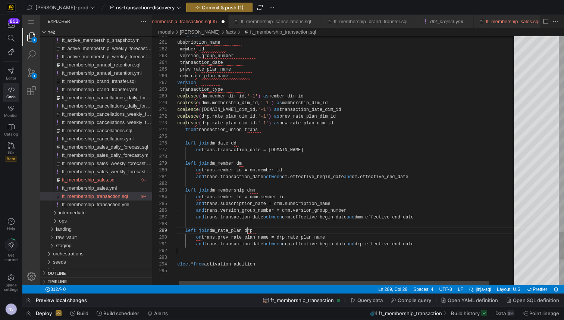
scroll to position [54, 73]
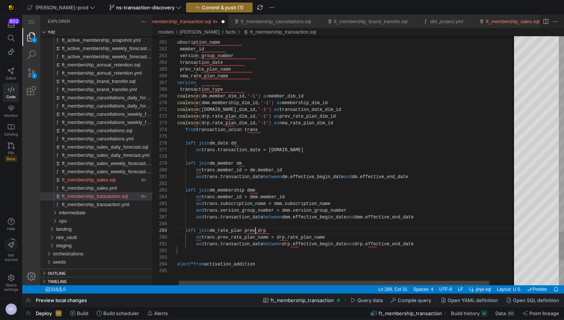
paste textarea "prev_"
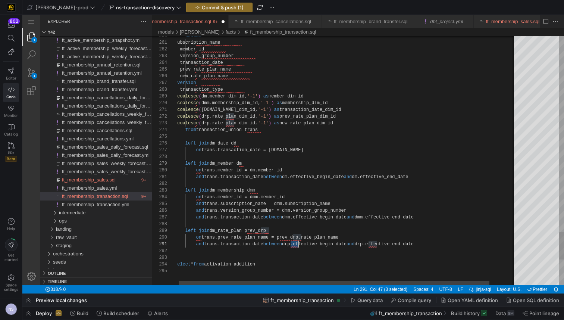
paste textarea "prev_"
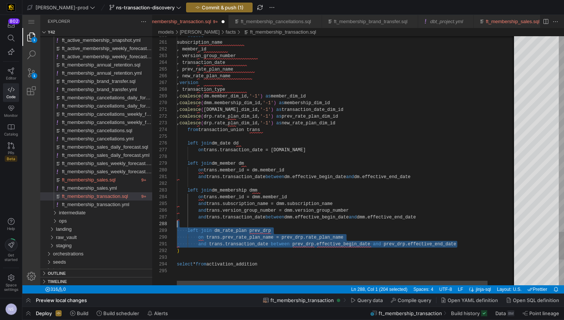
scroll to position [54, 0]
drag, startPoint x: 459, startPoint y: 244, endPoint x: 151, endPoint y: 230, distance: 308.3
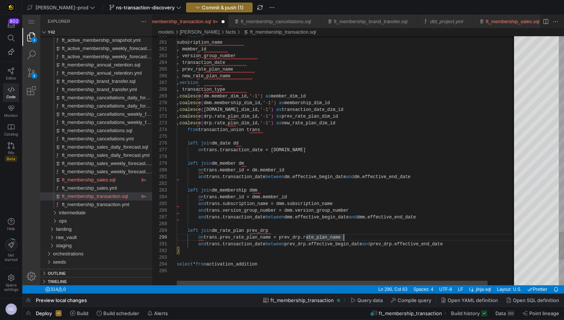
scroll to position [0, 280]
paste textarea "left join dm_rate_plan prev_drp on trans.prev_rate_plan_name = prev_drp.rate_pl…"
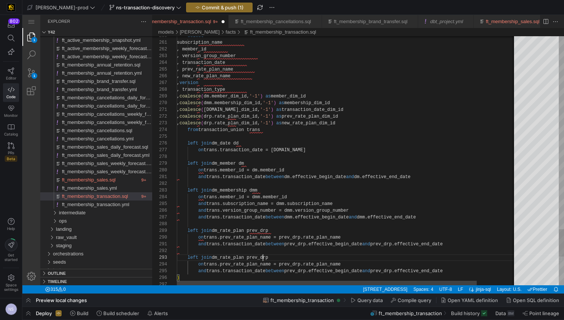
scroll to position [13, 86]
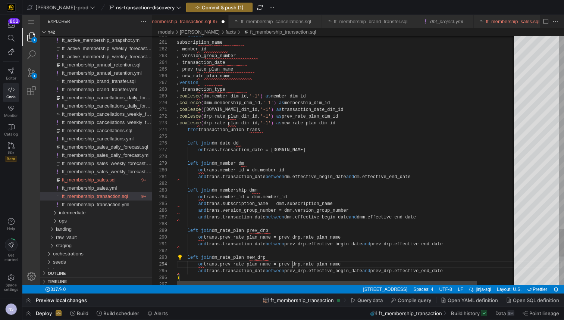
paste textarea "new"
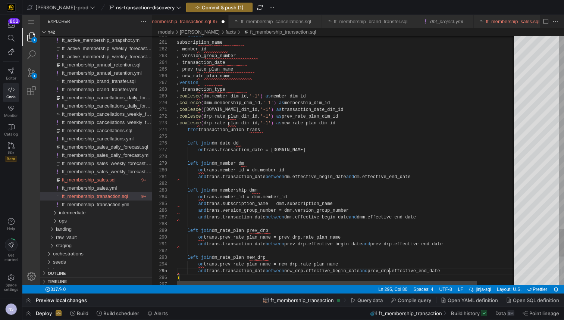
paste textarea "new"
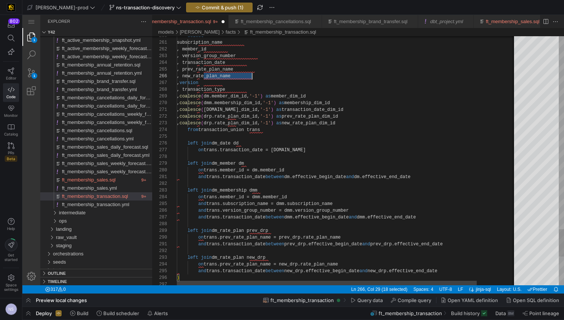
scroll to position [34, 75]
paste textarea "new"
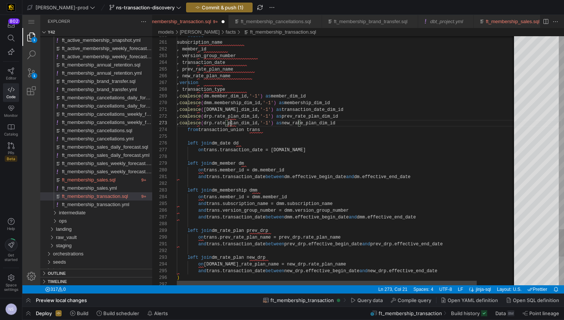
paste textarea "new_rate_plan_name"
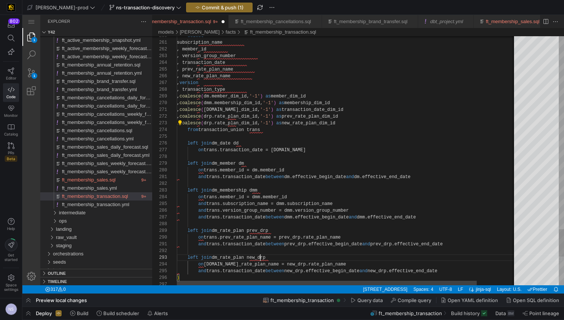
scroll to position [13, 92]
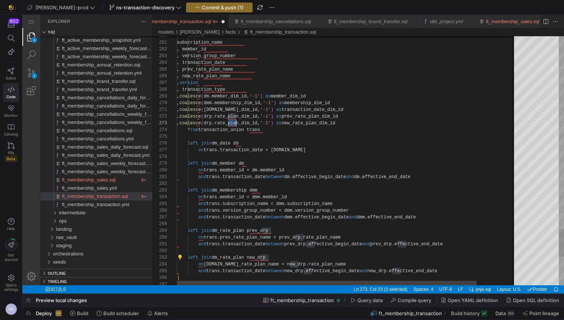
paste textarea "new_"
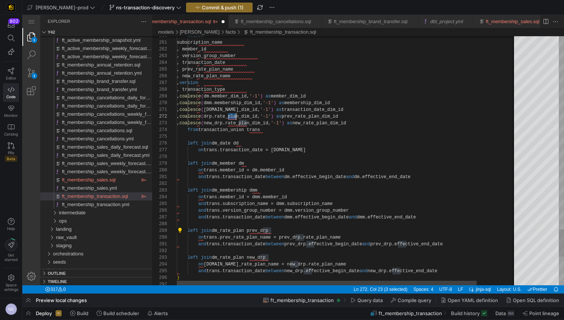
paste textarea "prev_"
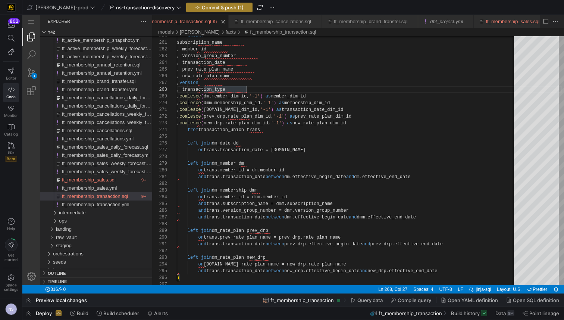
type textarea "subscription_name , member_id , version_group_number , transaction_date , prev_…"
click at [212, 10] on span "Commit & push (1)" at bounding box center [223, 7] width 42 height 6
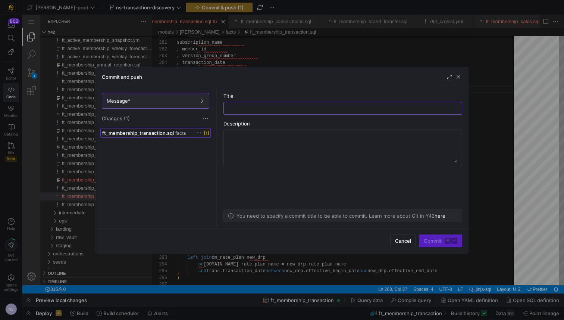
click at [163, 131] on span "ft_membership_transaction.sql" at bounding box center [138, 133] width 72 height 6
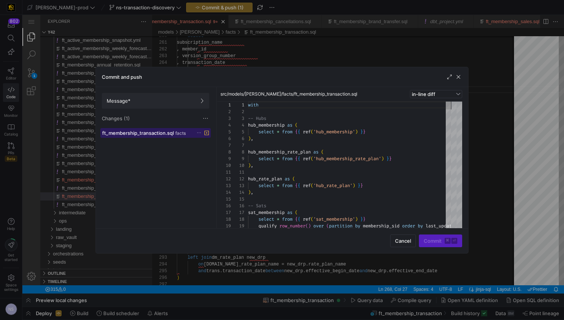
scroll to position [67, 0]
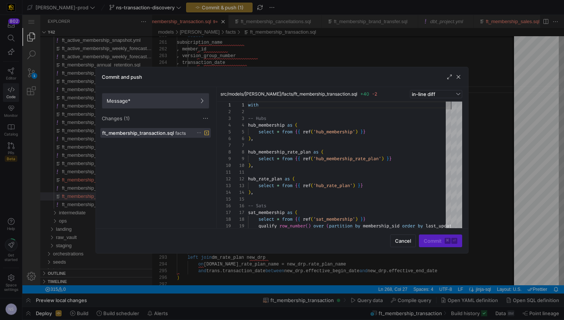
click at [182, 101] on span "Message*" at bounding box center [156, 101] width 98 height 6
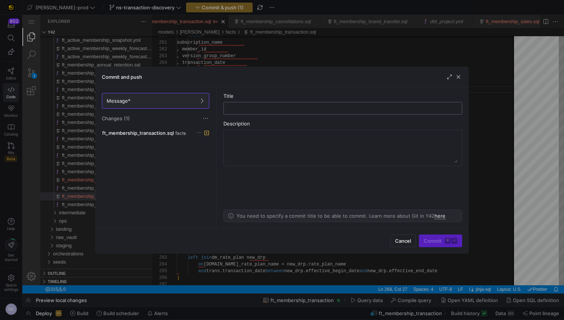
click at [260, 105] on input "text" at bounding box center [343, 108] width 226 height 6
type input "adding in the activation models"
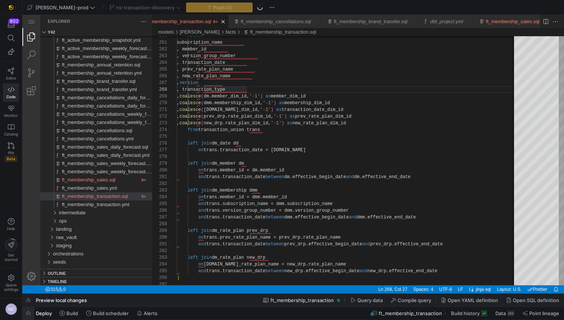
click at [32, 315] on span "button" at bounding box center [28, 312] width 12 height 13
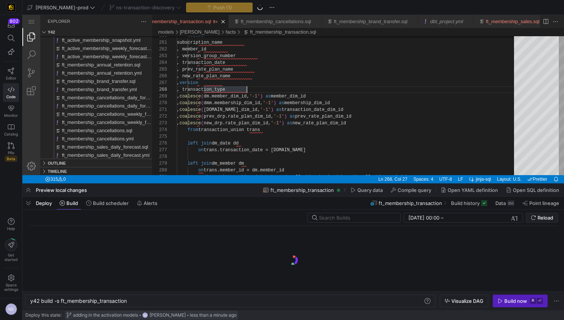
scroll to position [0, 98]
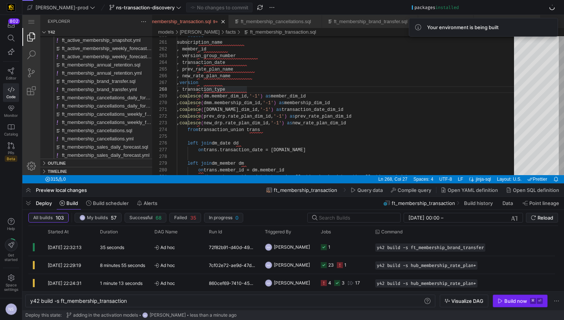
click at [506, 300] on div "Build now" at bounding box center [515, 301] width 23 height 6
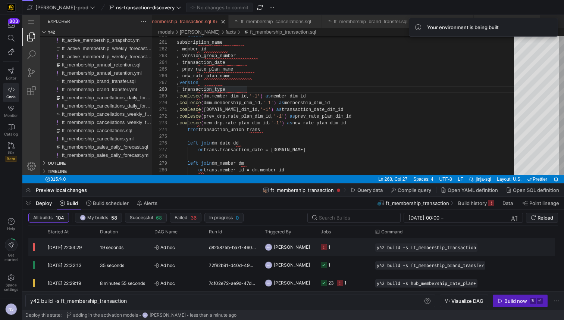
click at [302, 243] on span "[PERSON_NAME]" at bounding box center [292, 247] width 36 height 18
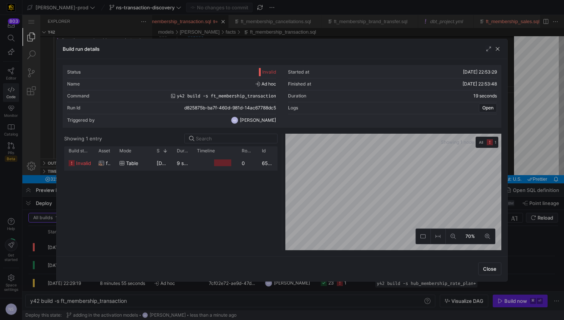
click at [210, 158] on y42-job-duration-timeline-cell-renderer at bounding box center [215, 163] width 36 height 14
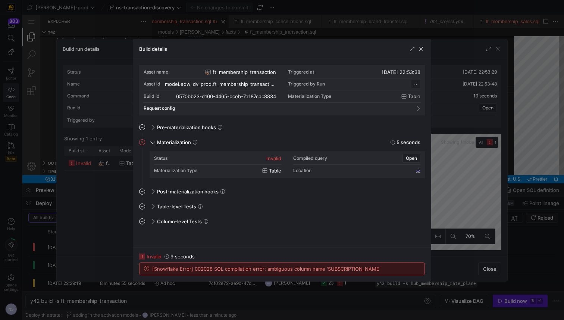
scroll to position [67, 0]
click at [466, 142] on div at bounding box center [282, 160] width 564 height 320
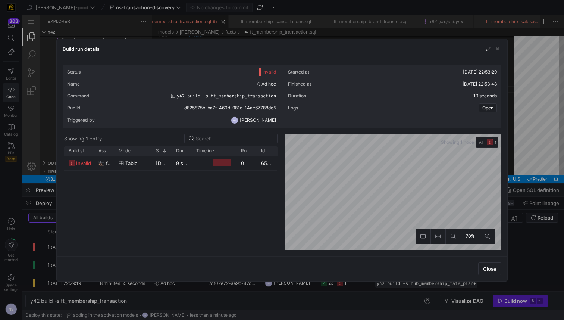
click at [522, 147] on div at bounding box center [282, 160] width 564 height 320
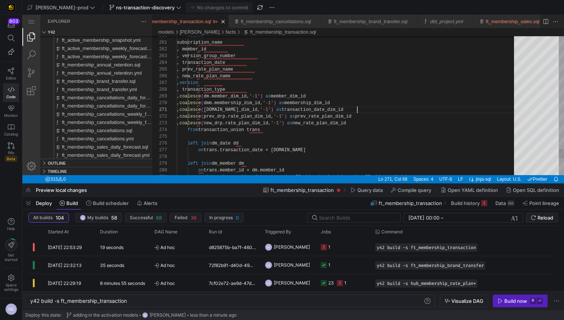
scroll to position [0, 180]
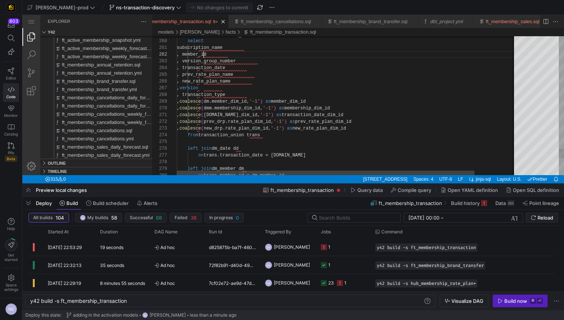
drag, startPoint x: 203, startPoint y: 52, endPoint x: 204, endPoint y: 94, distance: 42.1
paste textarea "transmember_id , transversion_group_number , transtransaction_date , transprev_…"
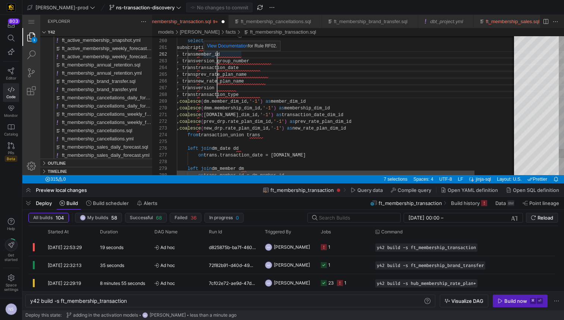
scroll to position [7, 43]
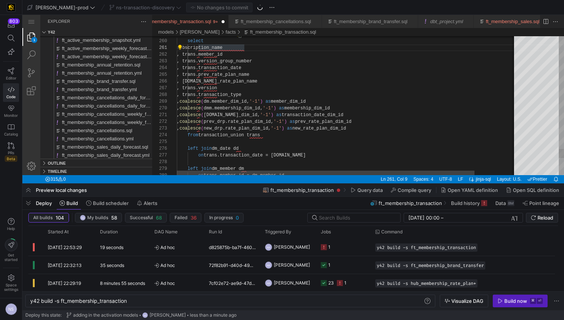
paste textarea "trans"
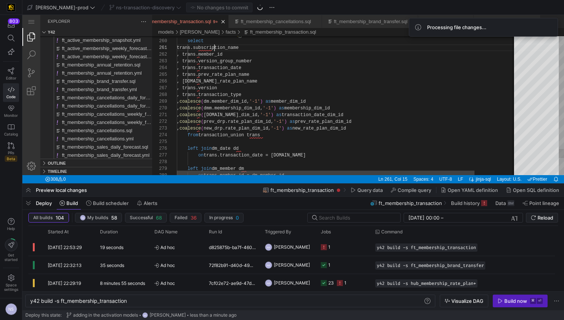
scroll to position [34, 92]
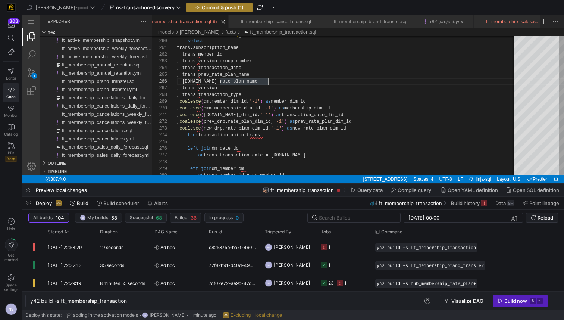
type textarea "trans.subscription_name , trans.member_id , trans.version_group_number , trans.…"
click at [211, 6] on span "Commit & push (1)" at bounding box center [223, 7] width 42 height 6
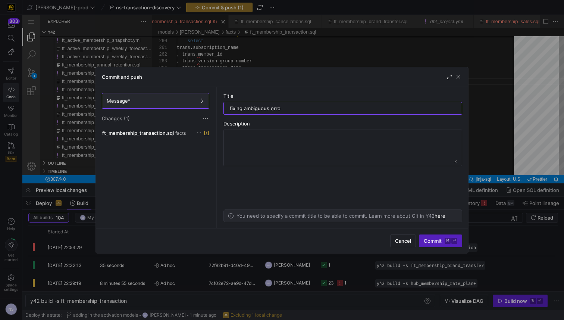
type input "fixing ambiguous error"
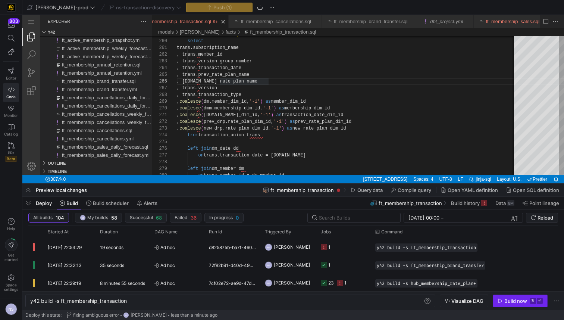
click at [517, 299] on div "Build now" at bounding box center [515, 301] width 23 height 6
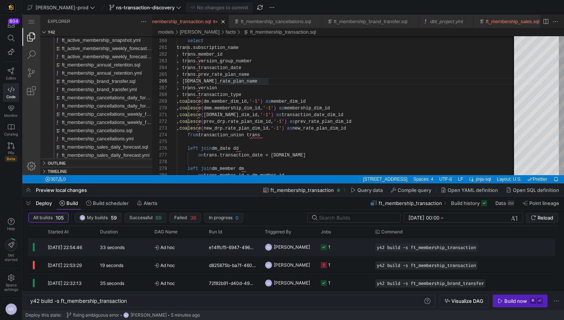
click at [344, 249] on y42-job-status-cell-renderer "1" at bounding box center [343, 246] width 45 height 17
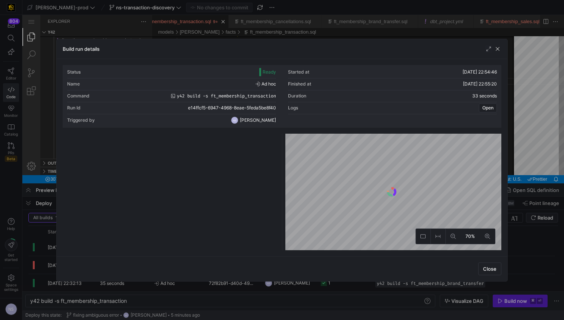
drag, startPoint x: 551, startPoint y: 118, endPoint x: 308, endPoint y: 12, distance: 265.5
click at [550, 118] on div at bounding box center [282, 160] width 564 height 320
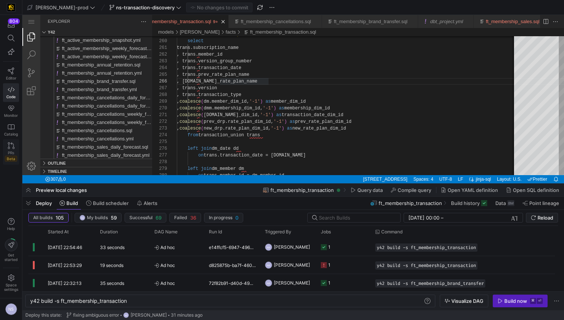
click at [6, 149] on link "PRs Beta" at bounding box center [11, 151] width 16 height 25
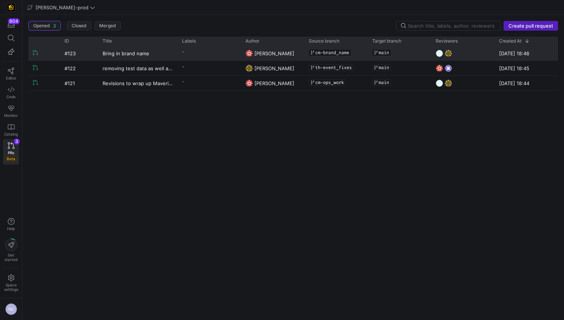
click at [224, 55] on y42-pull-request-list-view-label-cell-renderer "-" at bounding box center [209, 51] width 54 height 11
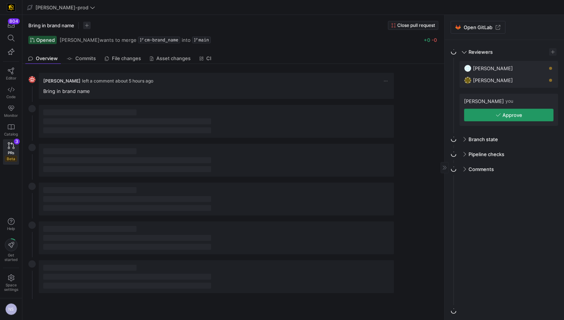
click at [500, 116] on icon "button" at bounding box center [498, 114] width 5 height 5
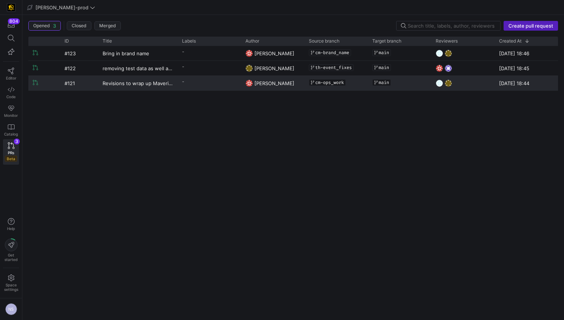
click at [211, 88] on div "-" at bounding box center [208, 83] width 63 height 15
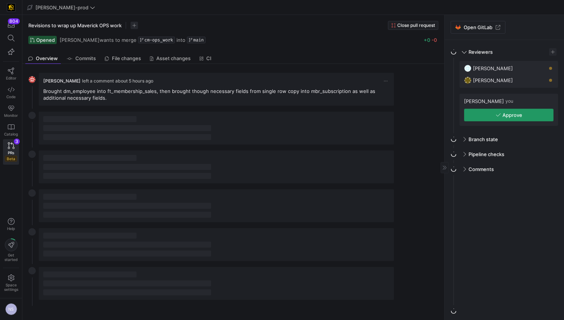
click at [499, 115] on icon "button" at bounding box center [498, 114] width 5 height 5
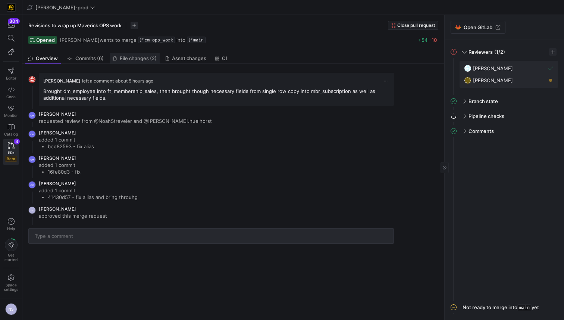
click at [129, 57] on span "File changes (2)" at bounding box center [138, 58] width 37 height 5
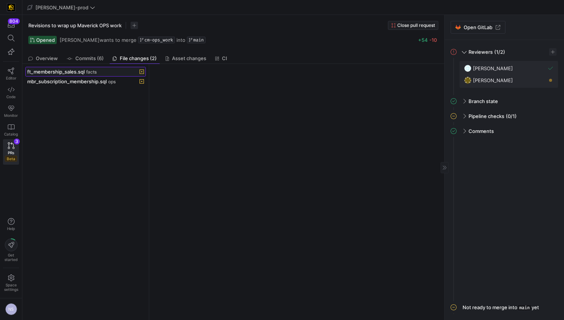
click at [95, 73] on span "facts" at bounding box center [91, 71] width 10 height 5
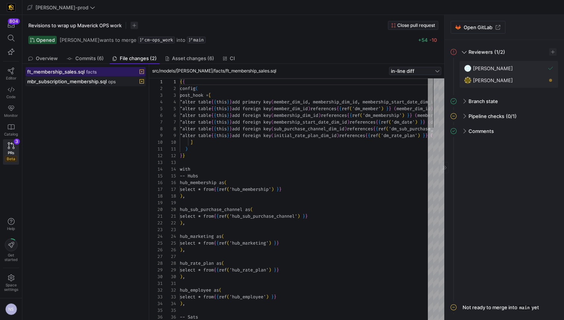
scroll to position [40, 0]
